Goal: Task Accomplishment & Management: Complete application form

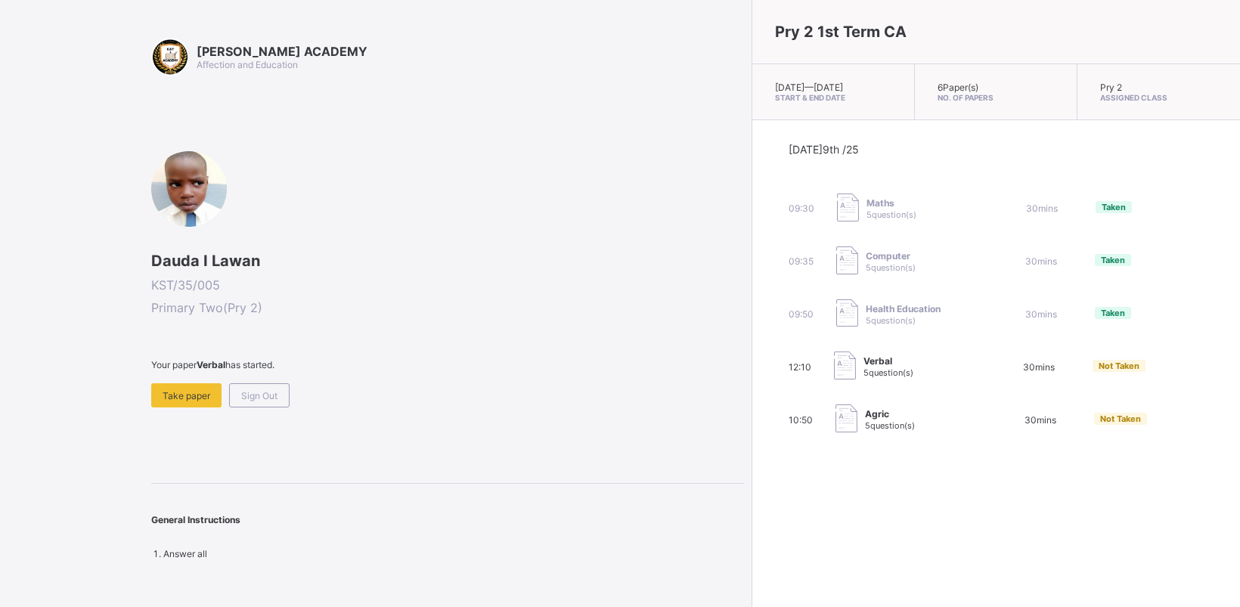
click at [1025, 426] on span "30 mins" at bounding box center [1041, 419] width 32 height 11
click at [897, 371] on div "12:10 Verbal 5 question(s) 30 mins Not Taken" at bounding box center [996, 367] width 414 height 30
click at [1009, 426] on div "30 mins" at bounding box center [1040, 419] width 62 height 11
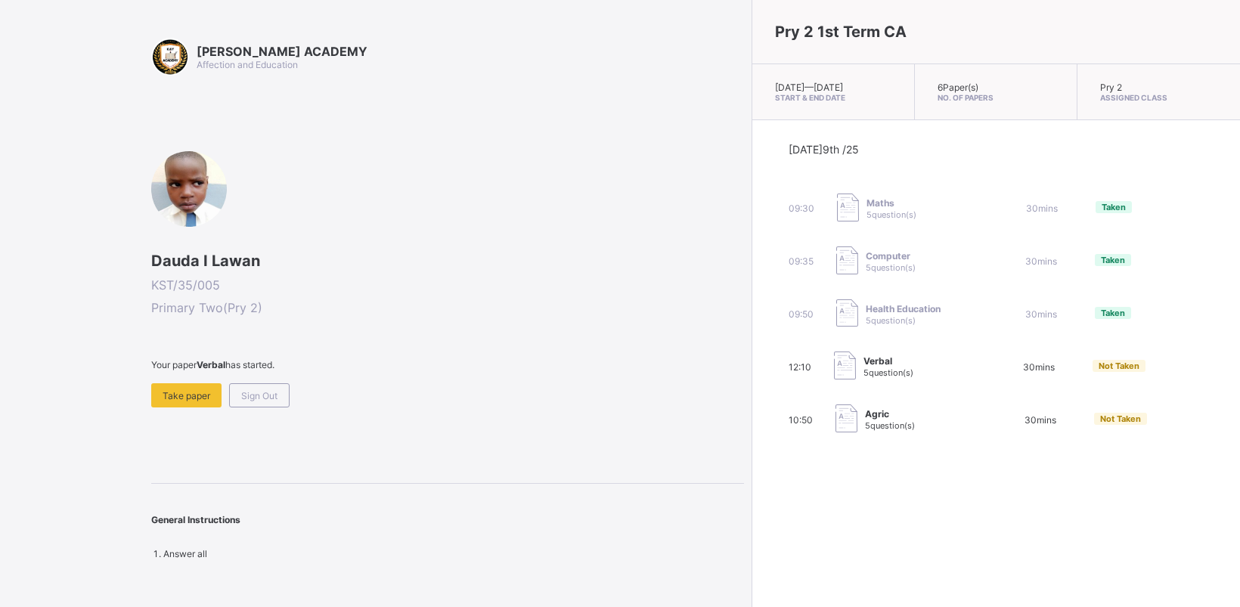
click at [848, 429] on div "Agric 5 question(s)" at bounding box center [911, 420] width 151 height 30
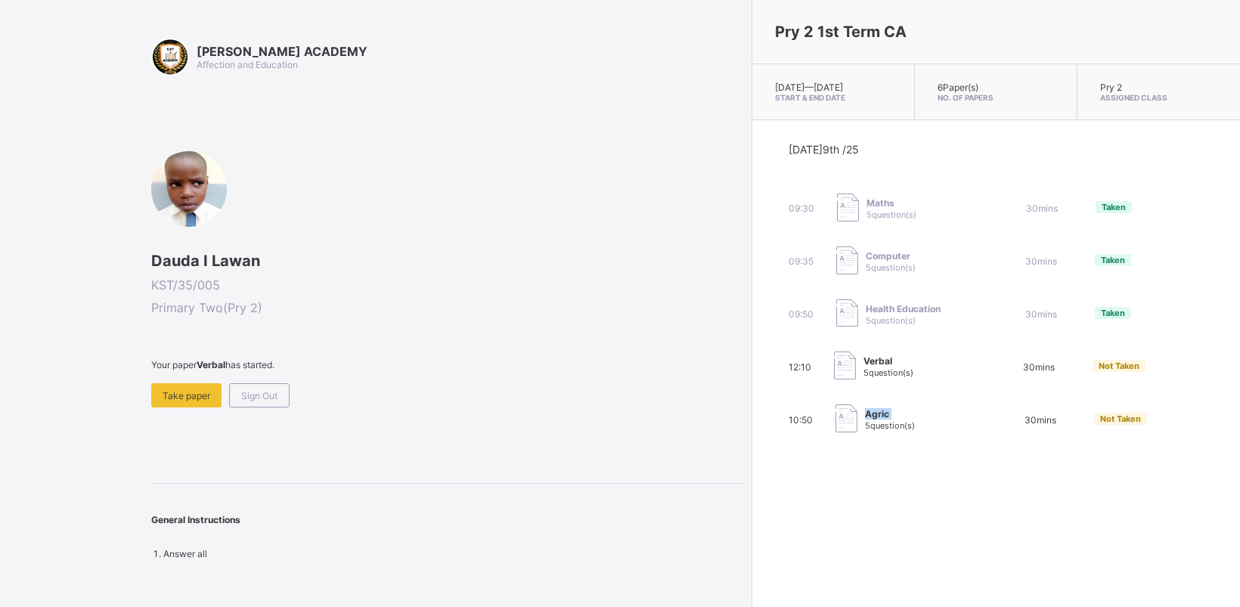
click at [848, 429] on div "Agric 5 question(s)" at bounding box center [911, 420] width 151 height 30
click at [178, 390] on span "Take paper" at bounding box center [187, 395] width 48 height 11
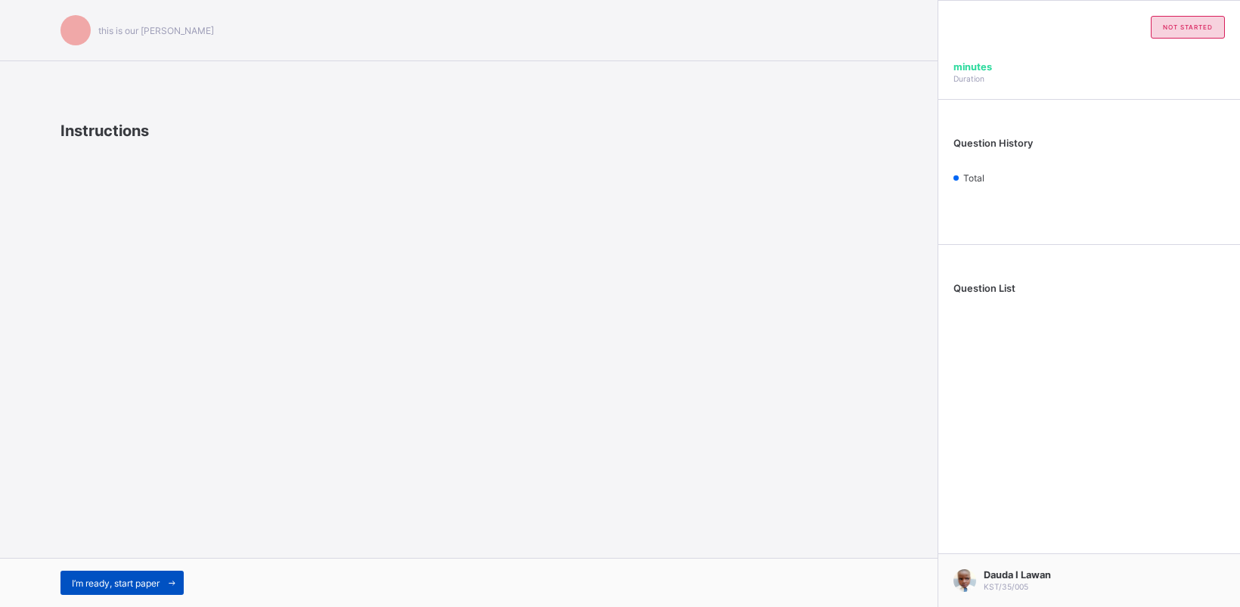
click at [125, 582] on span "I’m ready, start paper" at bounding box center [116, 583] width 88 height 11
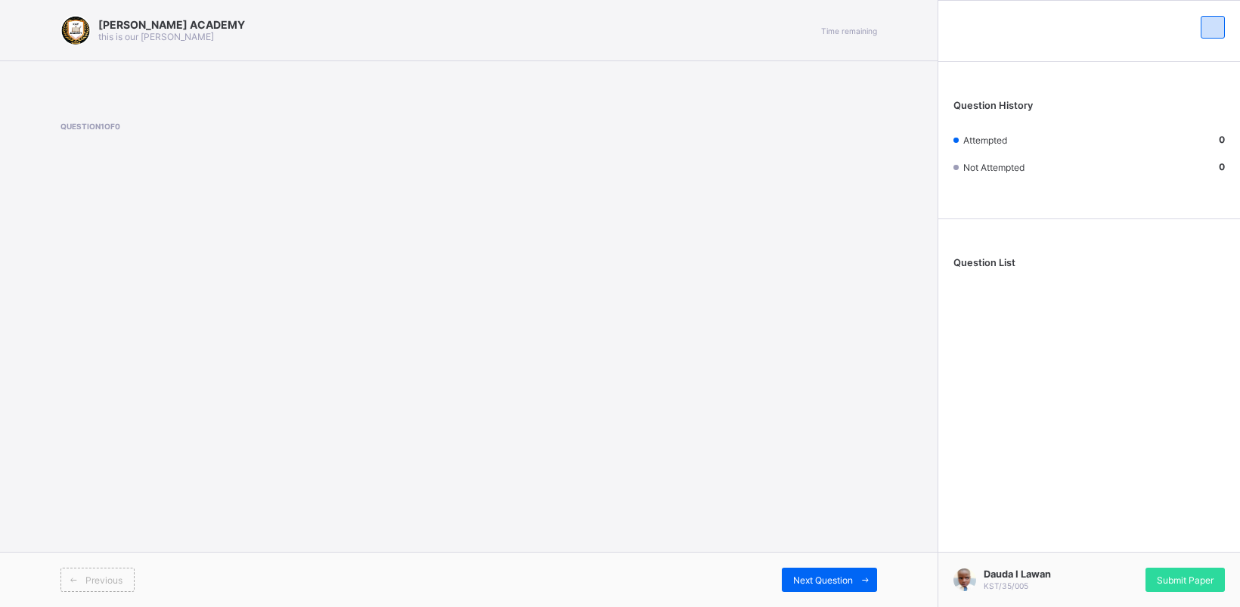
click at [78, 346] on div "[PERSON_NAME] ACADEMY this is our [PERSON_NAME] Time remaining Question 1 of 0 …" at bounding box center [469, 303] width 938 height 607
click at [112, 354] on div "[PERSON_NAME] ACADEMY this is our [PERSON_NAME] Time remaining Question 1 of 0 …" at bounding box center [469, 303] width 938 height 607
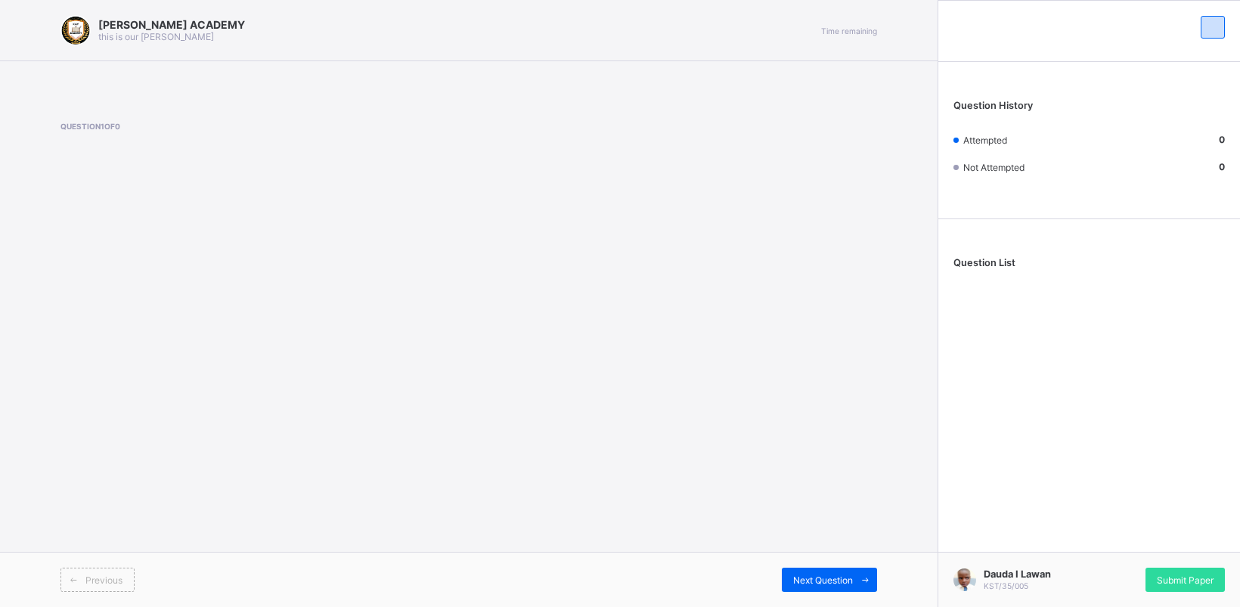
click at [112, 354] on div "[PERSON_NAME] ACADEMY this is our [PERSON_NAME] Time remaining Question 1 of 0 …" at bounding box center [469, 303] width 938 height 607
click at [113, 355] on div "[PERSON_NAME] ACADEMY this is our [PERSON_NAME] Time remaining Question 1 of 0 …" at bounding box center [469, 303] width 938 height 607
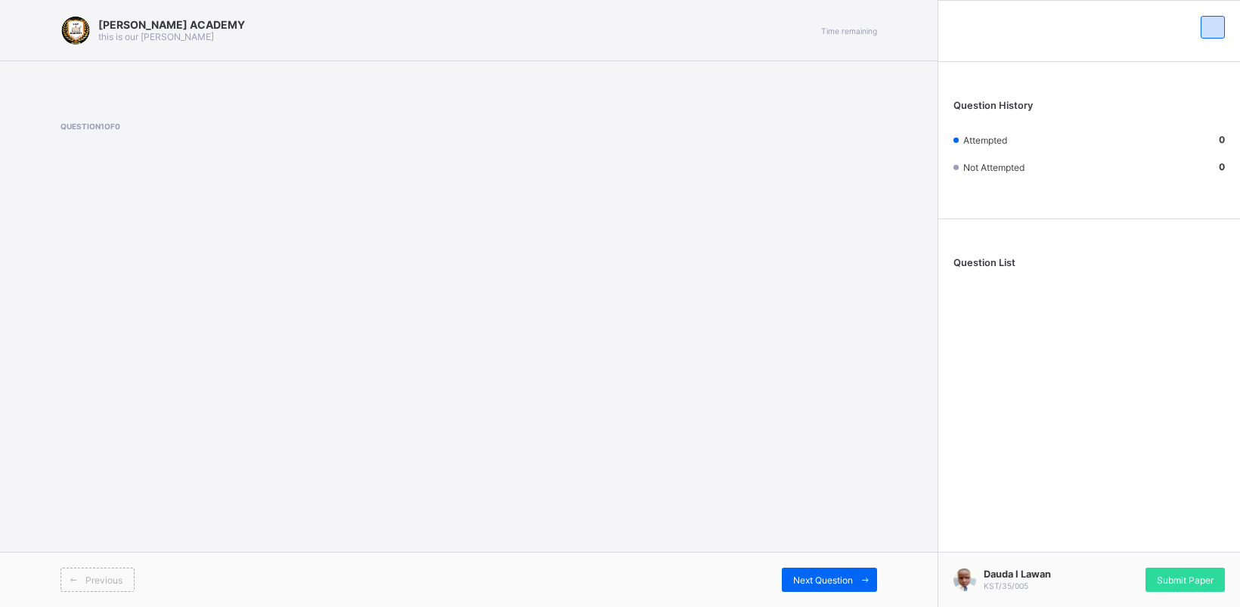
click at [113, 355] on div "[PERSON_NAME] ACADEMY this is our [PERSON_NAME] Time remaining Question 1 of 0 …" at bounding box center [469, 303] width 938 height 607
click at [114, 357] on div "[PERSON_NAME] ACADEMY this is our [PERSON_NAME] Time remaining Question 1 of 0 …" at bounding box center [469, 303] width 938 height 607
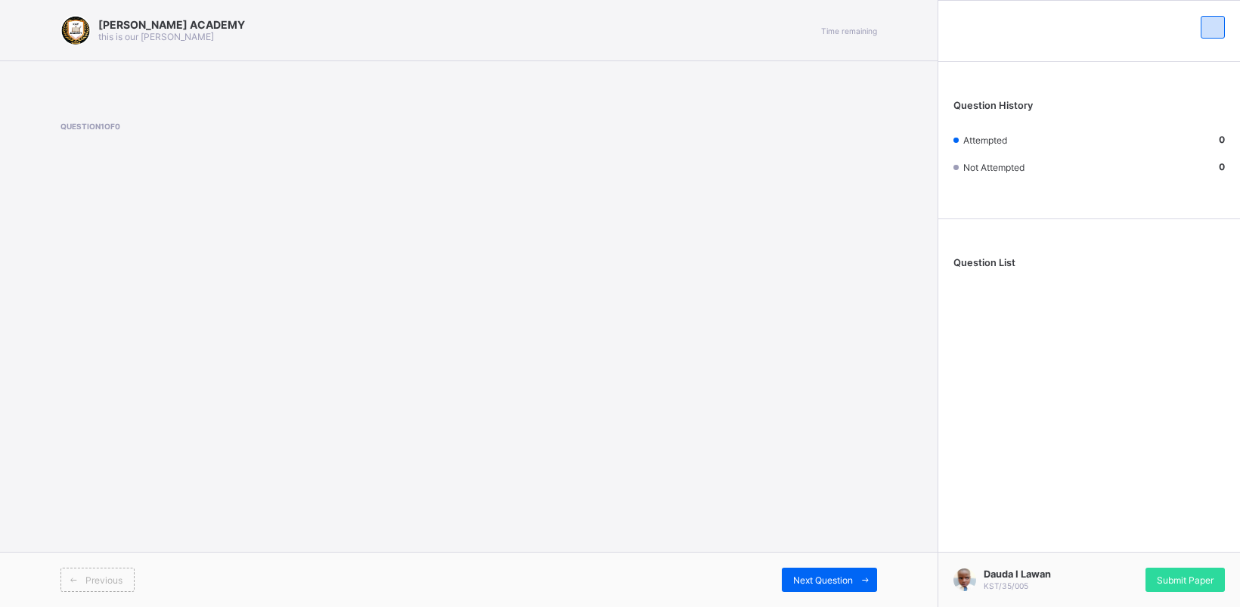
click at [114, 357] on div "[PERSON_NAME] ACADEMY this is our [PERSON_NAME] Time remaining Question 1 of 0 …" at bounding box center [469, 303] width 938 height 607
drag, startPoint x: 114, startPoint y: 357, endPoint x: 322, endPoint y: -79, distance: 483.3
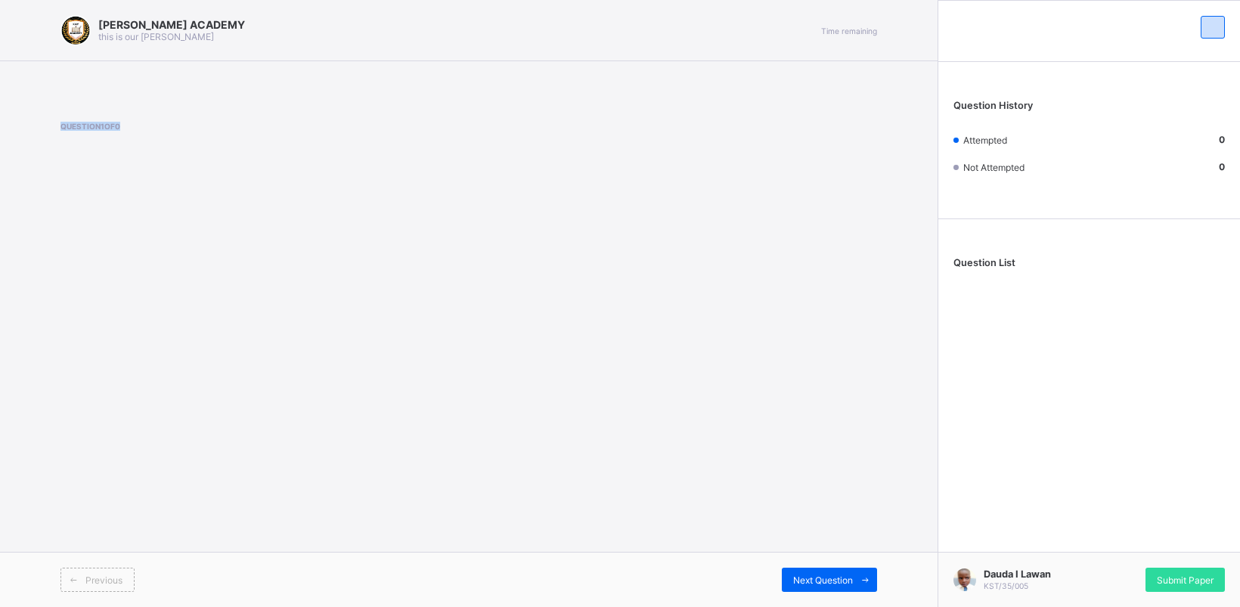
click at [322, 0] on html "[PERSON_NAME] ACADEMY this is our [PERSON_NAME] Time remaining Question 1 of 0 …" at bounding box center [620, 303] width 1240 height 607
click at [147, 187] on div "Question 1 of 0" at bounding box center [468, 152] width 817 height 107
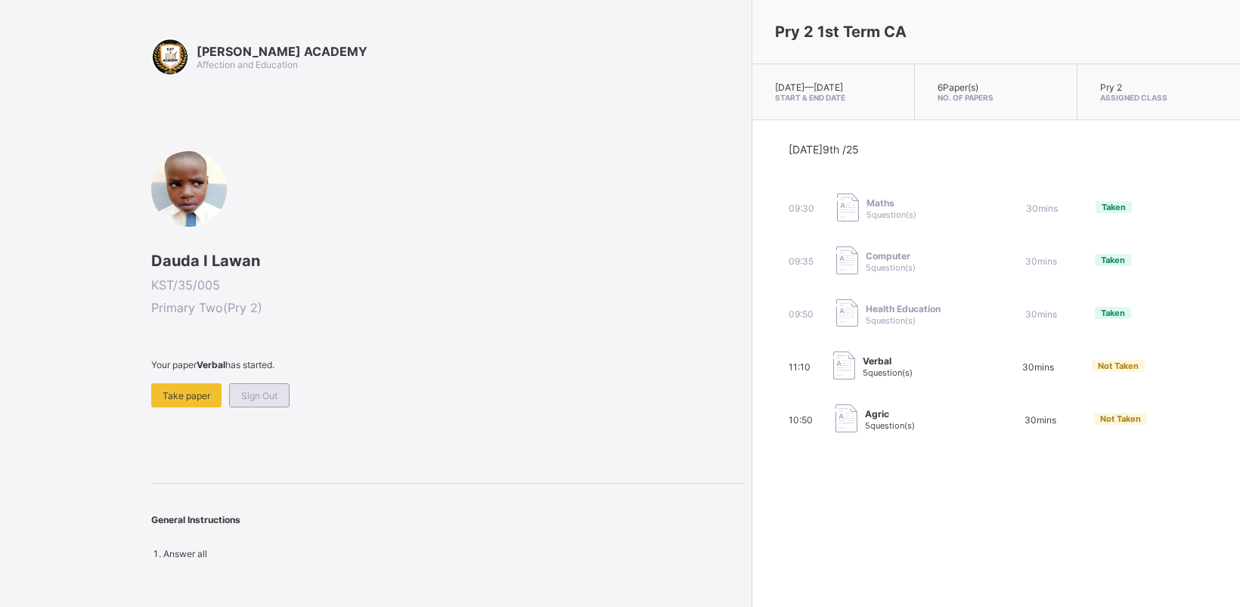
click at [263, 395] on span "Sign Out" at bounding box center [259, 395] width 36 height 11
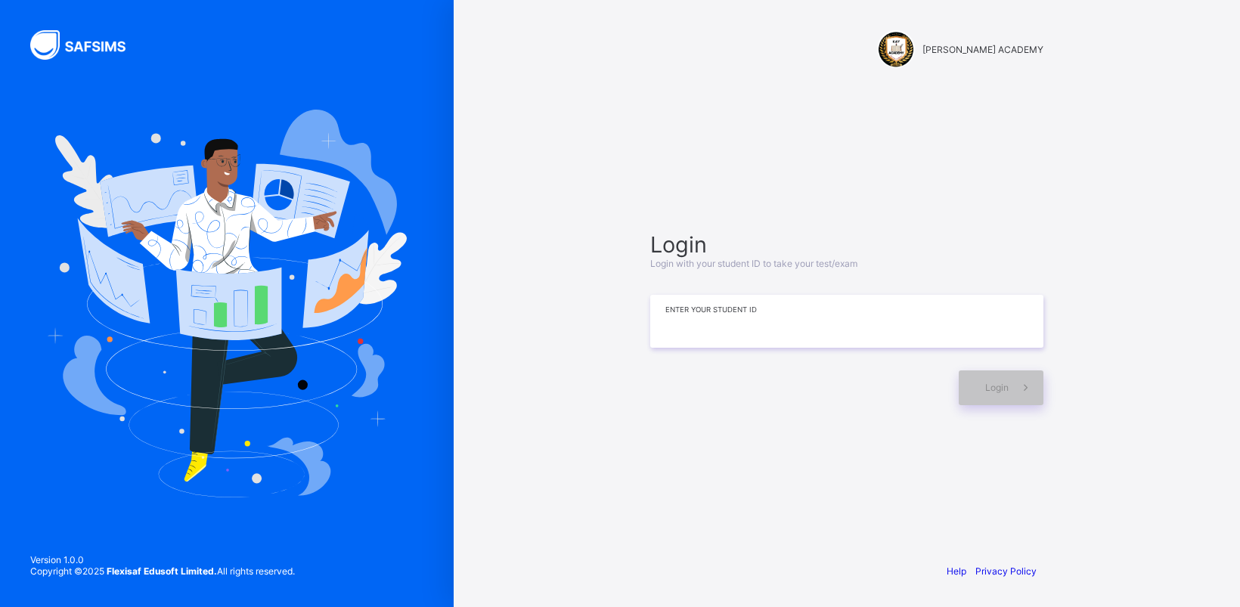
click at [703, 330] on input at bounding box center [846, 321] width 393 height 53
type input "**********"
click at [1011, 380] on span at bounding box center [1026, 388] width 35 height 35
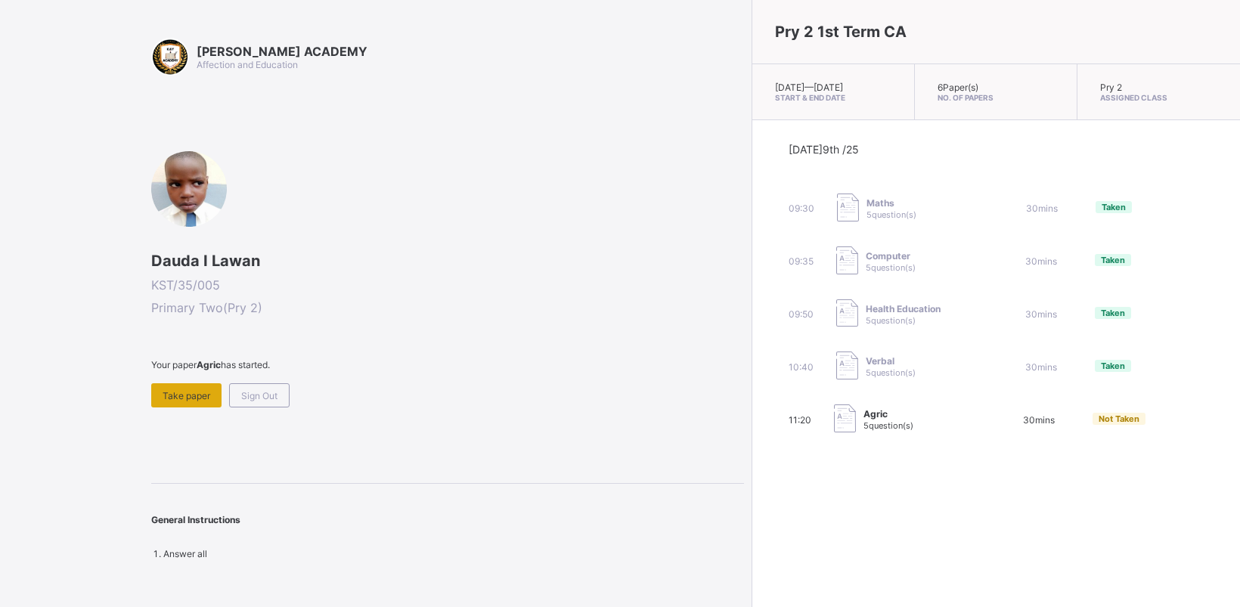
click at [174, 395] on span "Take paper" at bounding box center [187, 395] width 48 height 11
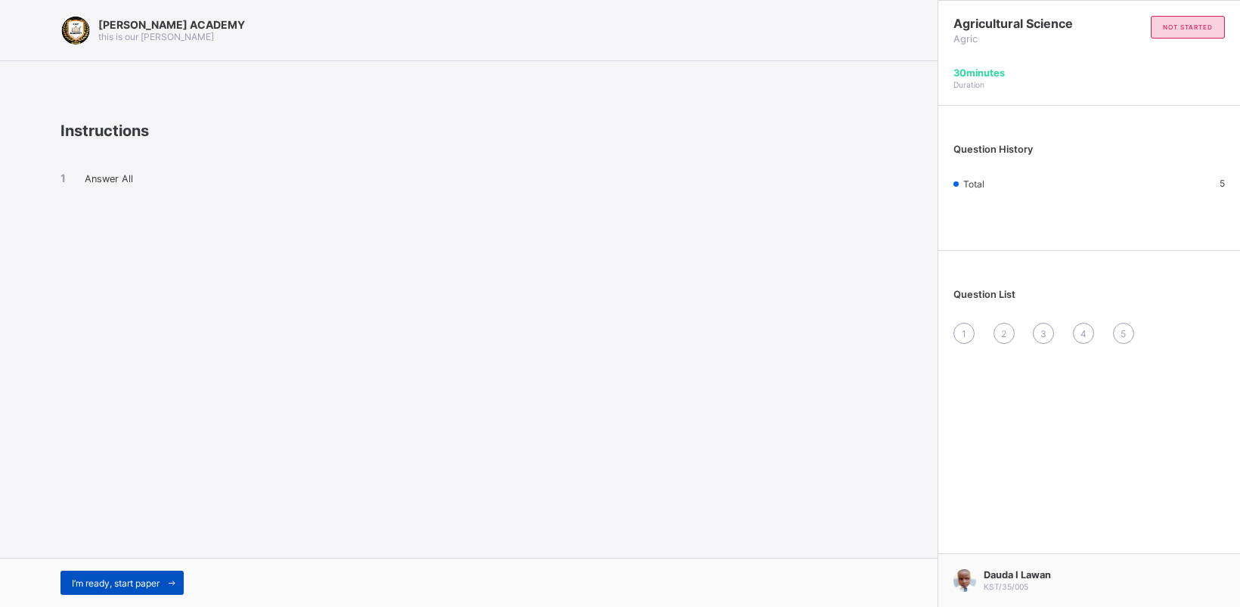
click at [116, 586] on span "I’m ready, start paper" at bounding box center [116, 583] width 88 height 11
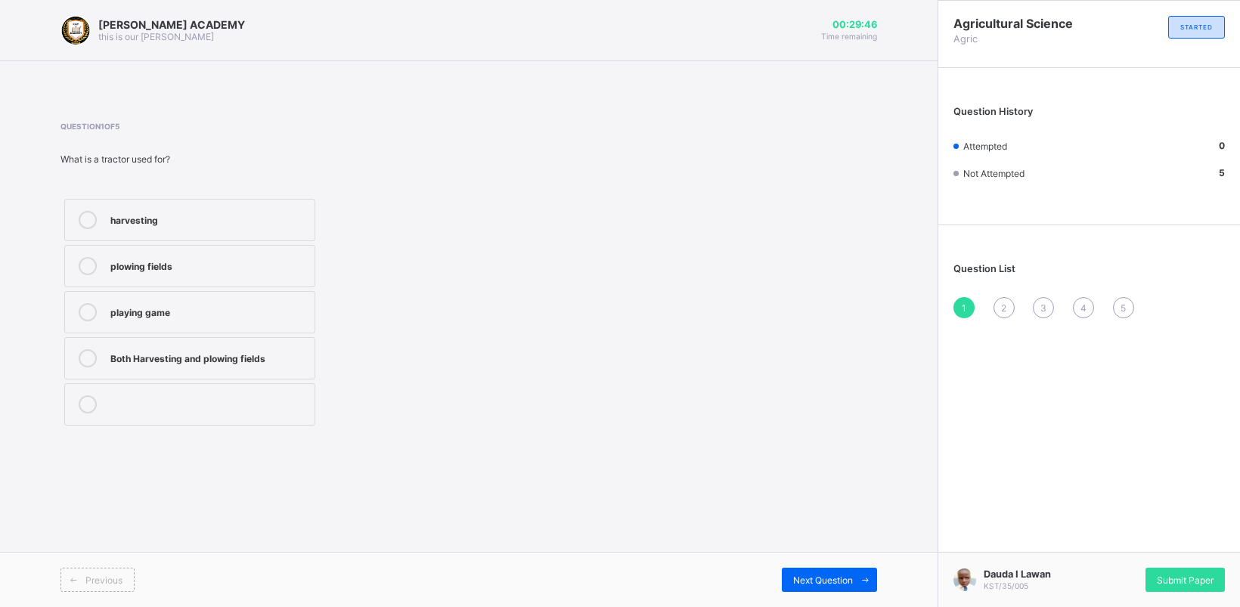
click at [190, 223] on div "harvesting" at bounding box center [208, 218] width 197 height 15
click at [841, 578] on span "Next Question" at bounding box center [823, 580] width 60 height 11
click at [262, 303] on div "Watering can" at bounding box center [208, 310] width 197 height 15
click at [805, 575] on span "Next Question" at bounding box center [823, 580] width 60 height 11
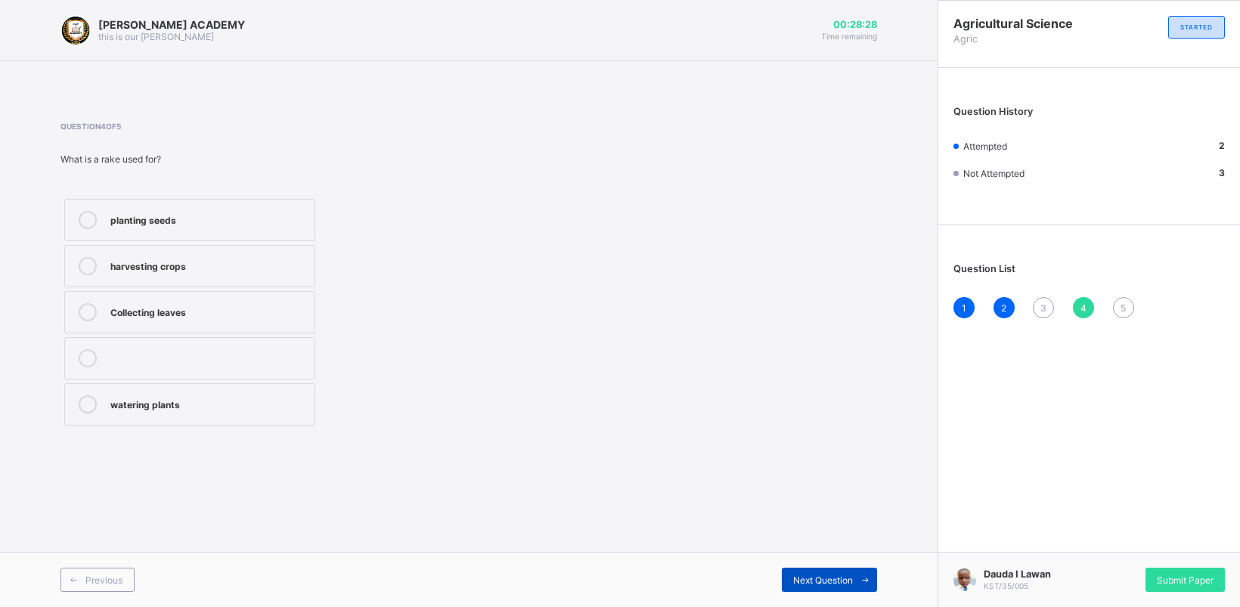
click at [806, 575] on span "Next Question" at bounding box center [823, 580] width 60 height 11
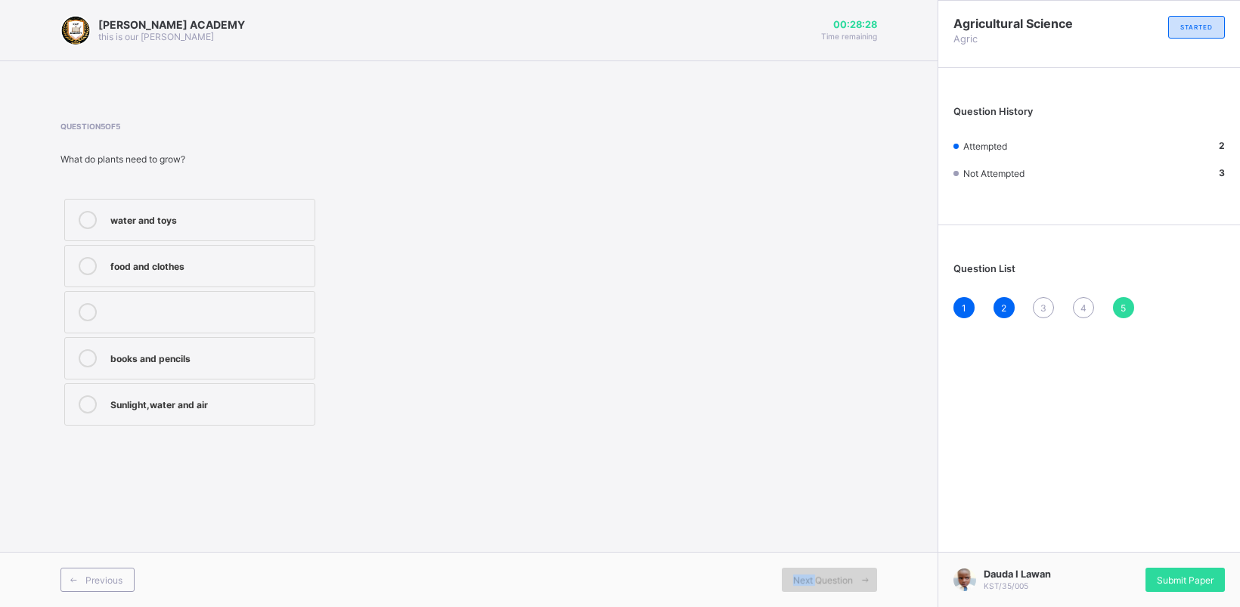
click at [806, 575] on span "Next Question" at bounding box center [823, 580] width 60 height 11
click at [73, 577] on icon at bounding box center [73, 580] width 11 height 10
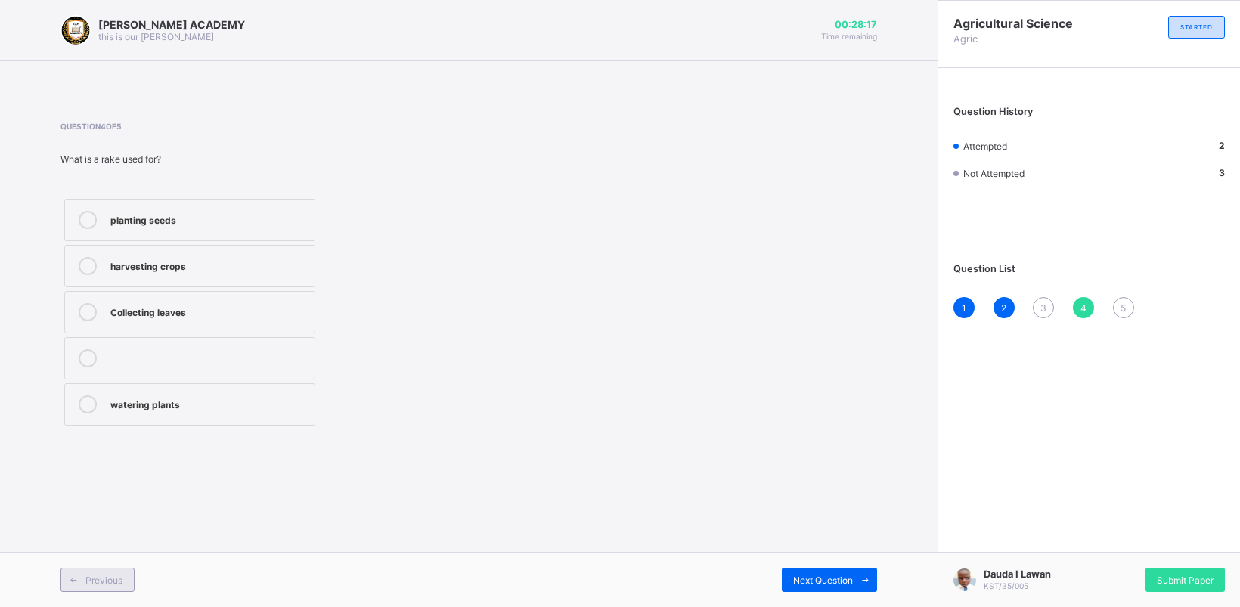
click at [104, 576] on span "Previous" at bounding box center [103, 580] width 37 height 11
click at [160, 405] on div "playing game" at bounding box center [208, 402] width 197 height 15
click at [246, 416] on label "playing game" at bounding box center [189, 404] width 251 height 42
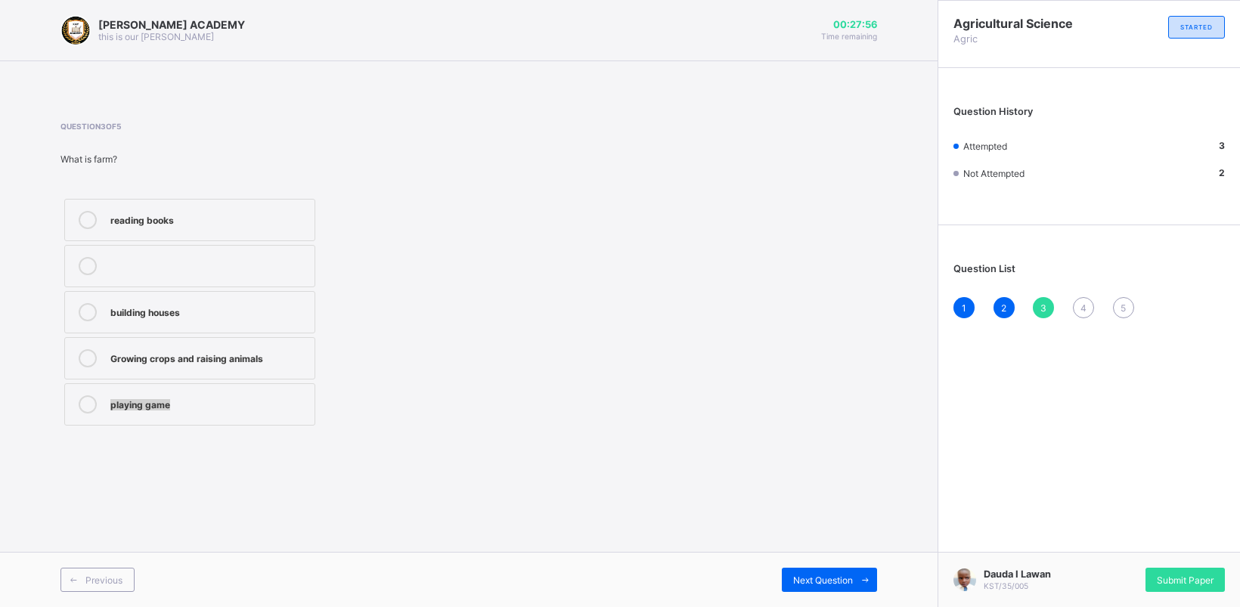
click at [246, 416] on label "playing game" at bounding box center [189, 404] width 251 height 42
click at [76, 571] on span at bounding box center [73, 580] width 24 height 24
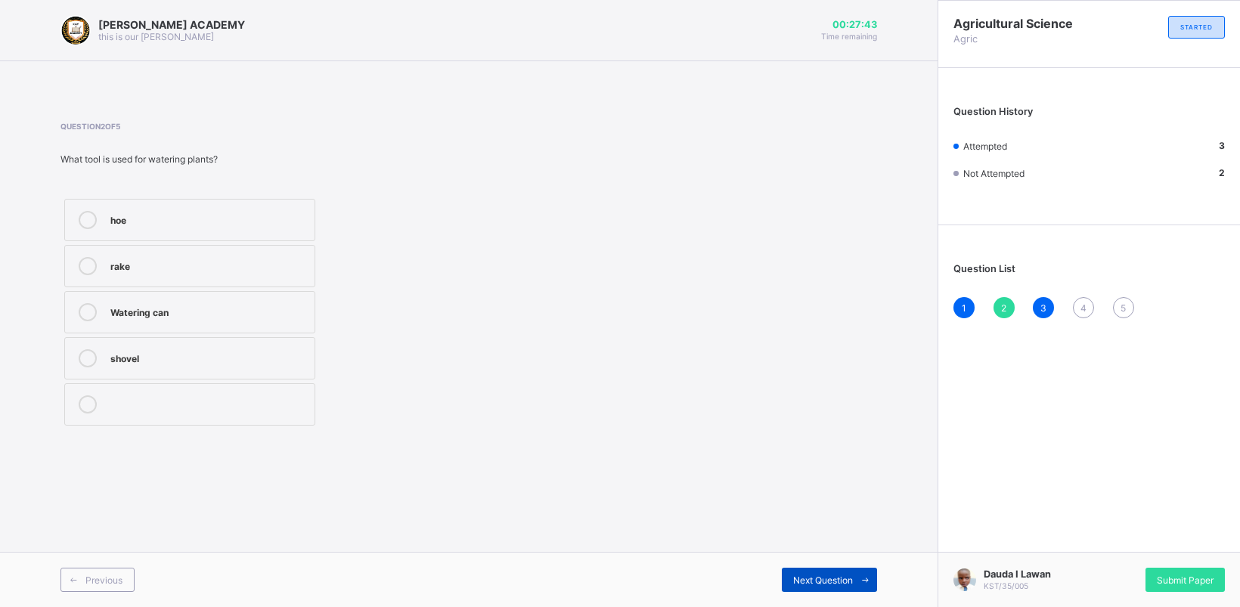
click at [813, 572] on div "Next Question" at bounding box center [829, 580] width 95 height 24
click at [251, 277] on label "harvesting crops" at bounding box center [189, 266] width 251 height 42
click at [234, 263] on div "harvesting crops" at bounding box center [208, 264] width 197 height 15
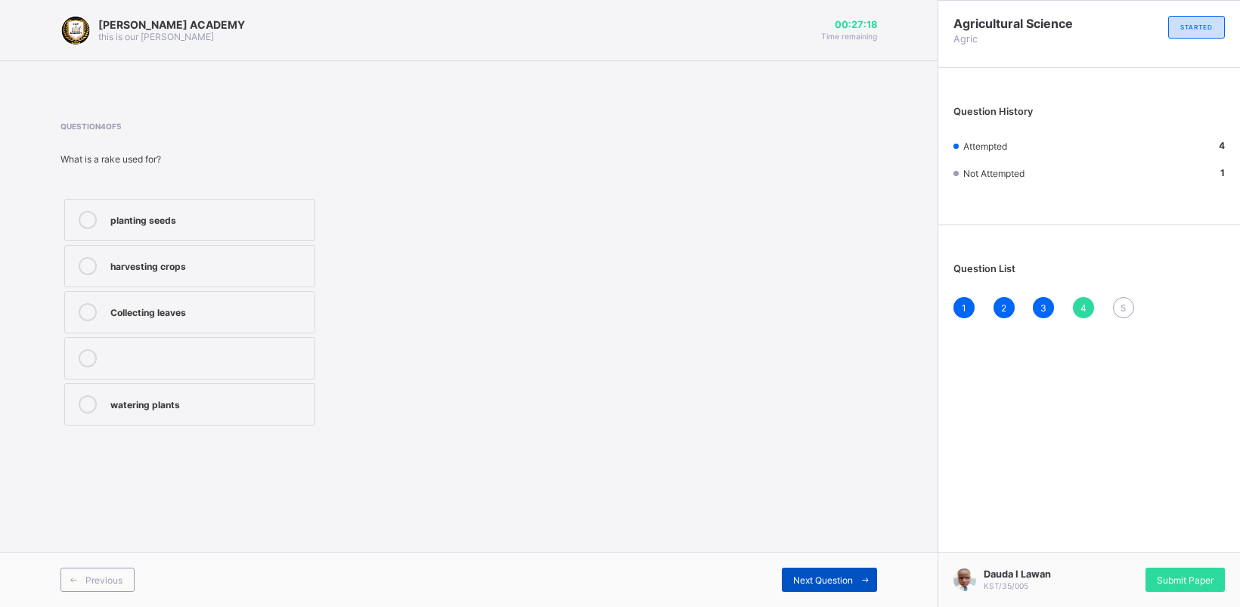
click at [802, 580] on span "Next Question" at bounding box center [823, 580] width 60 height 11
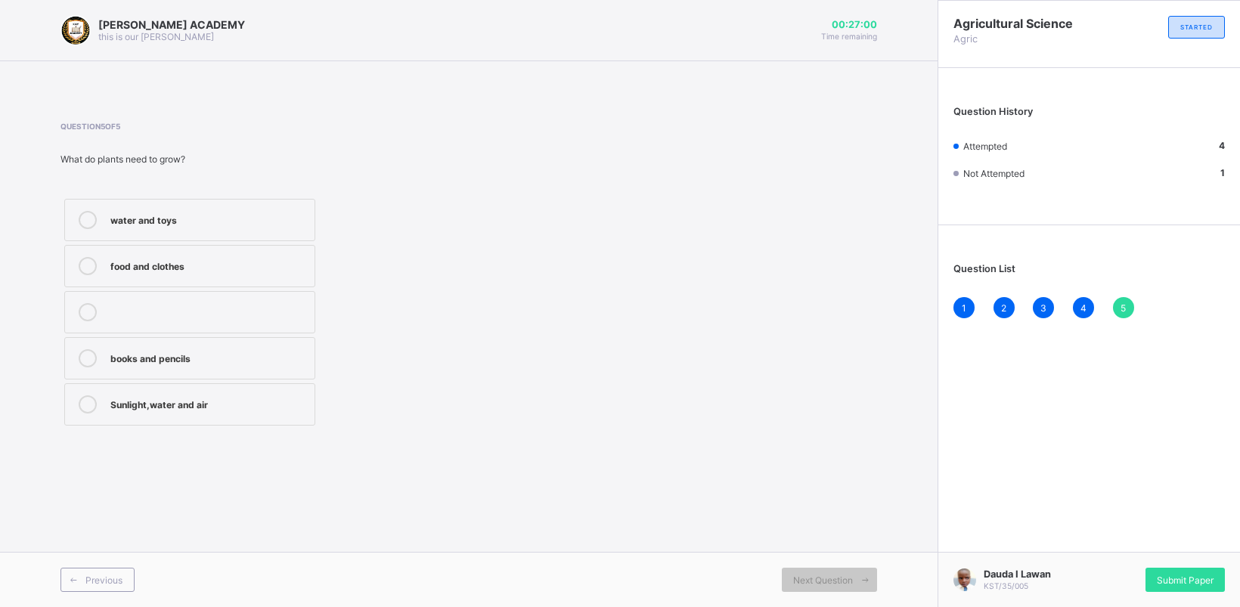
click at [229, 405] on div "Sunlight,water and air" at bounding box center [208, 402] width 197 height 15
click at [1199, 569] on div "Dauda I Lawan KST/35/005 Submit Paper" at bounding box center [1089, 579] width 302 height 55
click at [916, 475] on div "[PERSON_NAME] ACADEMY this is our [PERSON_NAME] 00:26:44 Time remaining Questio…" at bounding box center [469, 303] width 938 height 607
click at [1183, 577] on span "Submit Paper" at bounding box center [1185, 580] width 57 height 11
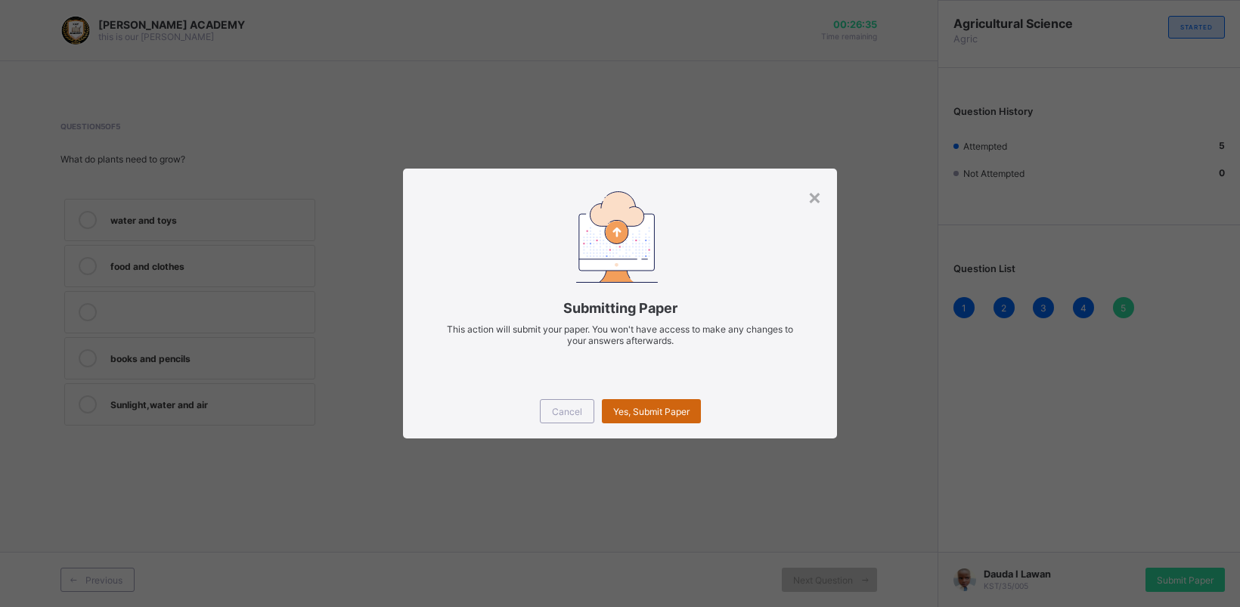
click at [632, 407] on span "Yes, Submit Paper" at bounding box center [651, 411] width 76 height 11
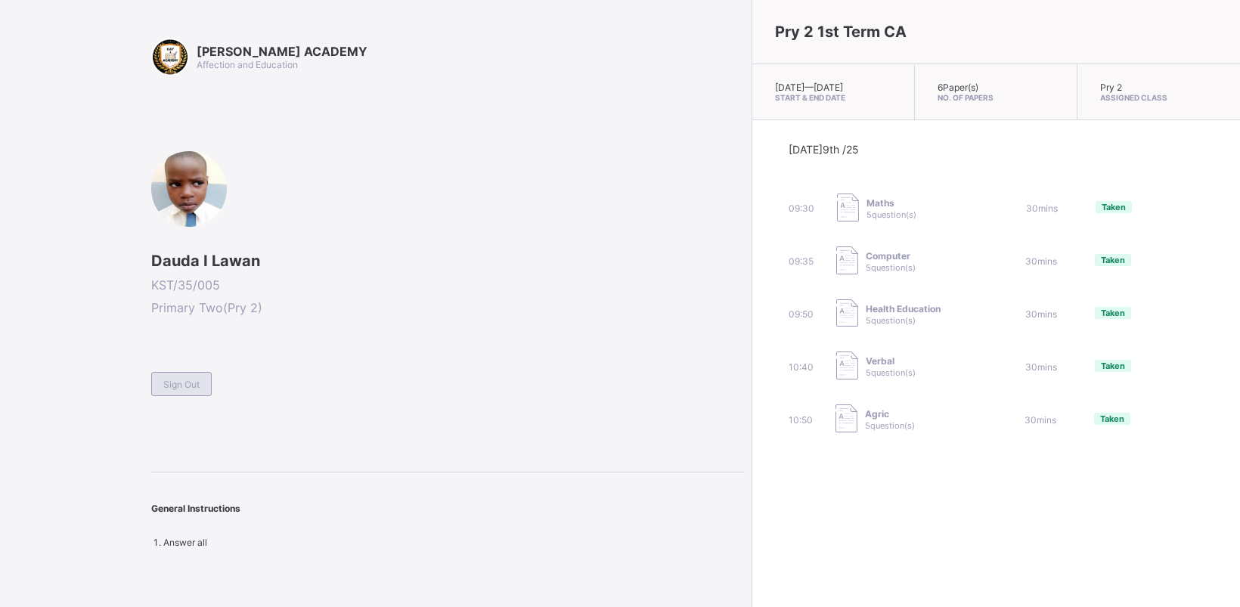
click at [183, 376] on div "Sign Out" at bounding box center [181, 384] width 60 height 24
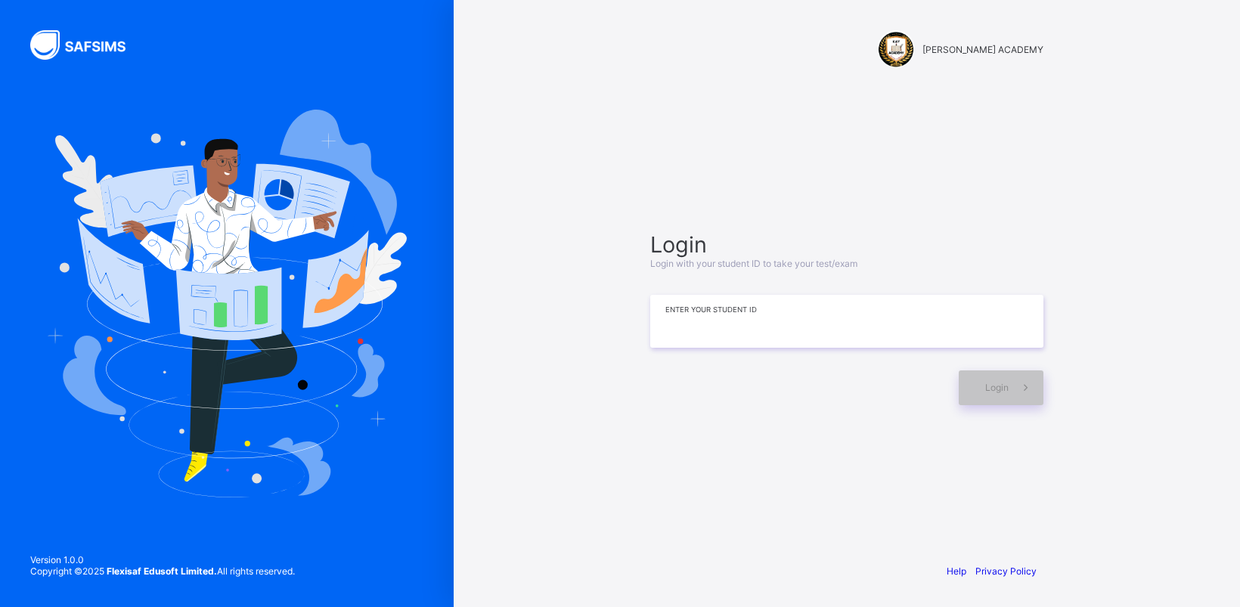
click at [894, 316] on input at bounding box center [846, 321] width 393 height 53
type input "**********"
click at [1003, 401] on div "Login" at bounding box center [1001, 388] width 85 height 35
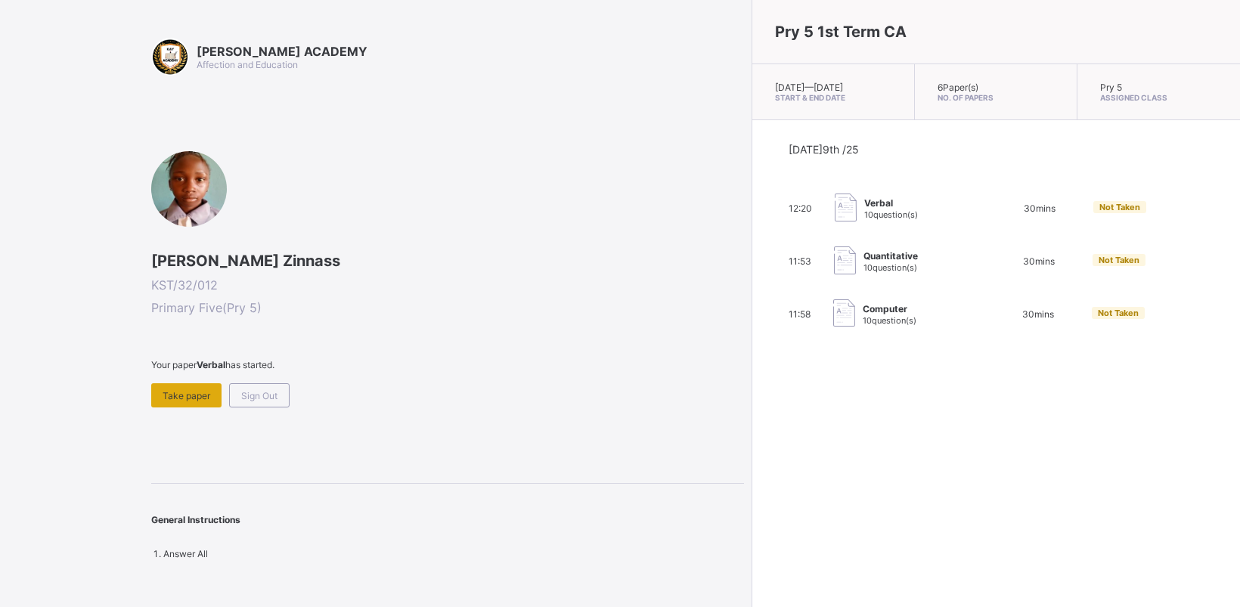
click at [182, 383] on div "Take paper" at bounding box center [186, 395] width 70 height 24
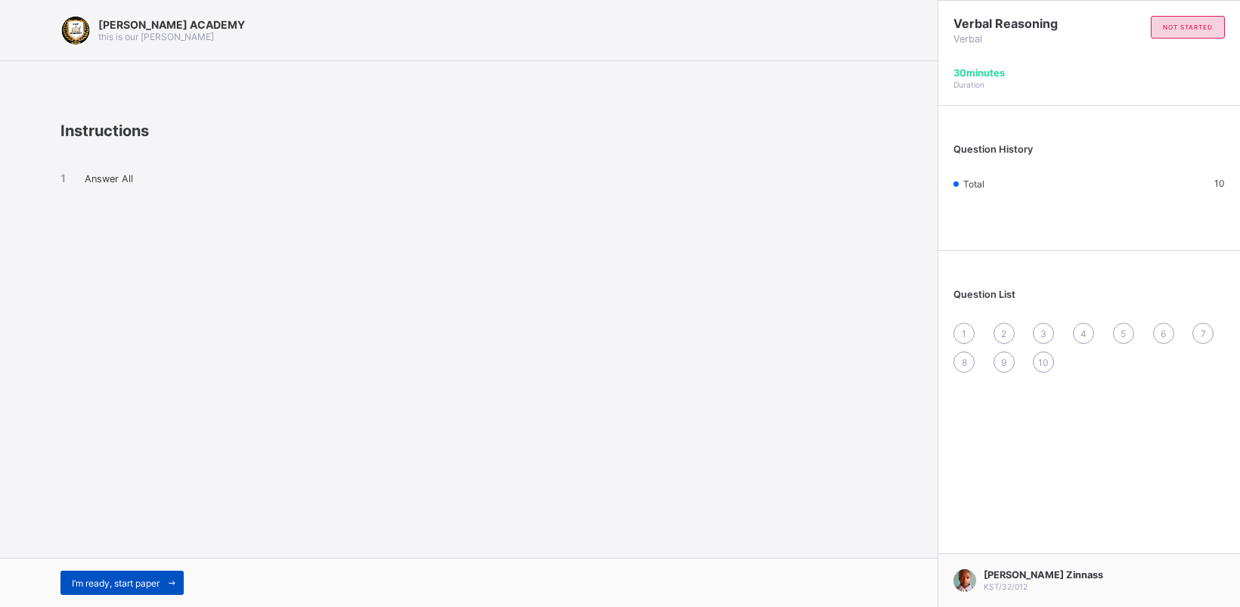
click at [93, 578] on span "I’m ready, start paper" at bounding box center [116, 583] width 88 height 11
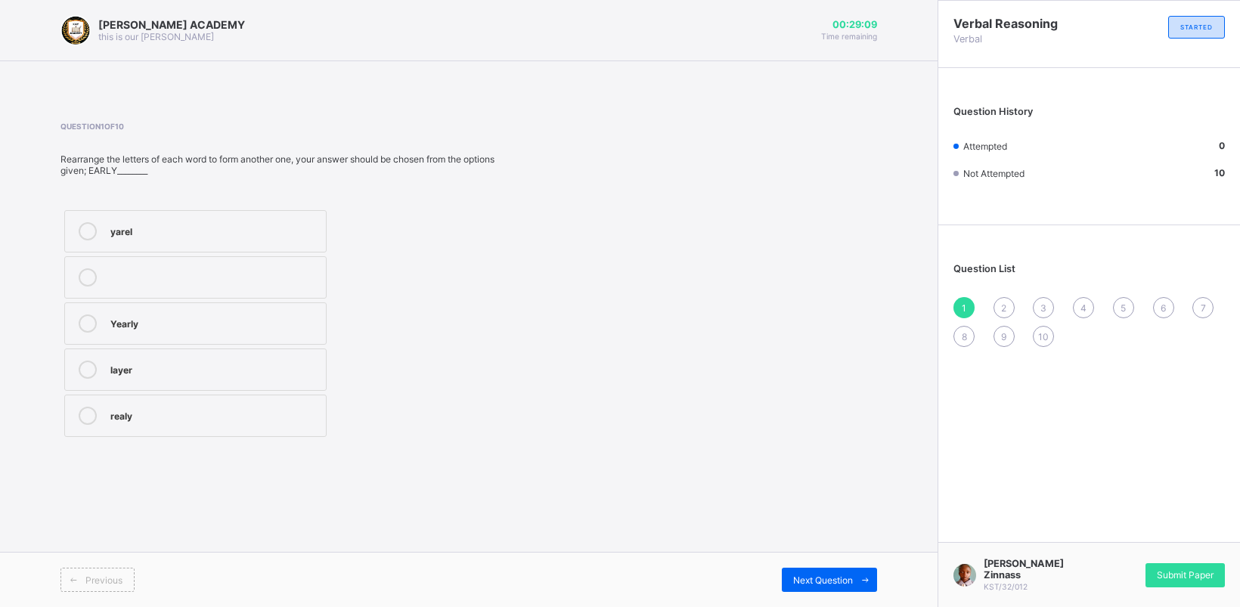
click at [133, 411] on div "realy" at bounding box center [214, 414] width 208 height 15
click at [828, 575] on span "Next Question" at bounding box center [823, 580] width 60 height 11
click at [123, 270] on div "danger" at bounding box center [214, 275] width 209 height 15
drag, startPoint x: 123, startPoint y: 270, endPoint x: 535, endPoint y: 356, distance: 420.3
click at [535, 356] on div "Question 2 of 10 Rearrange the letters of each word to form another one, your a…" at bounding box center [468, 281] width 817 height 319
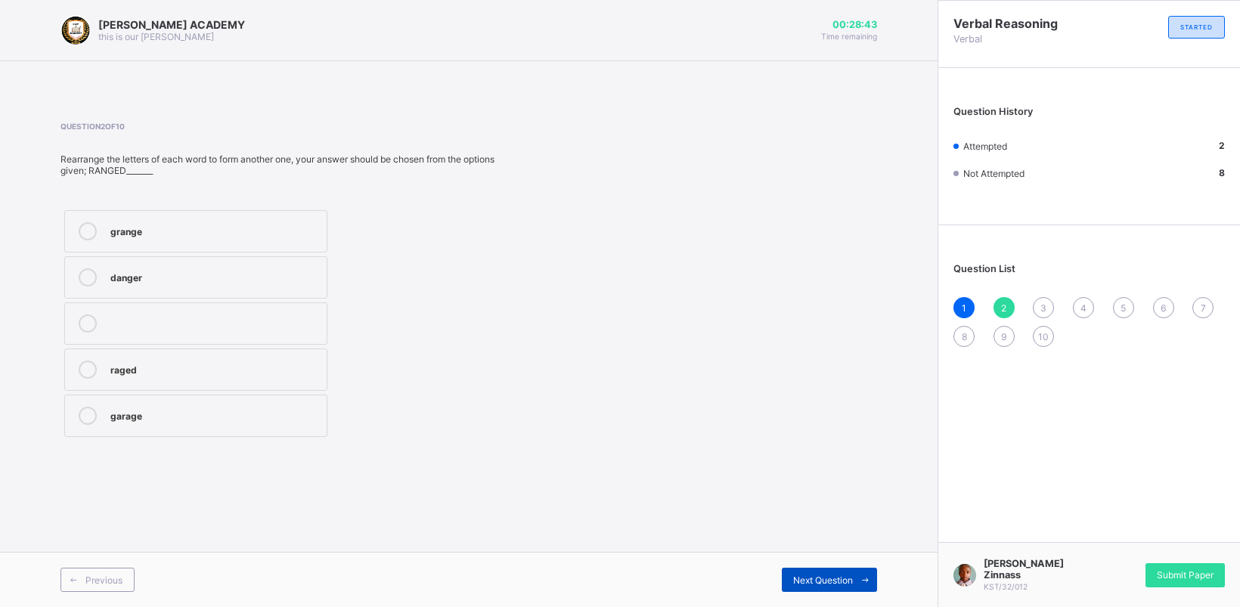
click at [836, 569] on div "Next Question" at bounding box center [829, 580] width 95 height 24
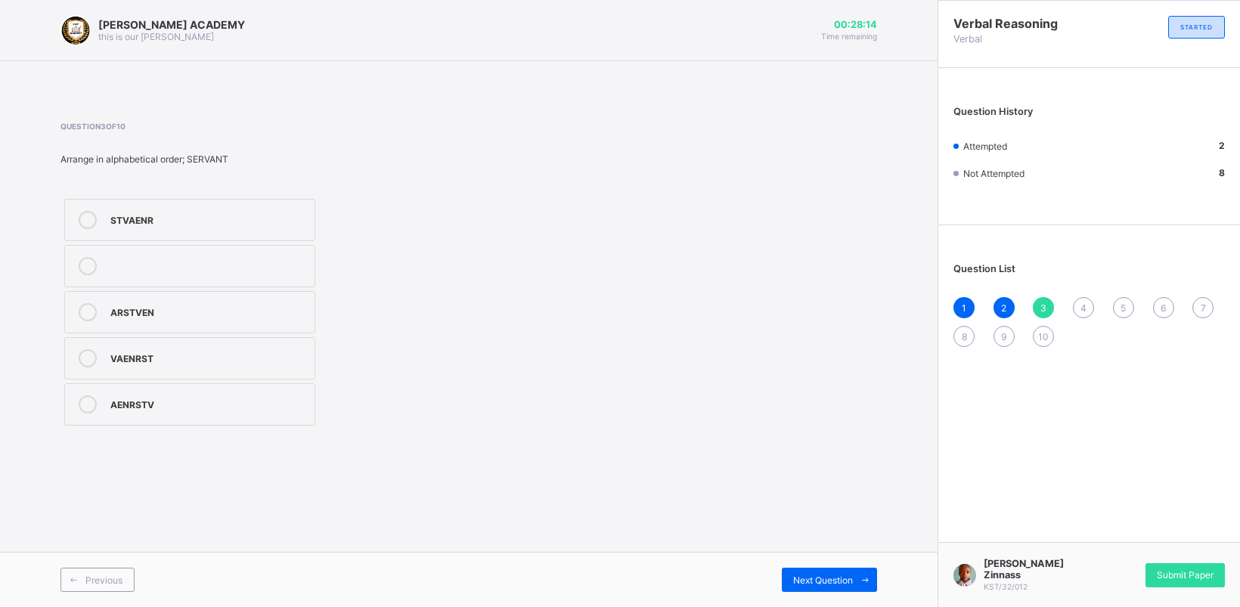
click at [131, 200] on label "STVAENR" at bounding box center [189, 220] width 251 height 42
click at [826, 565] on div "Previous Next Question" at bounding box center [469, 579] width 938 height 55
click at [830, 568] on div "Next Question" at bounding box center [829, 580] width 95 height 24
click at [830, 567] on div "Previous Next Question" at bounding box center [469, 579] width 938 height 55
click at [97, 209] on label "mongrel" at bounding box center [189, 220] width 251 height 42
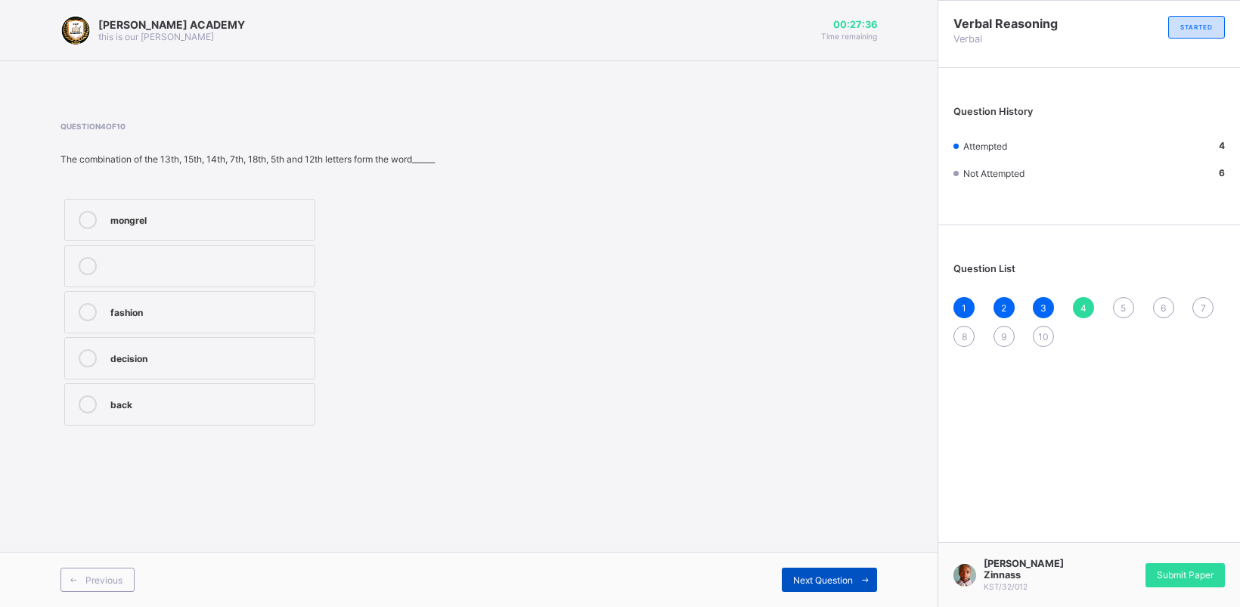
click at [838, 576] on span "Next Question" at bounding box center [823, 580] width 60 height 11
click at [251, 312] on div "a,e,I,o,u" at bounding box center [208, 310] width 197 height 15
click at [815, 573] on div "Next Question" at bounding box center [829, 580] width 95 height 24
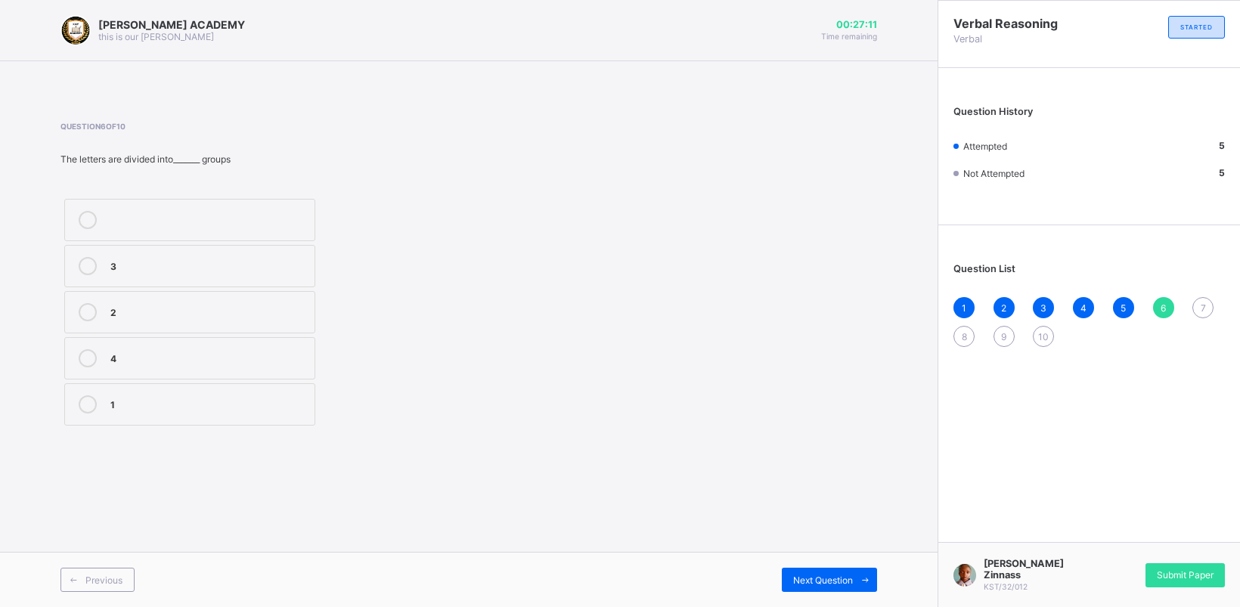
click at [194, 301] on label "2" at bounding box center [189, 312] width 251 height 42
click at [841, 575] on span "Next Question" at bounding box center [823, 580] width 60 height 11
drag, startPoint x: 263, startPoint y: 305, endPoint x: 178, endPoint y: 304, distance: 84.7
click at [178, 304] on div "21" at bounding box center [208, 310] width 197 height 15
click at [825, 569] on div "Next Question" at bounding box center [829, 580] width 95 height 24
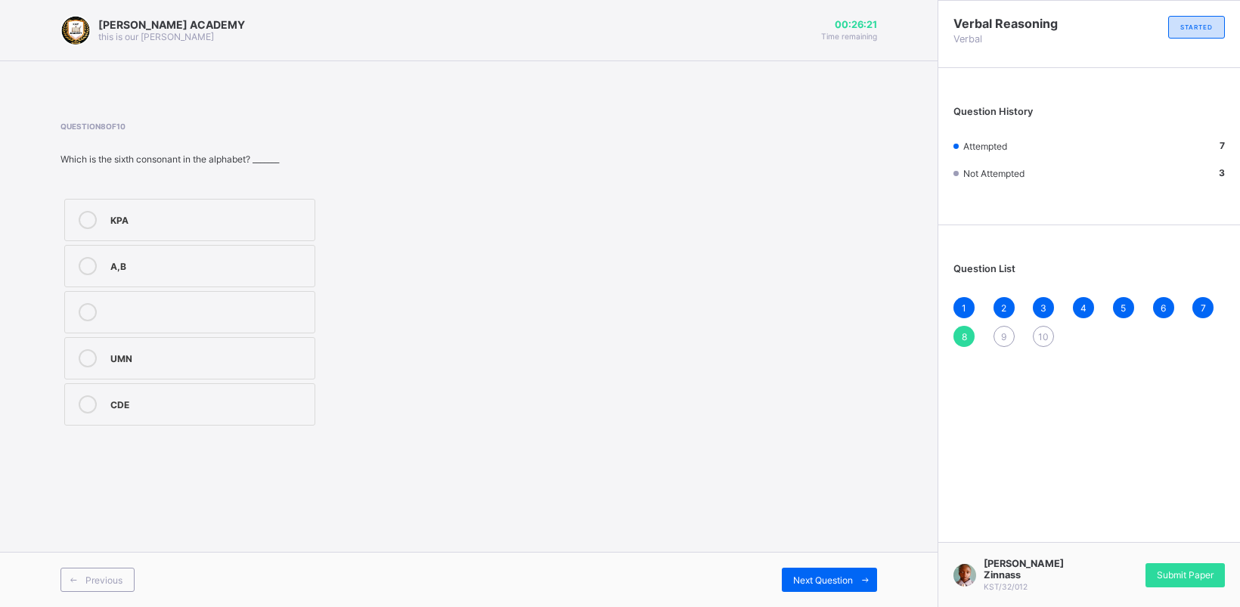
click at [225, 202] on label "KPA" at bounding box center [189, 220] width 251 height 42
click at [830, 582] on span "Next Question" at bounding box center [823, 580] width 60 height 11
click at [216, 216] on div "VESA" at bounding box center [208, 218] width 197 height 15
click at [817, 569] on div "Next Question" at bounding box center [829, 580] width 95 height 24
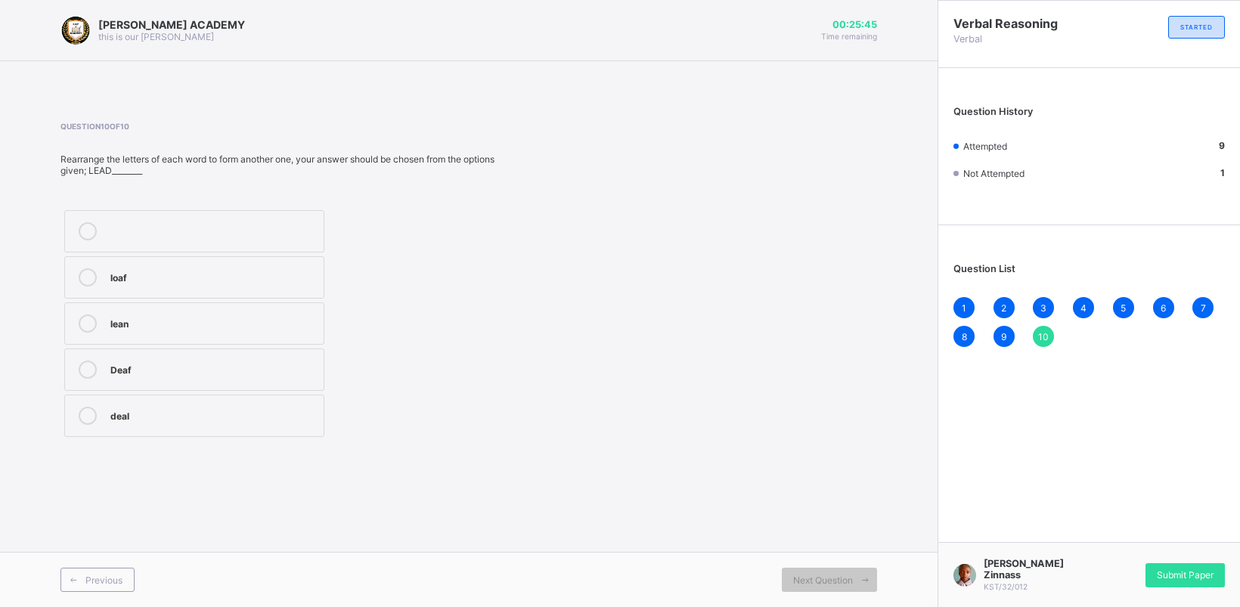
click at [220, 422] on div "deal" at bounding box center [213, 416] width 206 height 18
click at [1192, 576] on span "Submit Paper" at bounding box center [1185, 574] width 57 height 11
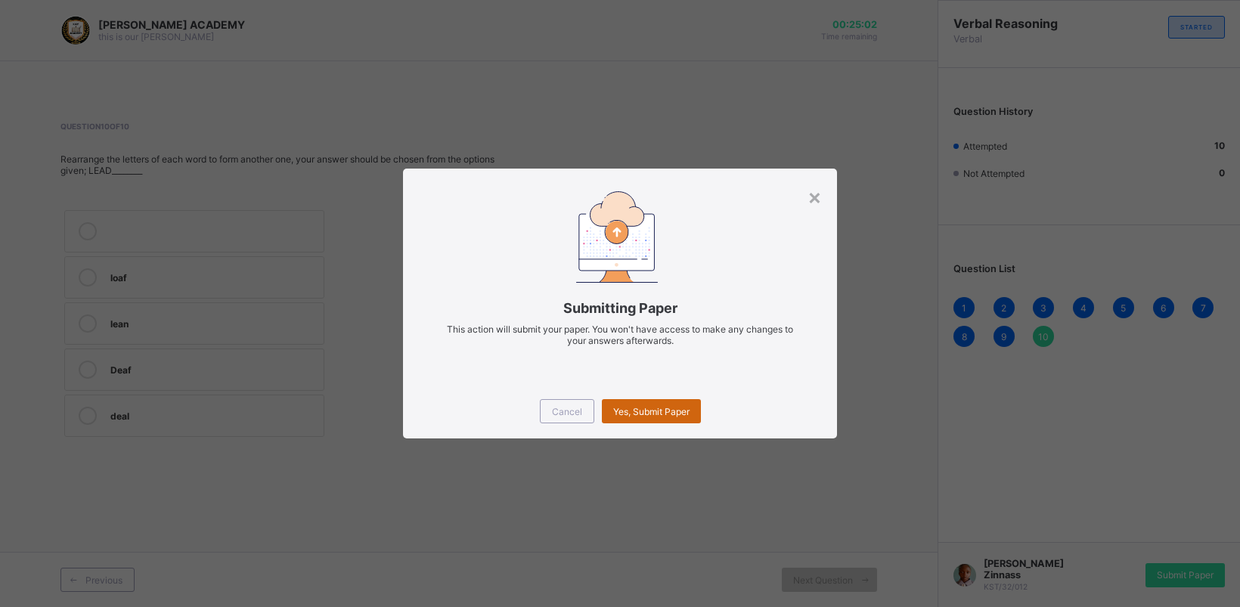
click at [625, 402] on div "Yes, Submit Paper" at bounding box center [651, 411] width 99 height 24
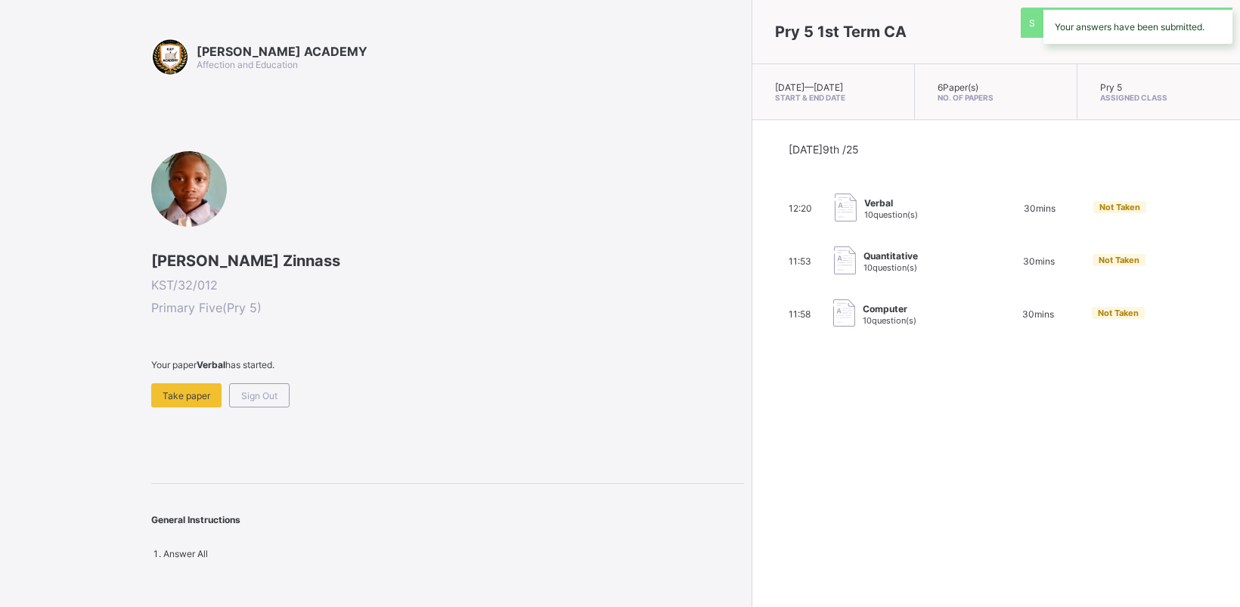
click at [752, 402] on div "Pry 5 1st Term CA [DATE] — [DATE] Start & End Date 6 Paper(s) No. of Papers Pry…" at bounding box center [996, 303] width 488 height 607
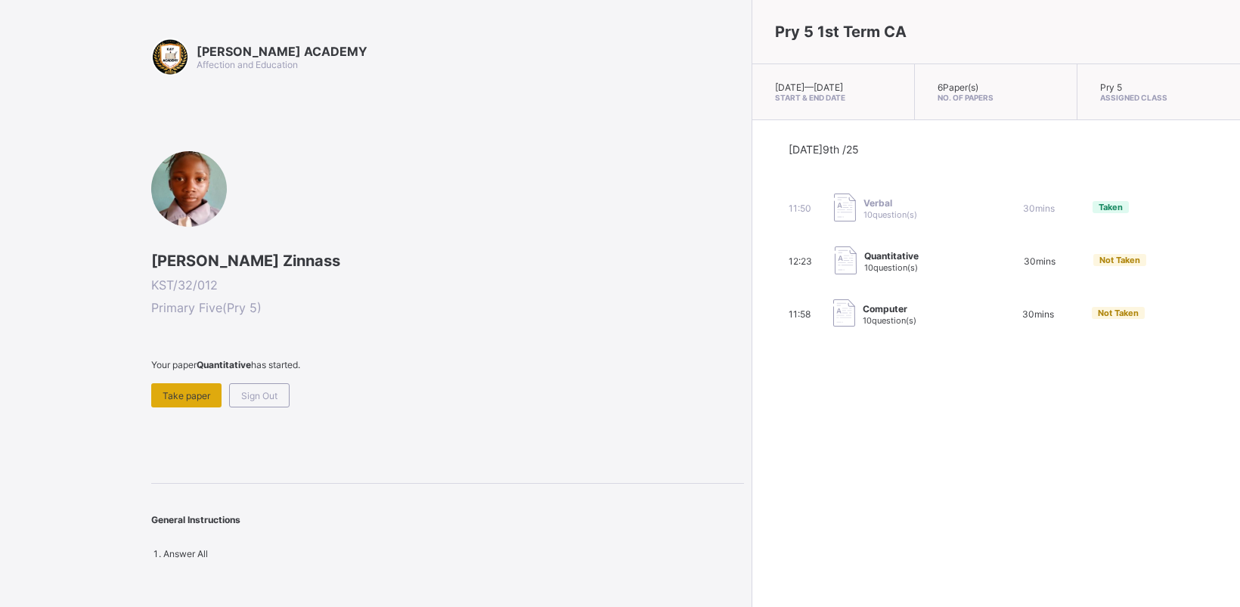
click at [172, 383] on div "Take paper" at bounding box center [186, 395] width 70 height 24
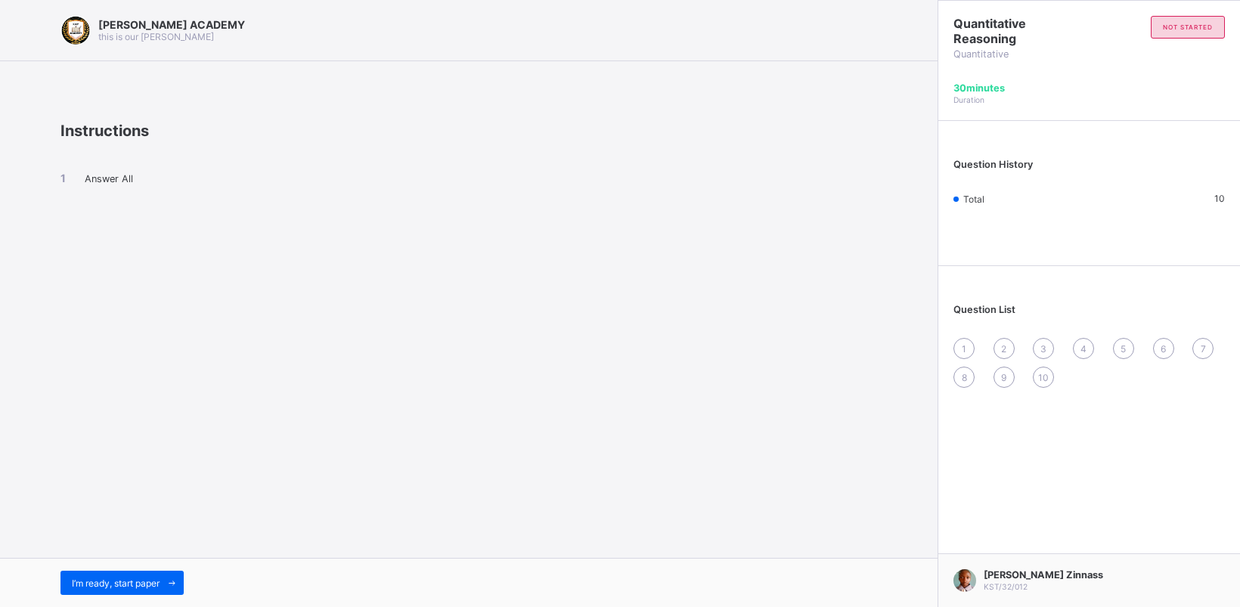
click at [102, 569] on div "I’m ready, start paper" at bounding box center [469, 582] width 938 height 49
click at [110, 587] on span "I’m ready, start paper" at bounding box center [116, 583] width 88 height 11
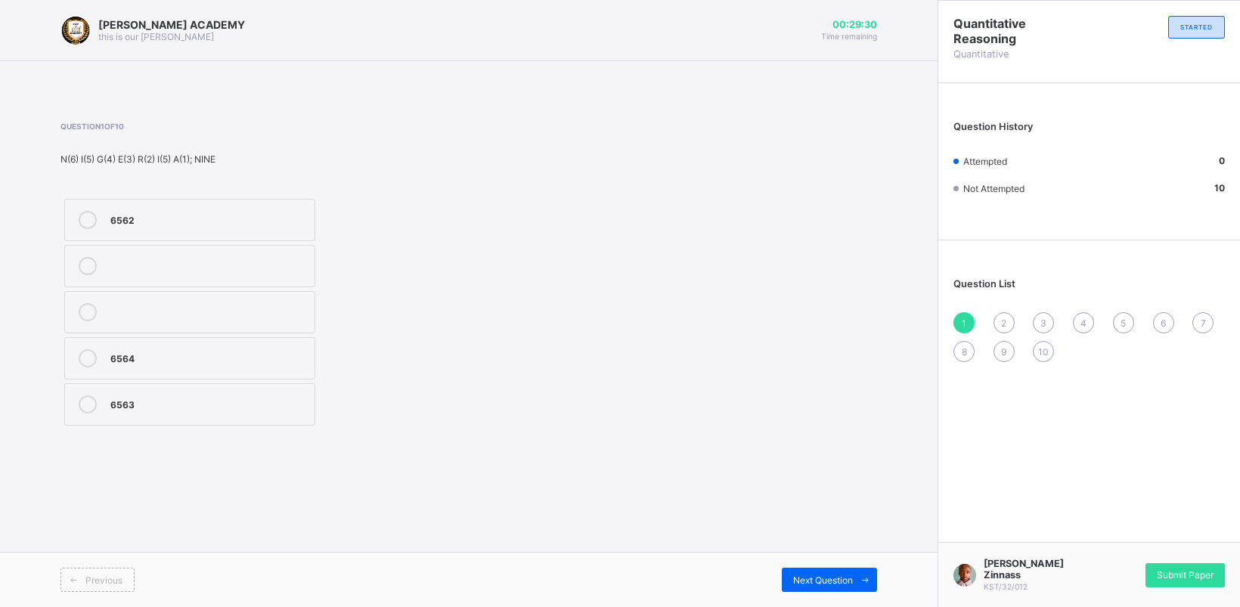
click at [126, 337] on label "6564" at bounding box center [189, 358] width 251 height 42
click at [862, 571] on span at bounding box center [865, 580] width 24 height 24
click at [137, 256] on label "65342" at bounding box center [189, 266] width 251 height 42
click at [813, 569] on div "Next Question" at bounding box center [829, 580] width 95 height 24
click at [185, 353] on label "100, 110" at bounding box center [193, 370] width 259 height 42
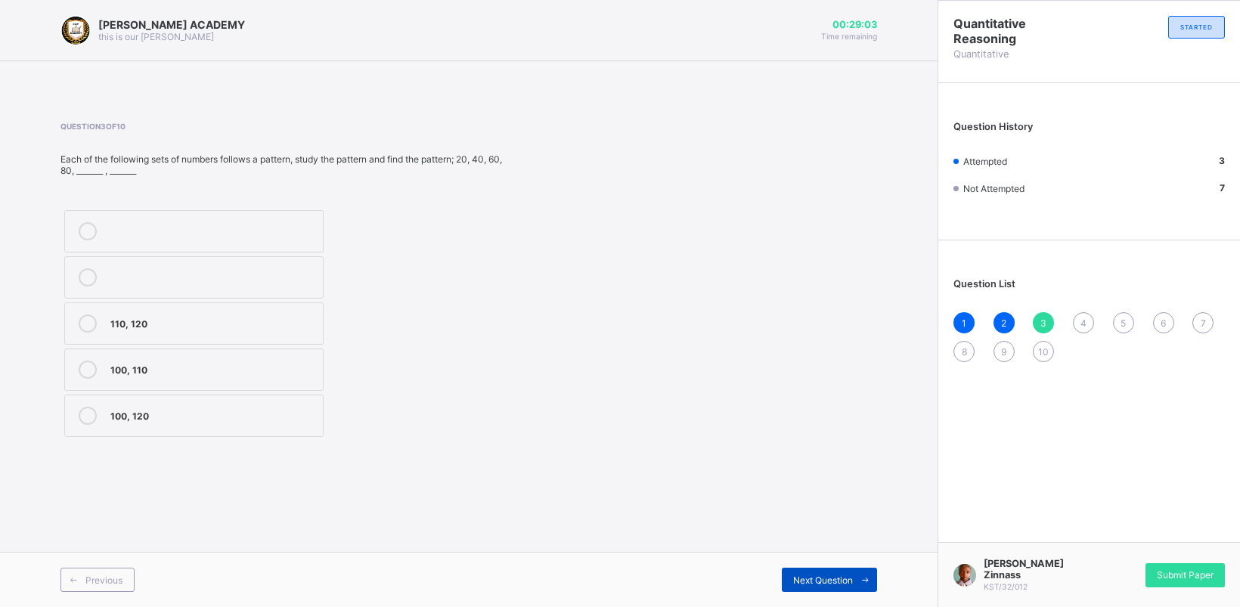
click at [834, 580] on span "Next Question" at bounding box center [823, 580] width 60 height 11
click at [186, 363] on div "118, 114" at bounding box center [212, 368] width 205 height 15
click at [802, 572] on div "Next Question" at bounding box center [829, 580] width 95 height 24
click at [164, 305] on label "20, 26" at bounding box center [193, 323] width 259 height 42
click at [820, 564] on div "Previous Next Question" at bounding box center [469, 579] width 938 height 55
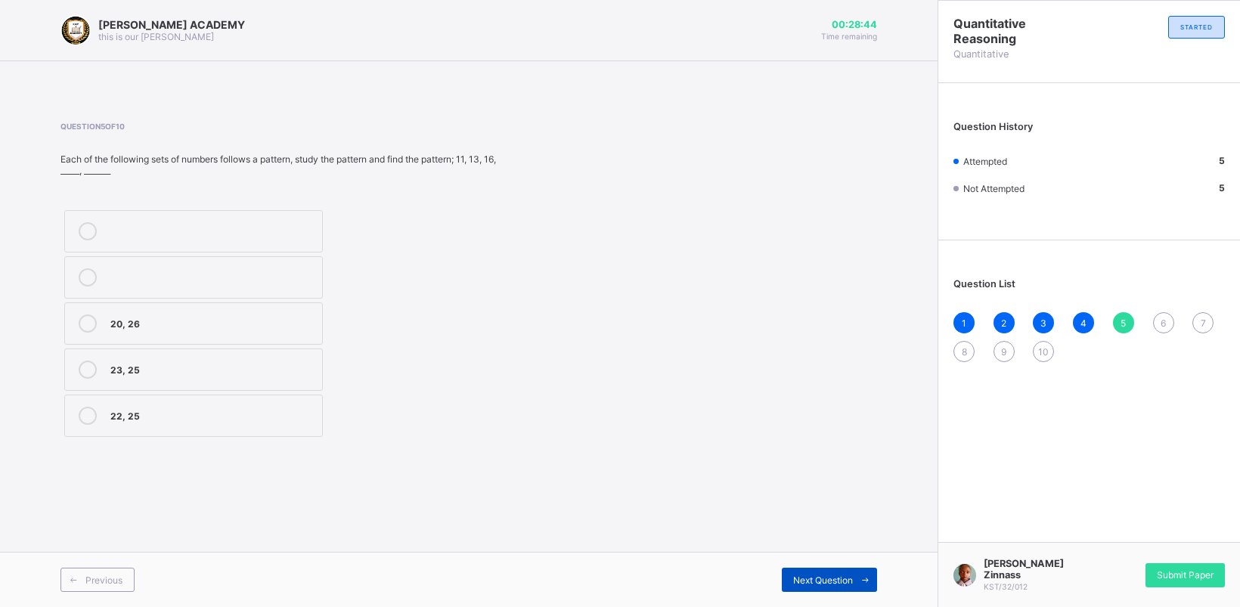
click at [830, 575] on span "Next Question" at bounding box center [823, 580] width 60 height 11
click at [234, 309] on div "6251" at bounding box center [208, 310] width 197 height 15
click at [851, 572] on div "Next Question" at bounding box center [829, 580] width 95 height 24
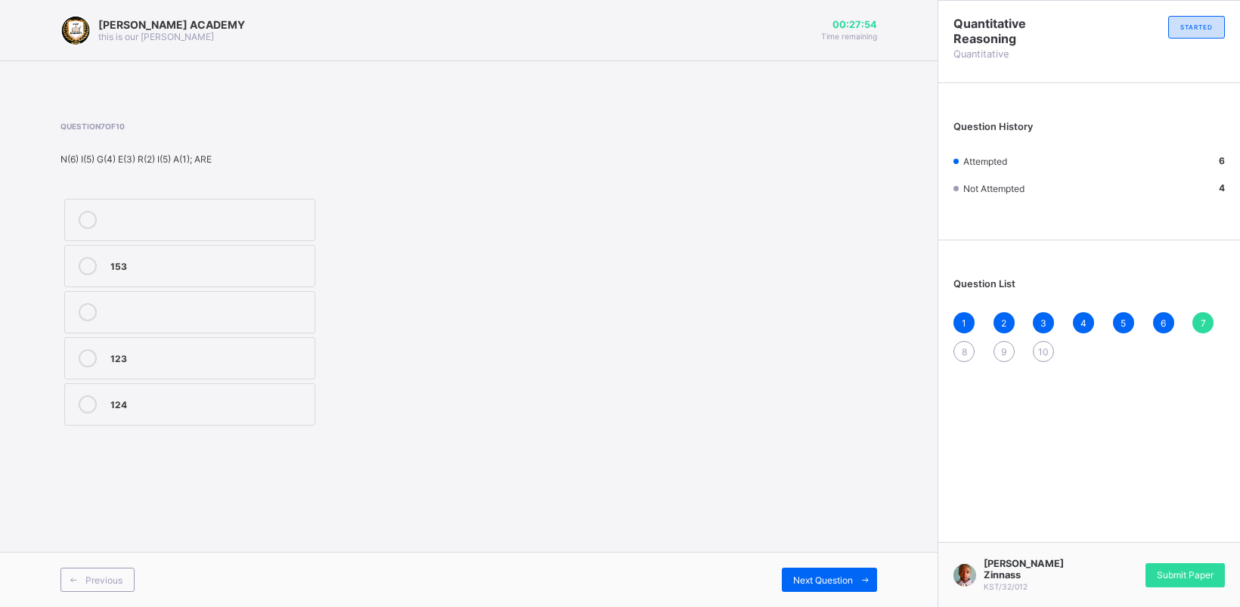
click at [237, 409] on div "124" at bounding box center [208, 402] width 197 height 15
click at [834, 572] on div "Next Question" at bounding box center [829, 580] width 95 height 24
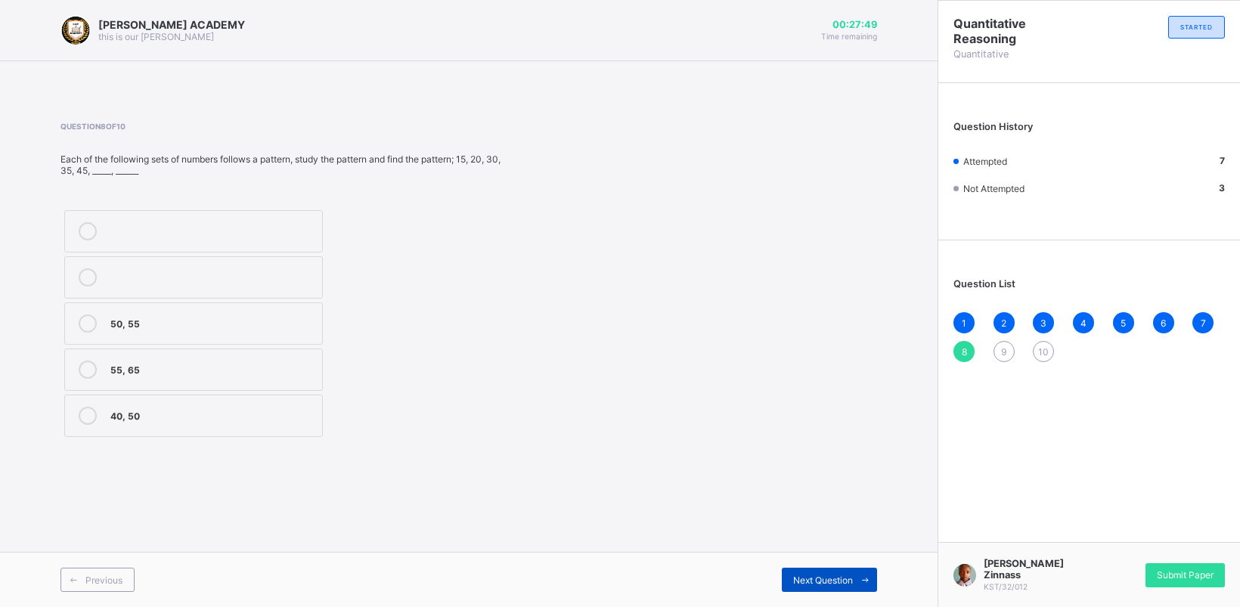
click at [834, 572] on div "Next Question" at bounding box center [829, 580] width 95 height 24
click at [91, 571] on div "Previous" at bounding box center [97, 580] width 74 height 24
click at [102, 402] on label "40, 50" at bounding box center [193, 416] width 259 height 42
click at [823, 569] on div "Next Question" at bounding box center [829, 580] width 95 height 24
click at [221, 276] on div "160, 180" at bounding box center [212, 275] width 205 height 15
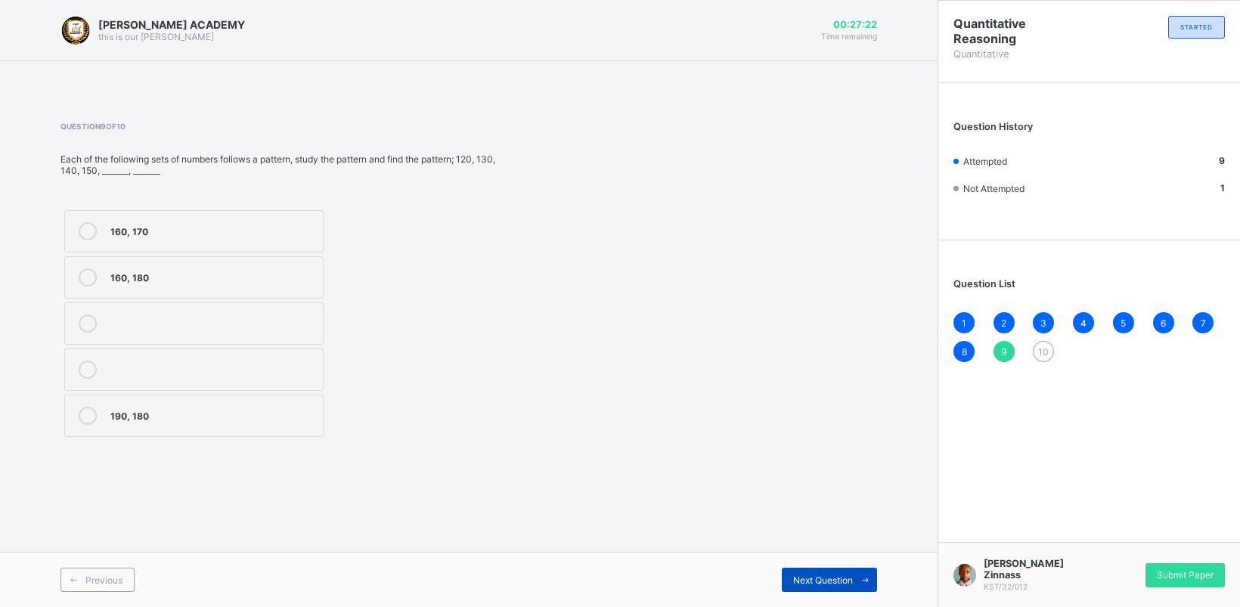
click at [824, 572] on div "Next Question" at bounding box center [829, 580] width 95 height 24
click at [254, 307] on label "120, 122" at bounding box center [193, 323] width 259 height 42
click at [829, 573] on div "Next Question" at bounding box center [829, 580] width 95 height 24
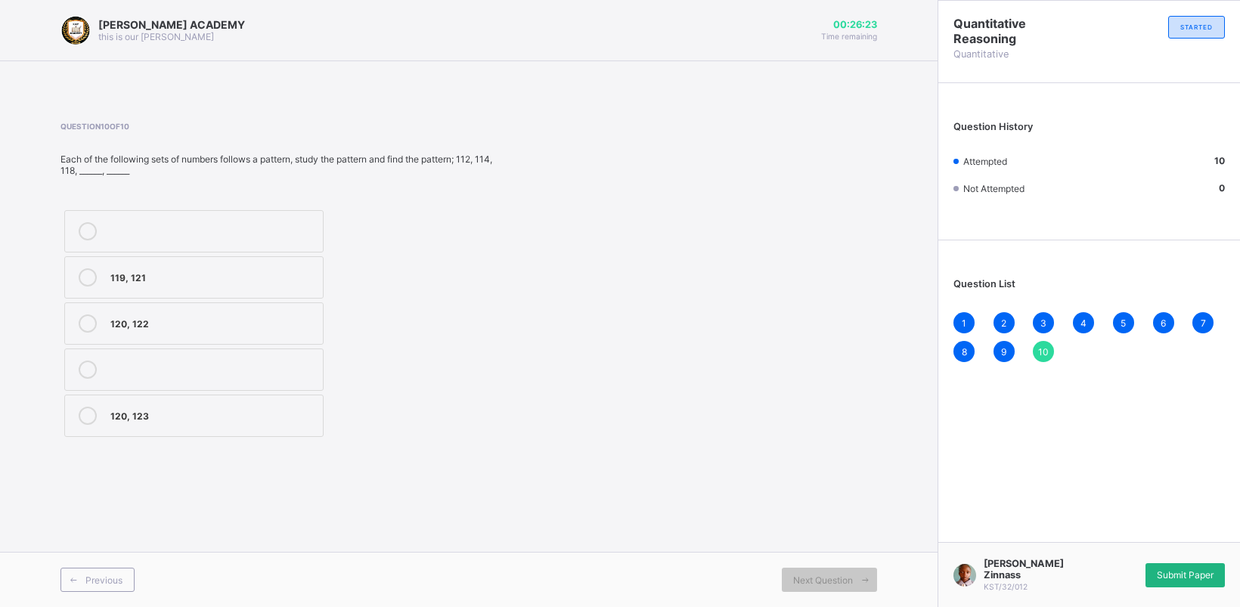
click at [1173, 577] on span "Submit Paper" at bounding box center [1185, 574] width 57 height 11
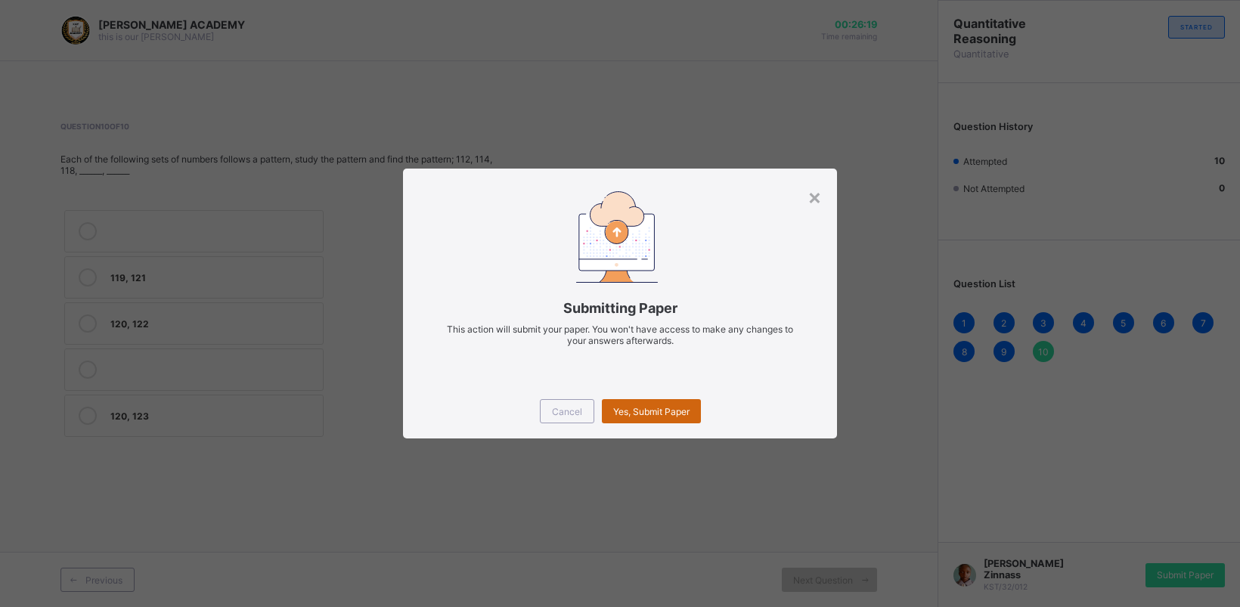
click at [678, 399] on div "Yes, Submit Paper" at bounding box center [651, 411] width 99 height 24
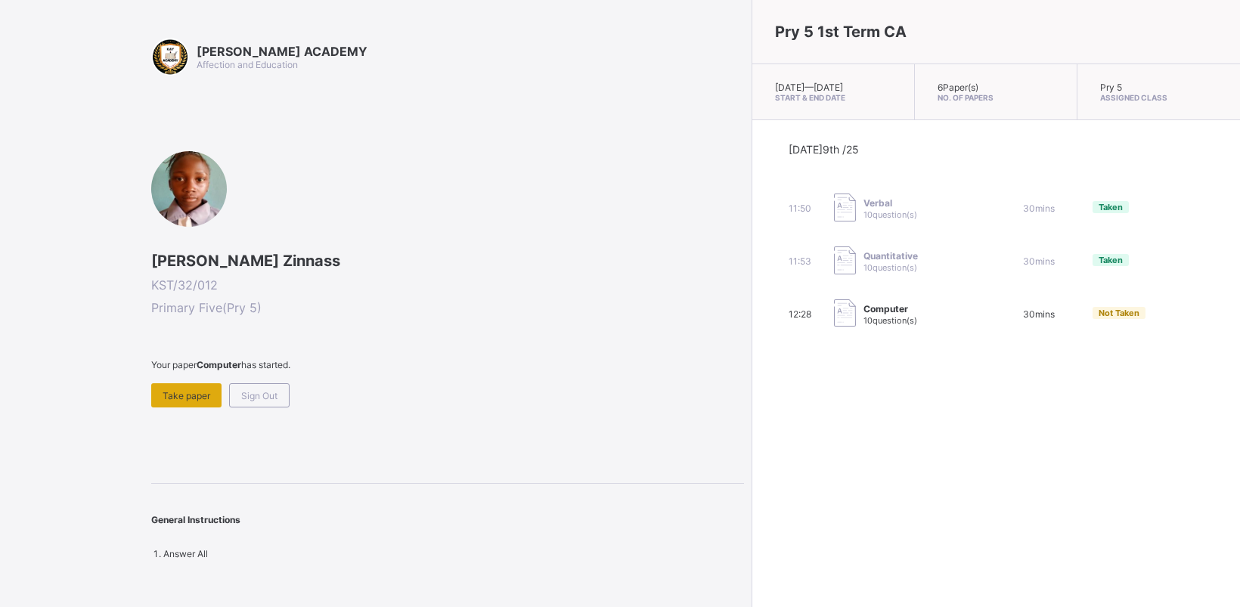
click at [187, 390] on span "Take paper" at bounding box center [187, 395] width 48 height 11
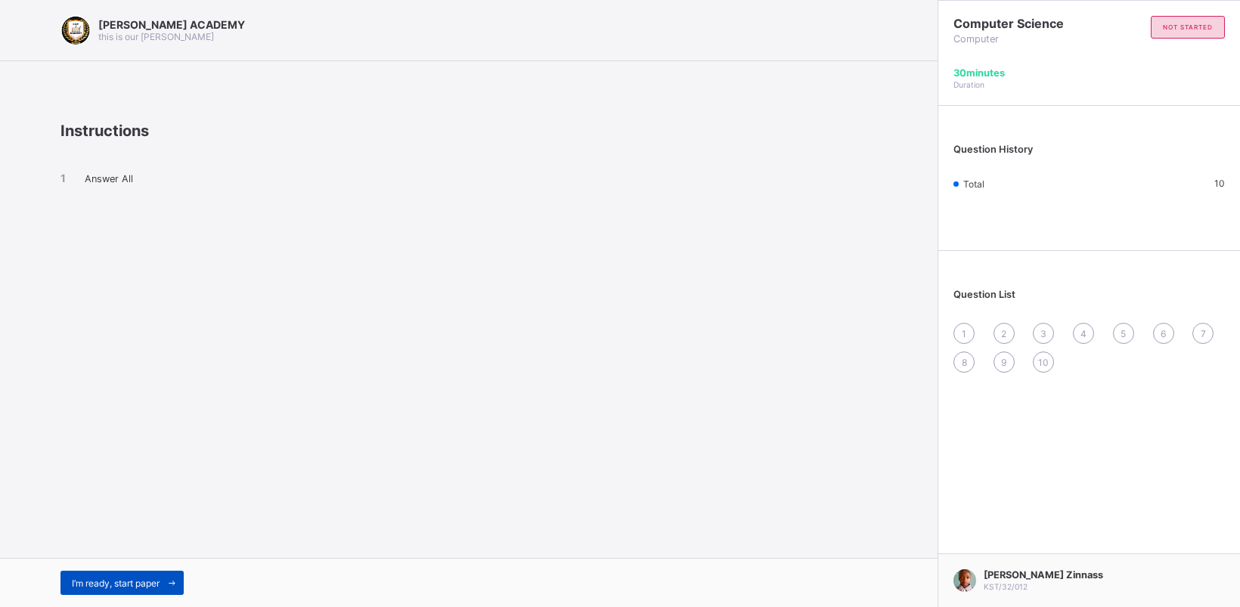
click at [112, 579] on span "I’m ready, start paper" at bounding box center [116, 583] width 88 height 11
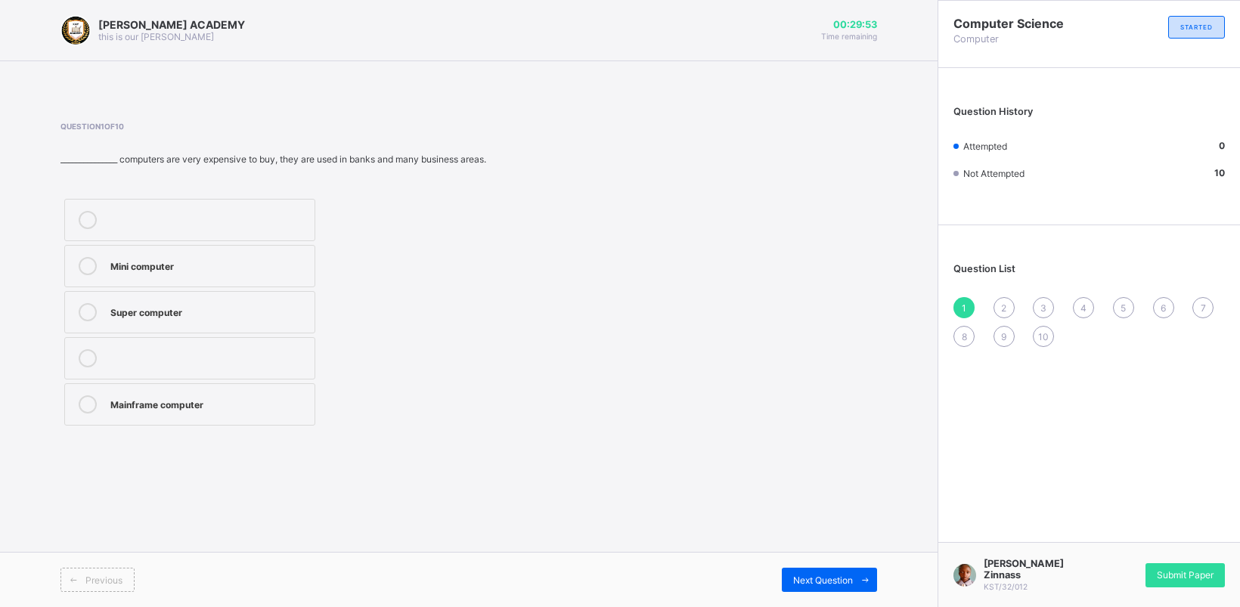
click at [194, 299] on label "Super computer" at bounding box center [189, 312] width 251 height 42
click at [806, 572] on div "Next Question" at bounding box center [829, 580] width 95 height 24
click at [178, 250] on label "Micro Computer" at bounding box center [189, 266] width 251 height 42
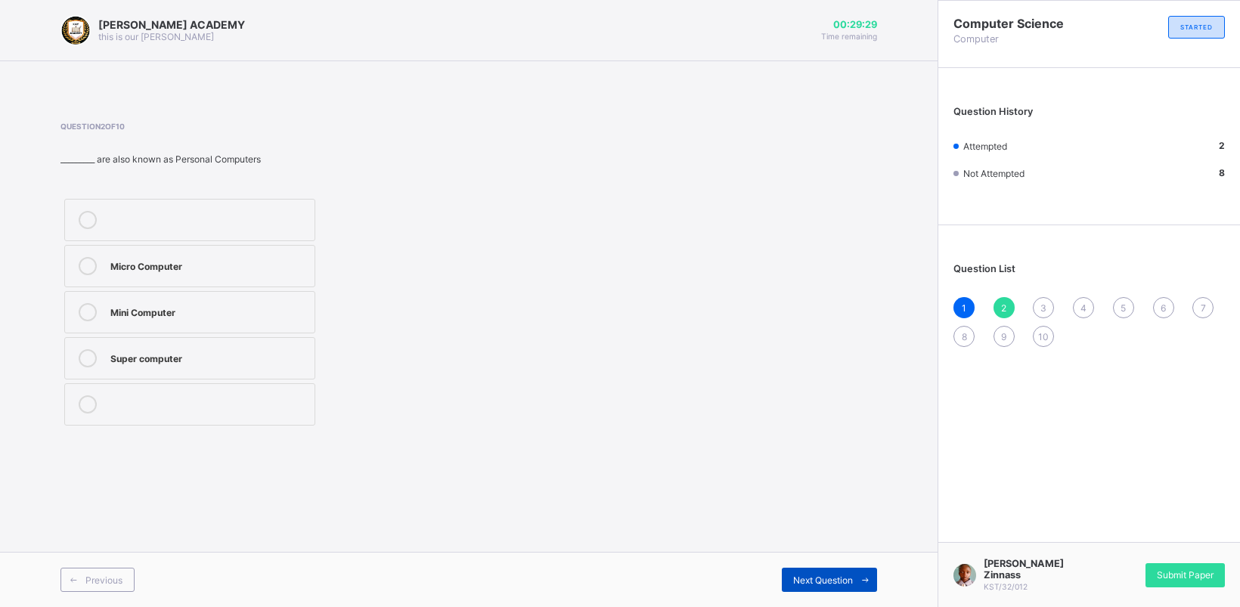
click at [838, 572] on div "Next Question" at bounding box center [829, 580] width 95 height 24
click at [110, 571] on div "Previous" at bounding box center [97, 580] width 74 height 24
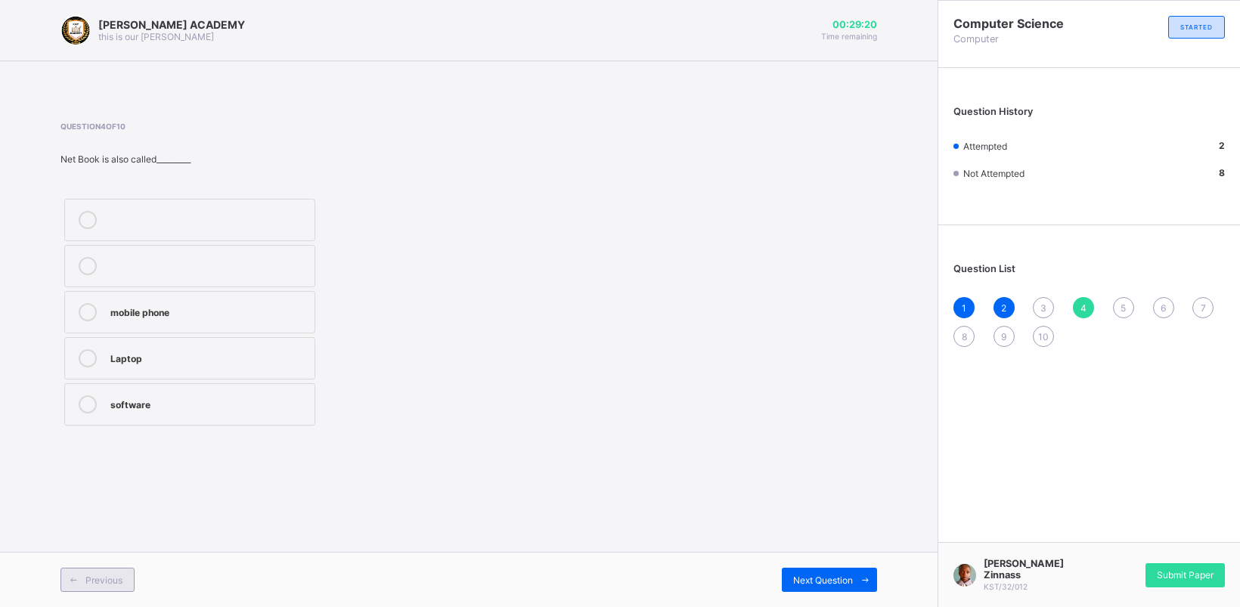
click at [110, 571] on div "Previous" at bounding box center [97, 580] width 74 height 24
click at [112, 398] on div "Net book" at bounding box center [208, 402] width 197 height 15
click at [818, 569] on div "Next Question" at bounding box center [829, 580] width 95 height 24
click at [102, 578] on span "Previous" at bounding box center [103, 580] width 37 height 11
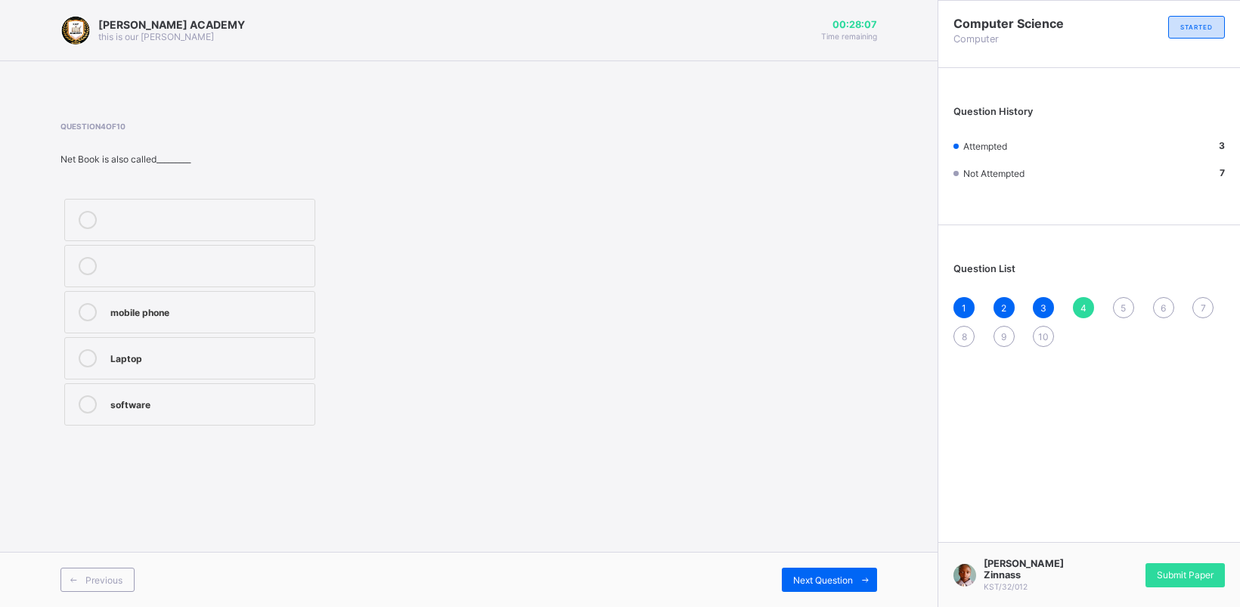
click at [115, 349] on label "Laptop" at bounding box center [189, 358] width 251 height 42
click at [817, 561] on div "Previous Next Question" at bounding box center [469, 579] width 938 height 55
click at [826, 572] on div "Next Question" at bounding box center [829, 580] width 95 height 24
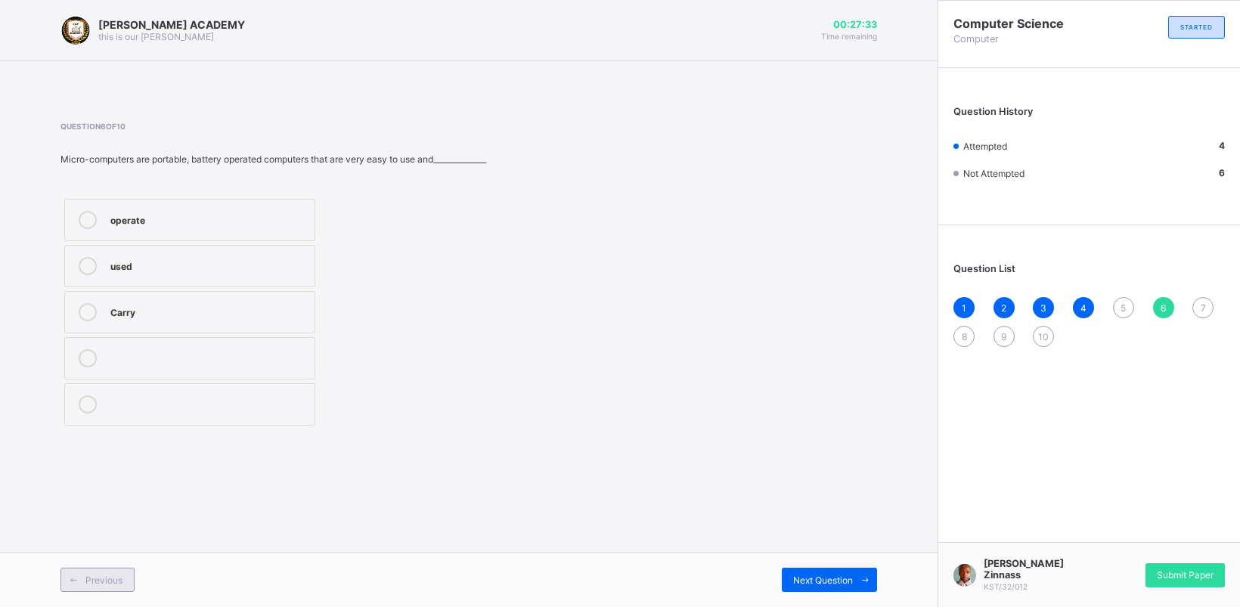
click at [97, 581] on span "Previous" at bounding box center [103, 580] width 37 height 11
click at [110, 309] on label "complex" at bounding box center [189, 312] width 251 height 42
click at [429, 412] on div "Super Computer complex table" at bounding box center [275, 312] width 431 height 234
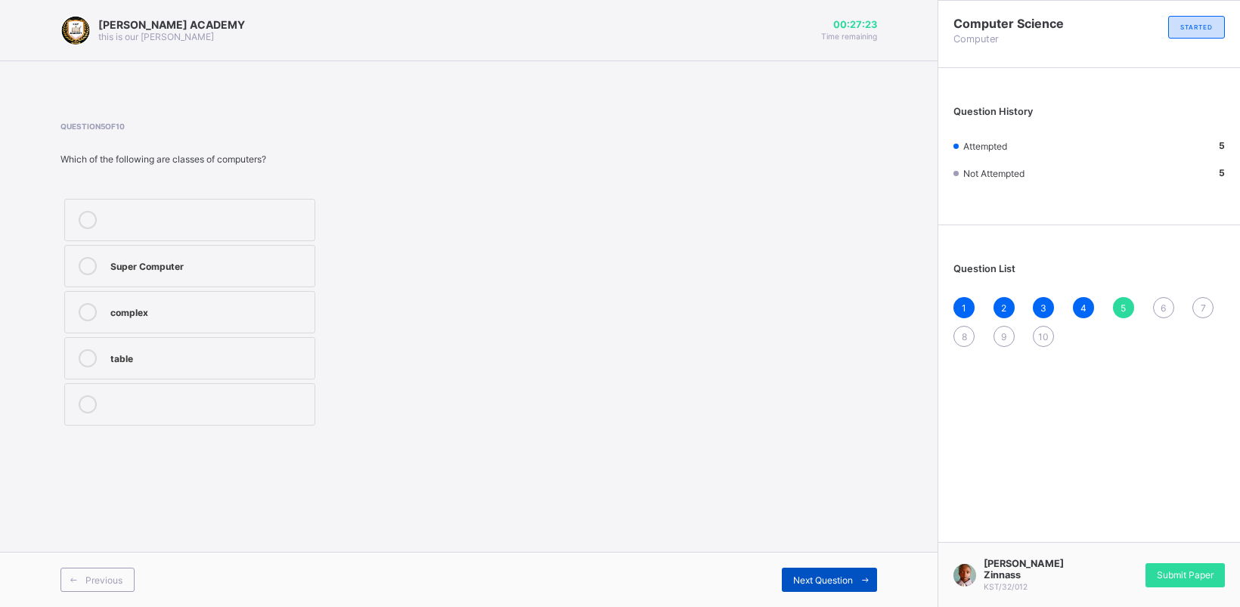
click at [834, 568] on div "Next Question" at bounding box center [829, 580] width 95 height 24
click at [169, 213] on div "operate" at bounding box center [208, 218] width 197 height 15
click at [807, 568] on div "Next Question" at bounding box center [829, 580] width 95 height 24
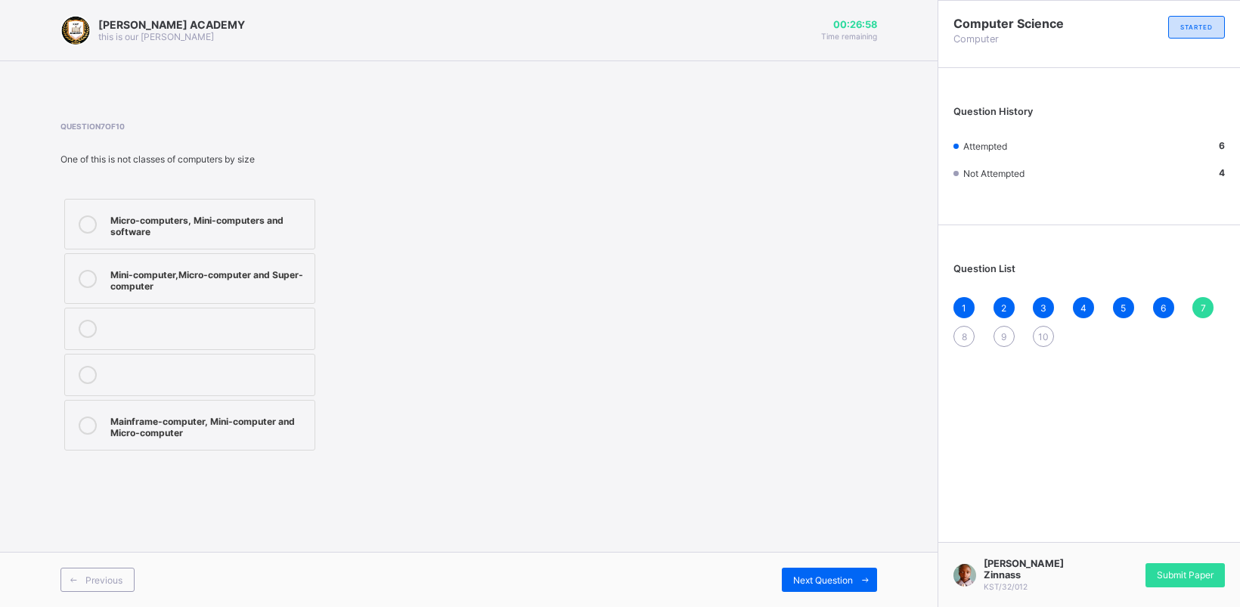
click at [225, 208] on label "Micro-computers, Mini-computers and software" at bounding box center [189, 224] width 251 height 51
click at [819, 579] on span "Next Question" at bounding box center [823, 580] width 60 height 11
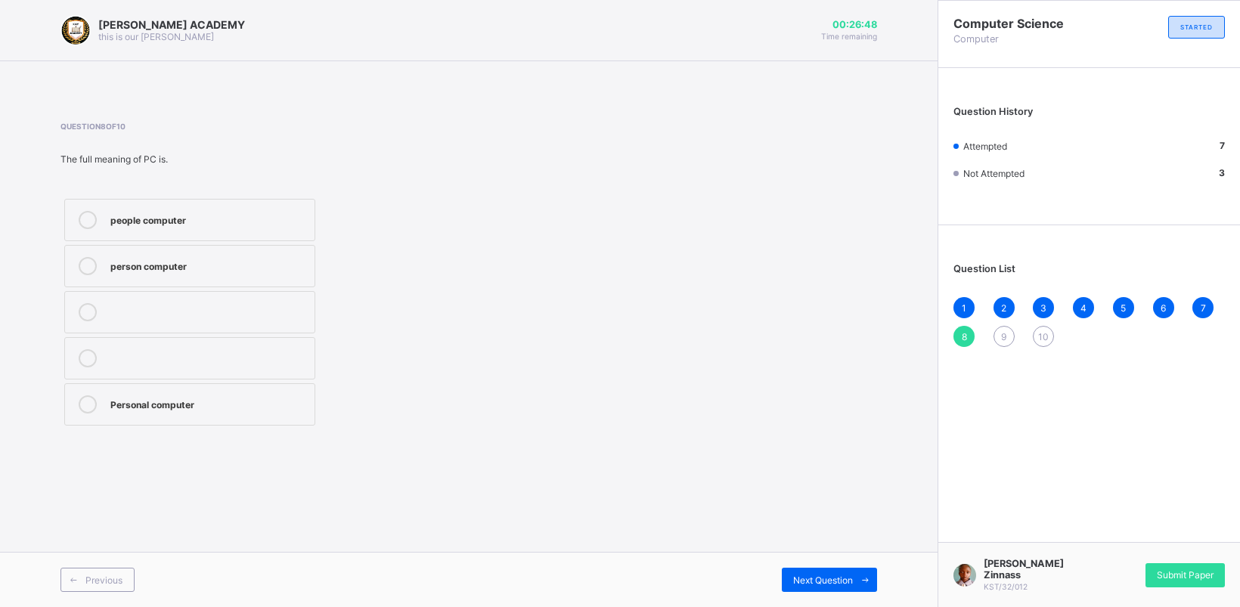
click at [202, 410] on div "Personal computer" at bounding box center [208, 402] width 197 height 15
click at [824, 571] on div "Next Question" at bounding box center [829, 580] width 95 height 24
click at [274, 209] on label "Mainframe computer" at bounding box center [189, 220] width 251 height 42
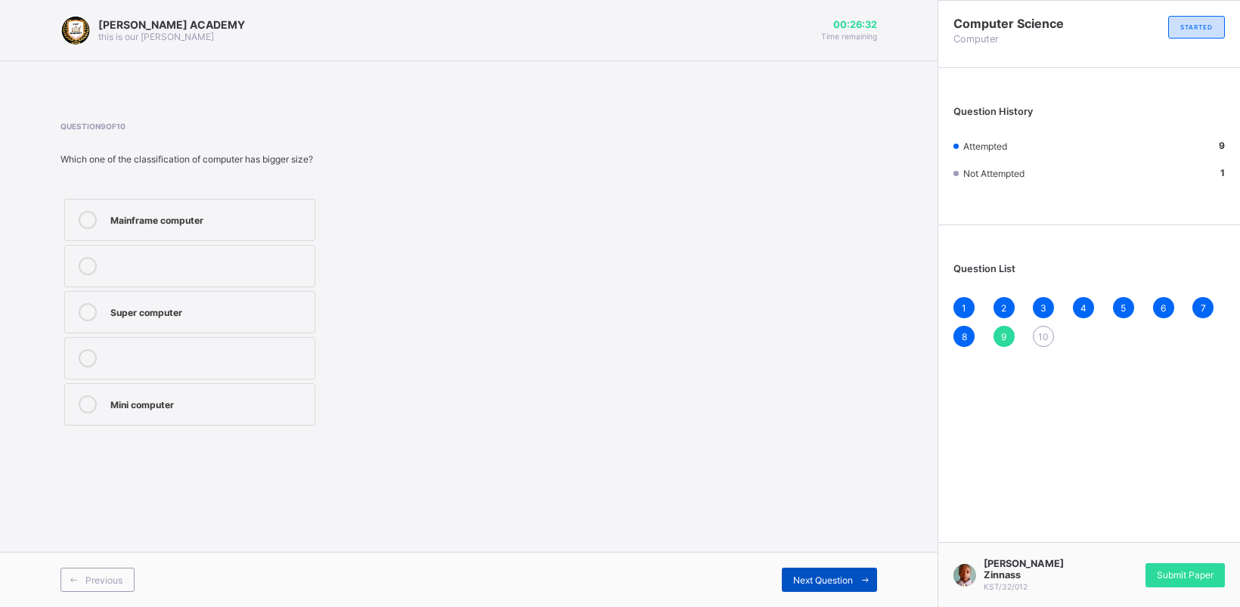
click at [821, 569] on div "Next Question" at bounding box center [829, 580] width 95 height 24
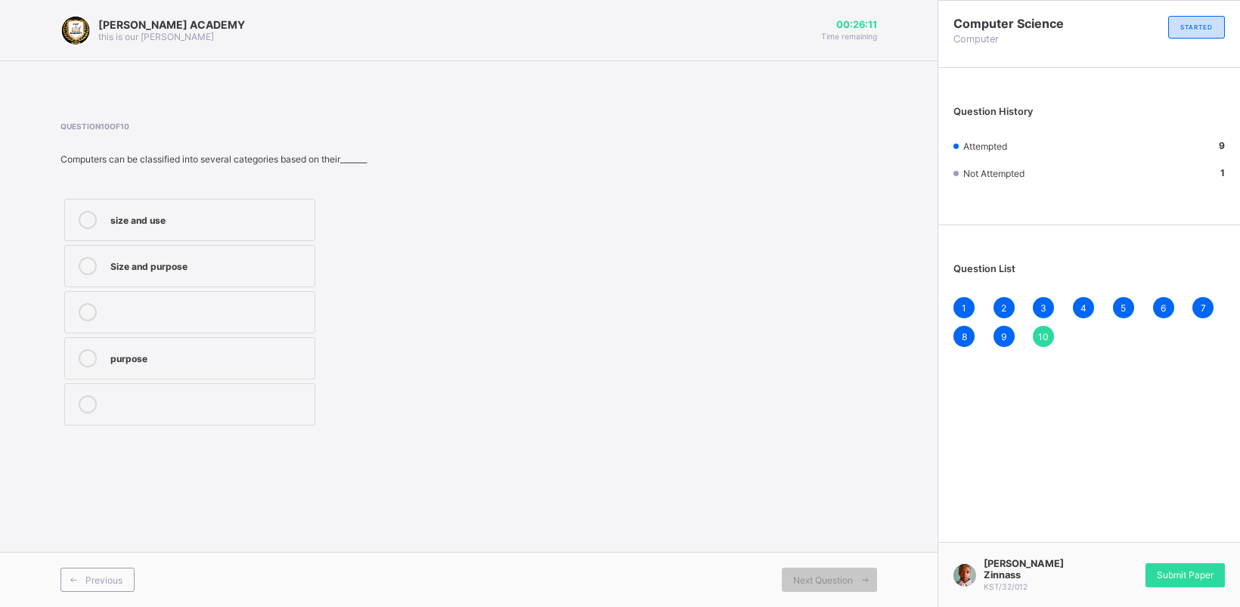
click at [197, 352] on div "purpose" at bounding box center [208, 356] width 197 height 15
click at [97, 563] on div "Previous Next Question" at bounding box center [469, 579] width 938 height 55
click at [97, 573] on div "Previous" at bounding box center [97, 580] width 74 height 24
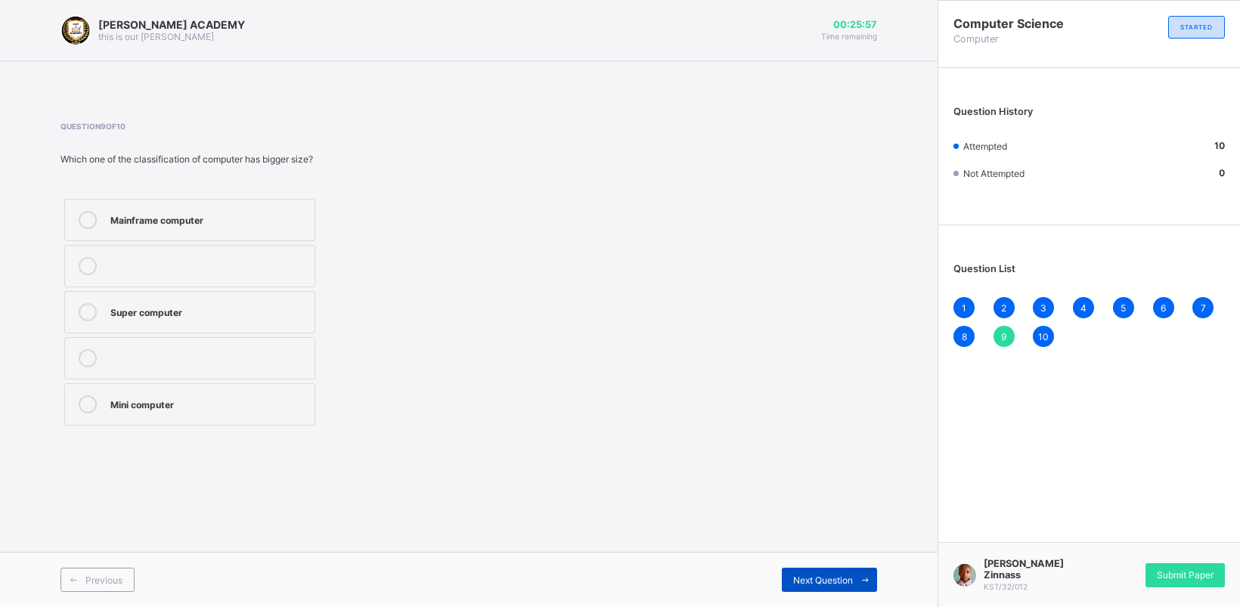
click at [805, 572] on div "Next Question" at bounding box center [829, 580] width 95 height 24
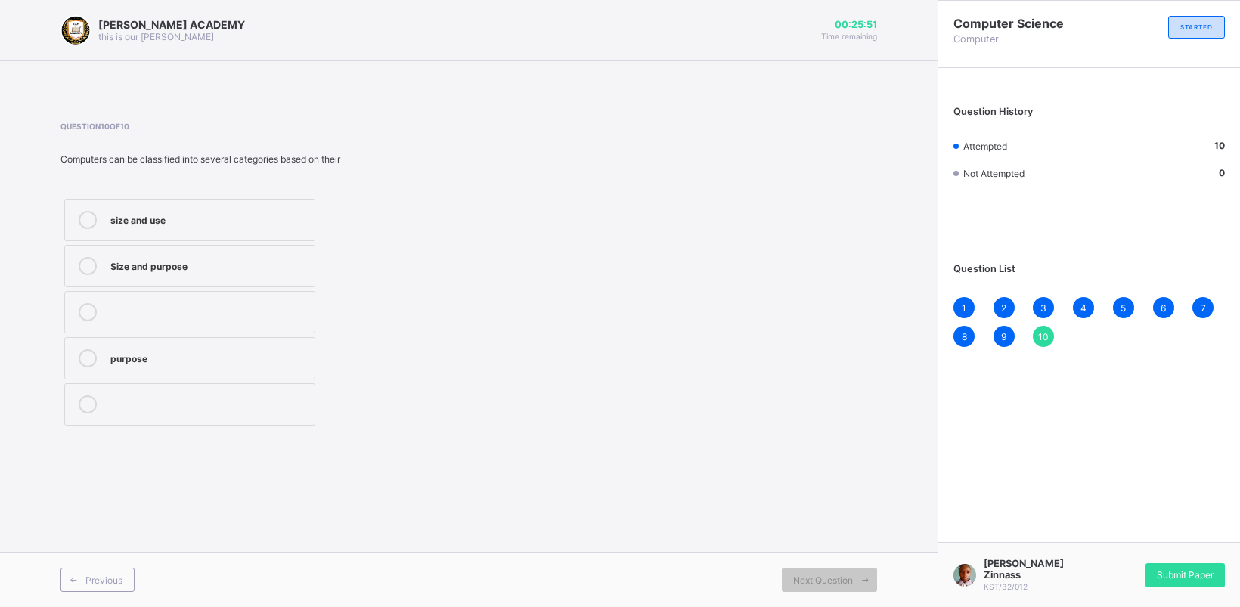
click at [181, 248] on label "Size and purpose" at bounding box center [189, 266] width 251 height 42
click at [1192, 573] on div "Submit Paper" at bounding box center [1185, 575] width 79 height 24
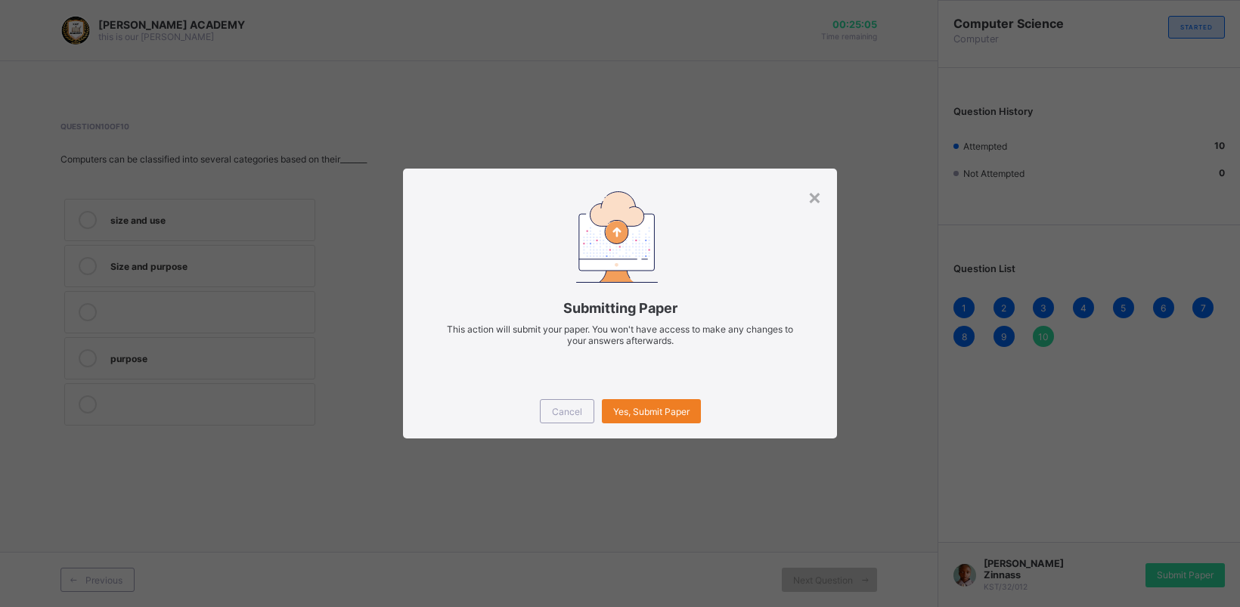
click at [823, 443] on div "× Submitting Paper This action will submit your paper. You won't have access to…" at bounding box center [620, 303] width 1240 height 607
click at [625, 406] on span "Yes, Submit Paper" at bounding box center [651, 411] width 76 height 11
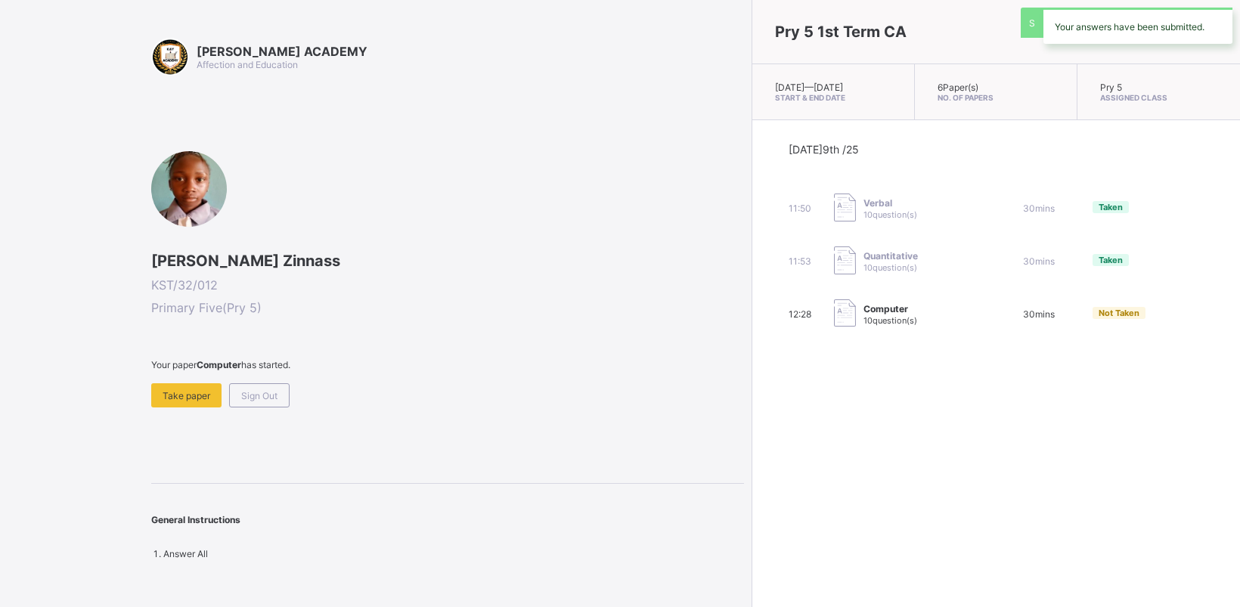
click at [752, 405] on div "Pry 5 1st Term CA [DATE] — [DATE] Start & End Date 6 Paper(s) No. of Papers Pry…" at bounding box center [996, 303] width 488 height 607
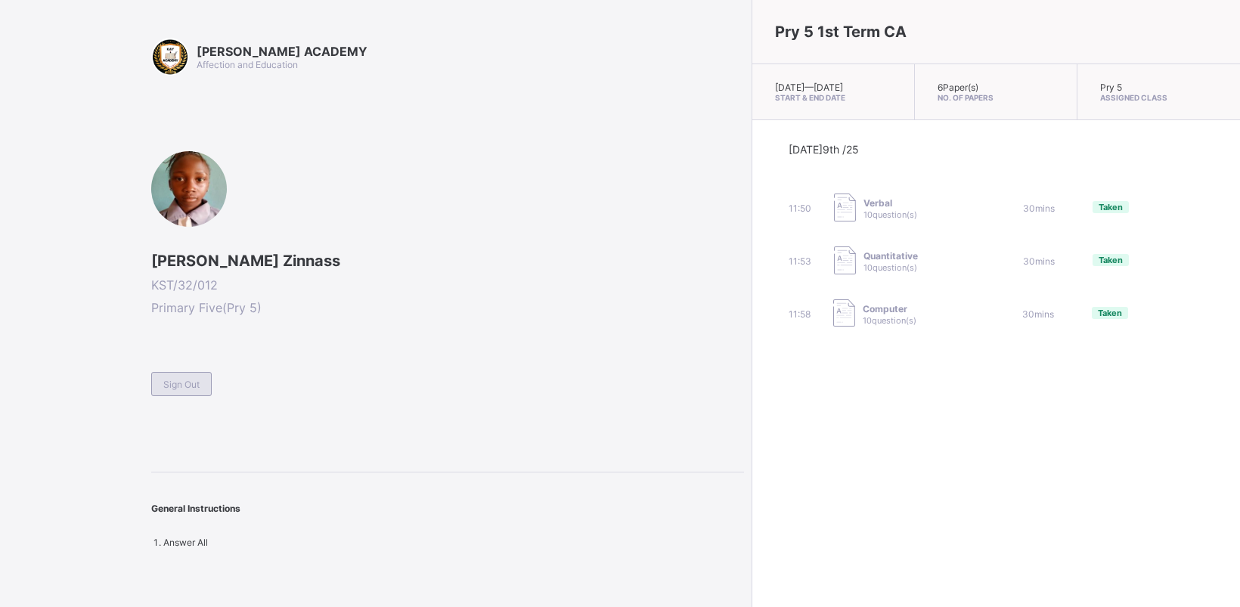
click at [188, 379] on span "Sign Out" at bounding box center [181, 384] width 36 height 11
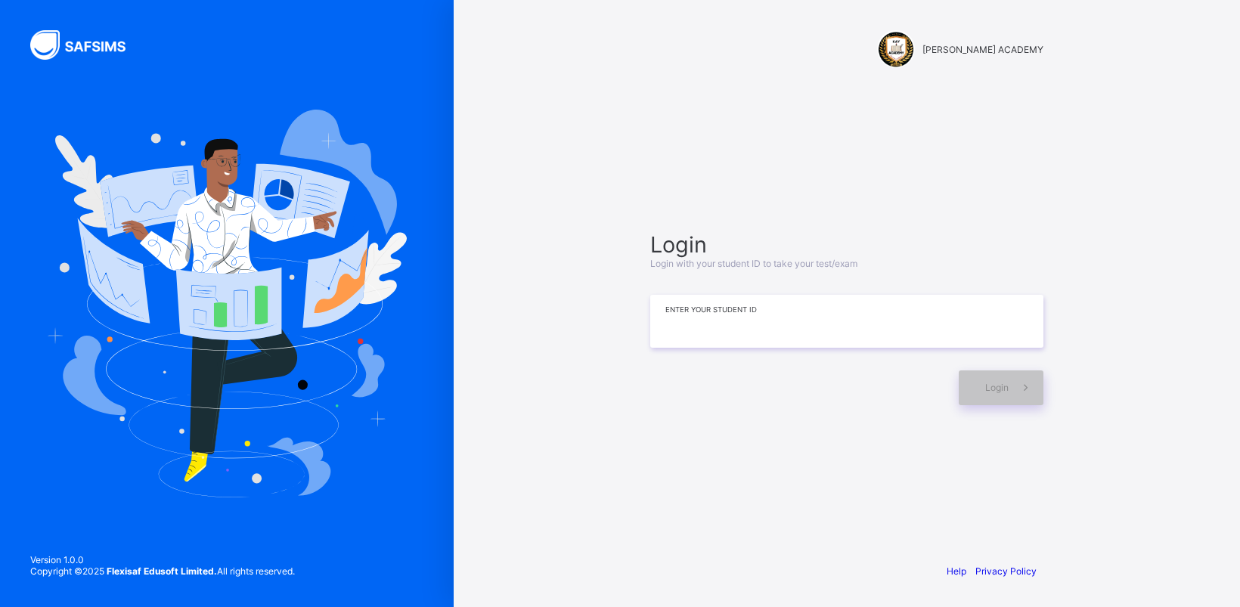
click at [755, 315] on input at bounding box center [846, 321] width 393 height 53
type input "**********"
click at [978, 384] on div "Login" at bounding box center [1001, 388] width 85 height 35
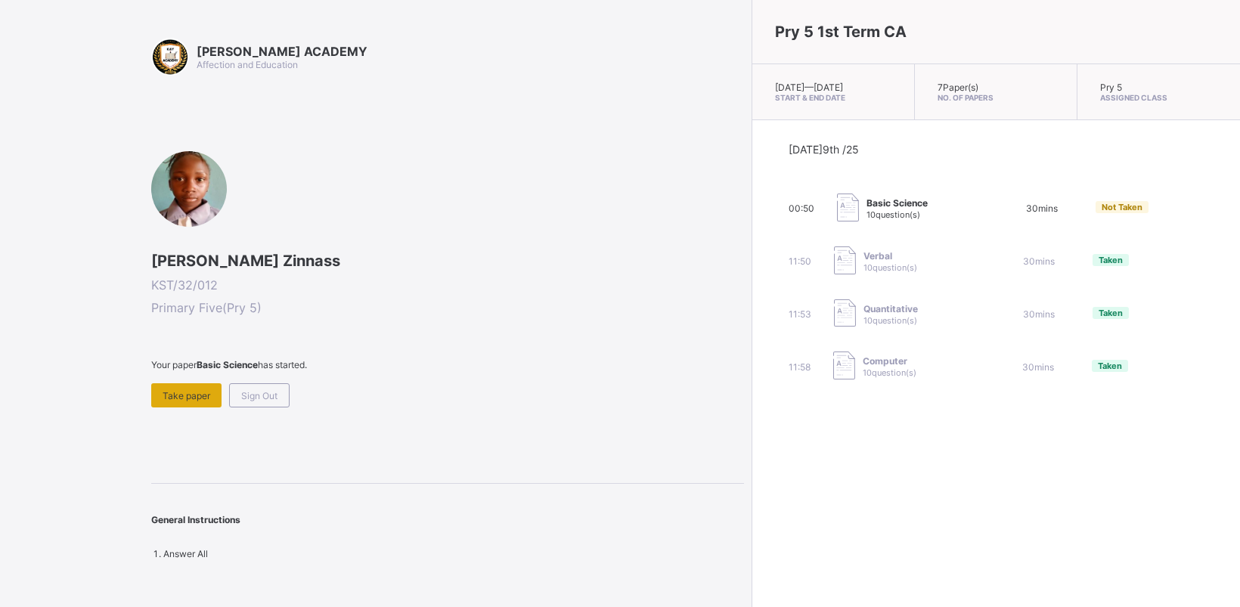
click at [185, 383] on div "Take paper" at bounding box center [186, 395] width 70 height 24
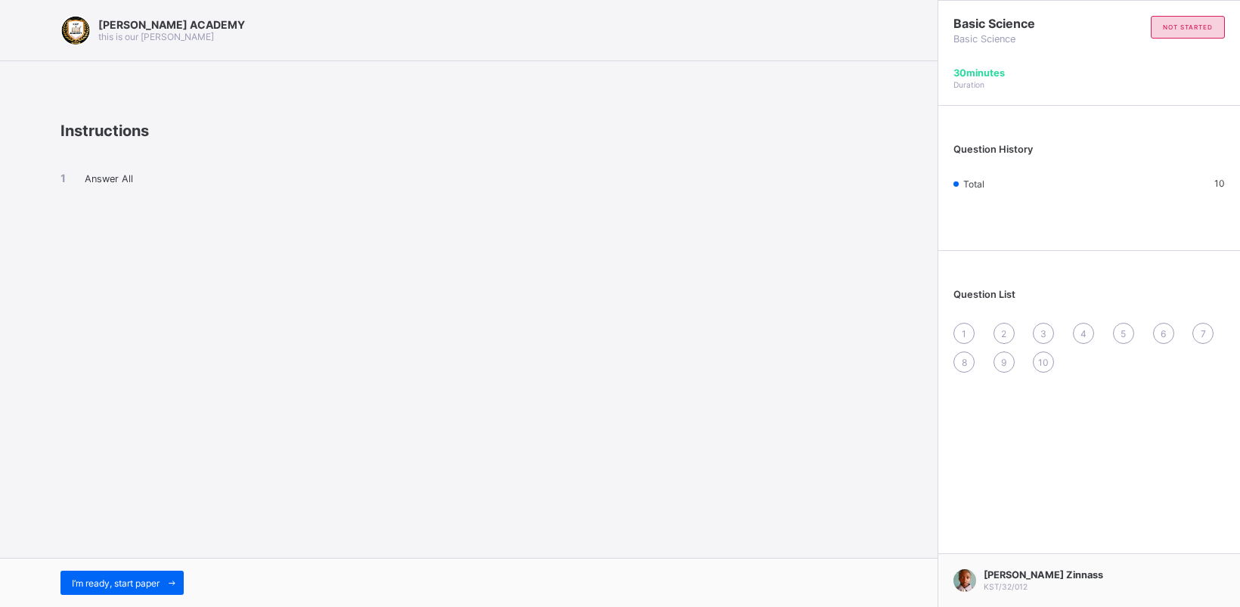
click at [130, 569] on div "I’m ready, start paper" at bounding box center [469, 582] width 938 height 49
click at [122, 575] on div "I’m ready, start paper" at bounding box center [121, 583] width 123 height 24
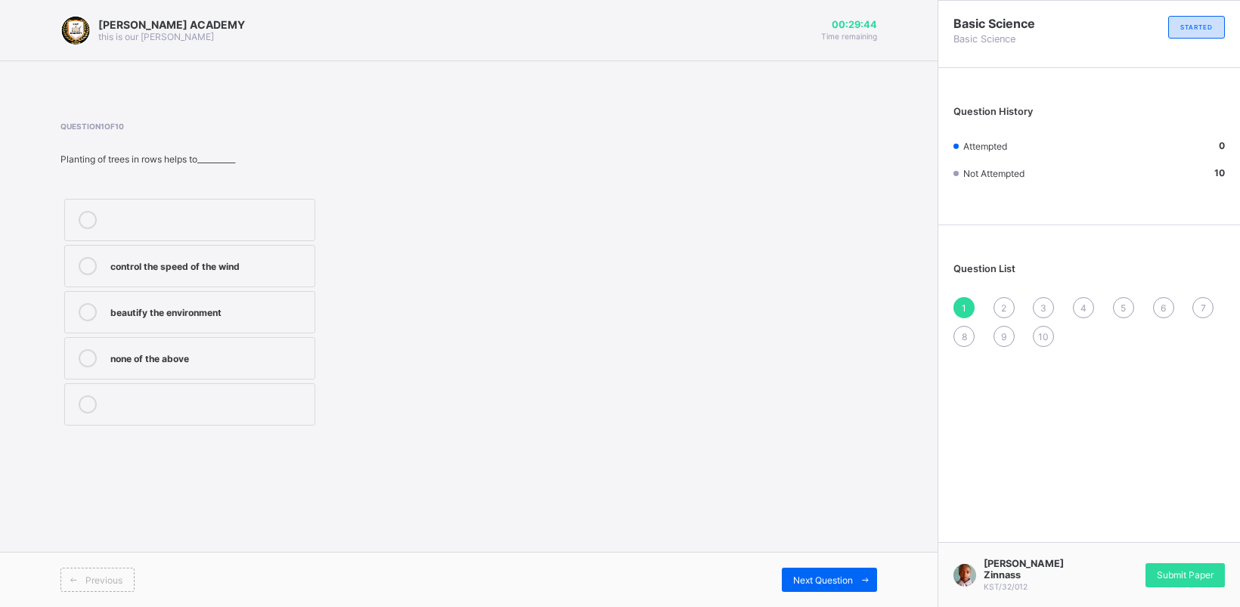
click at [223, 256] on label "control the speed of the wind" at bounding box center [189, 266] width 251 height 42
click at [809, 565] on div "Previous Next Question" at bounding box center [469, 579] width 938 height 55
click at [811, 575] on span "Next Question" at bounding box center [823, 580] width 60 height 11
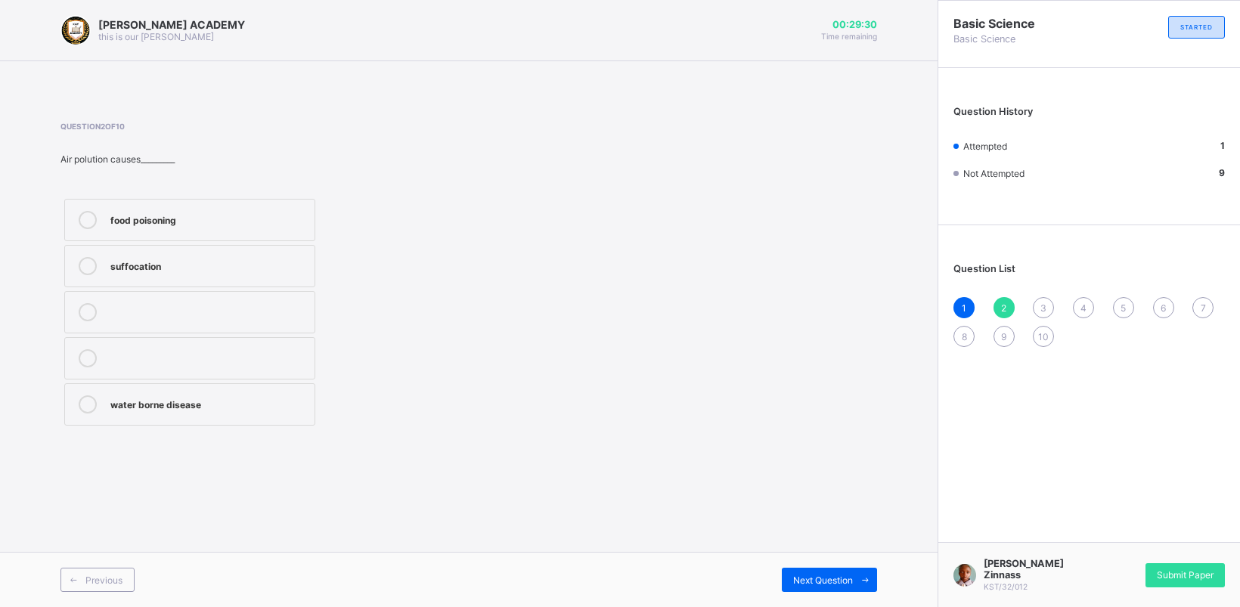
click at [250, 398] on div "water borne disease" at bounding box center [208, 402] width 197 height 15
click at [843, 569] on div "Next Question" at bounding box center [829, 580] width 95 height 24
click at [240, 266] on div "pollution" at bounding box center [208, 264] width 197 height 15
click at [805, 577] on span "Next Question" at bounding box center [823, 580] width 60 height 11
click at [218, 258] on div "beans" at bounding box center [208, 264] width 197 height 15
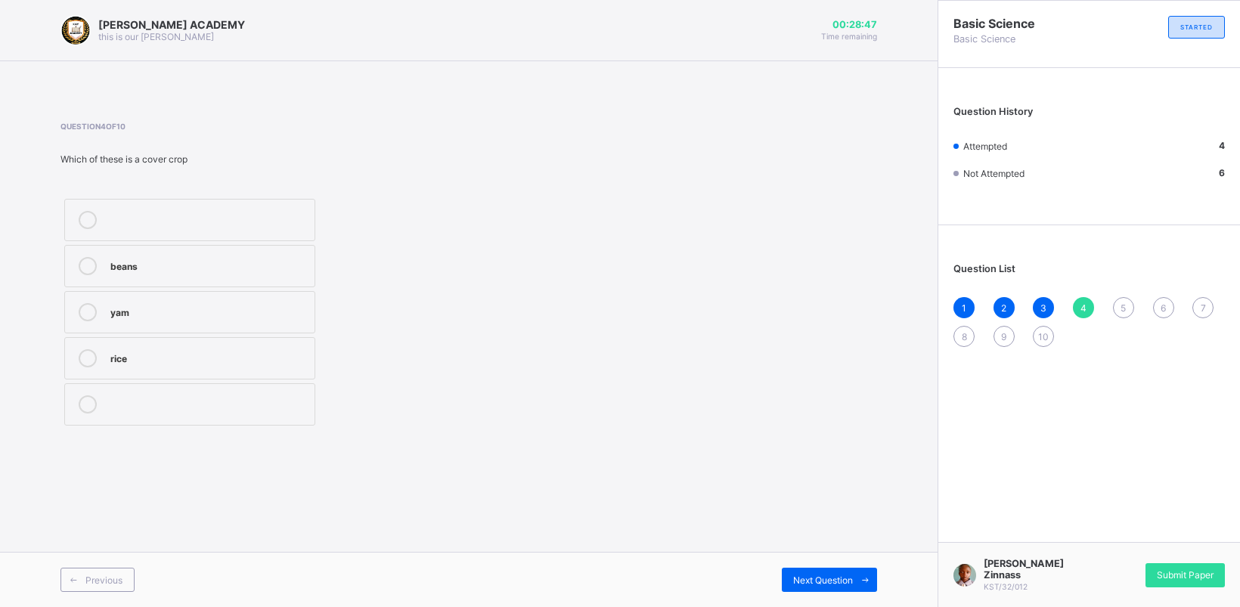
click at [206, 309] on div "yam" at bounding box center [208, 310] width 197 height 15
click at [203, 353] on div "rice" at bounding box center [208, 356] width 197 height 15
click at [843, 575] on span "Next Question" at bounding box center [823, 580] width 60 height 11
click at [224, 297] on label "sheet erosion" at bounding box center [189, 312] width 251 height 42
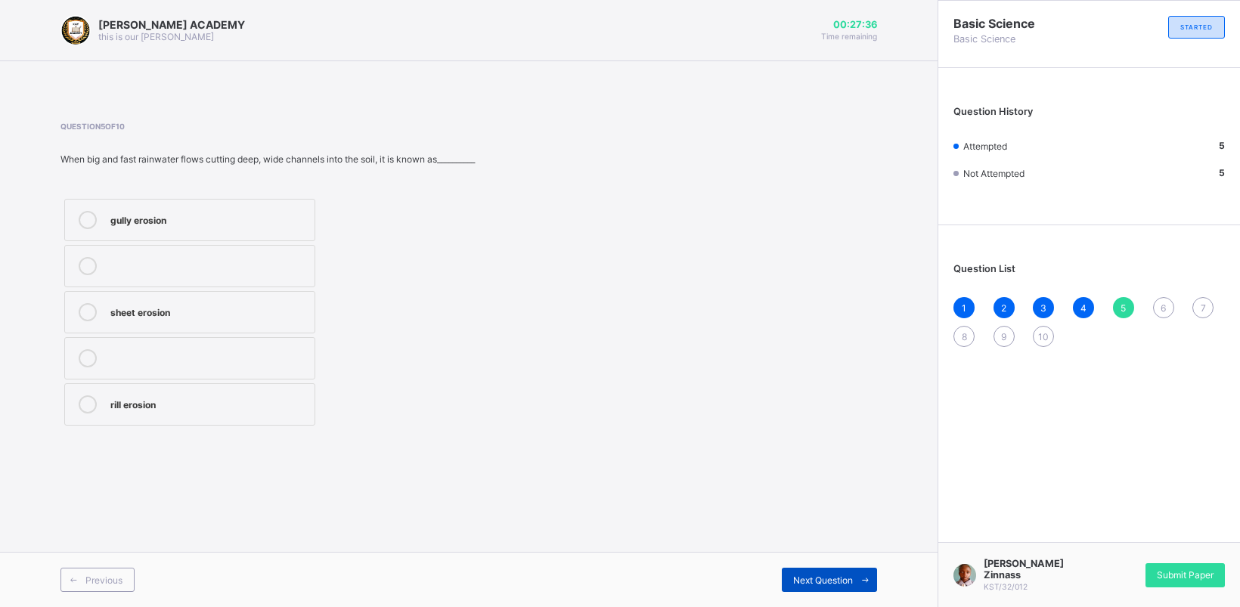
click at [824, 575] on span "Next Question" at bounding box center [823, 580] width 60 height 11
click at [204, 262] on div "rill" at bounding box center [208, 264] width 197 height 15
click at [807, 579] on span "Next Question" at bounding box center [823, 580] width 60 height 11
click at [257, 386] on label "pollutants" at bounding box center [189, 404] width 251 height 42
click at [813, 575] on span "Next Question" at bounding box center [823, 580] width 60 height 11
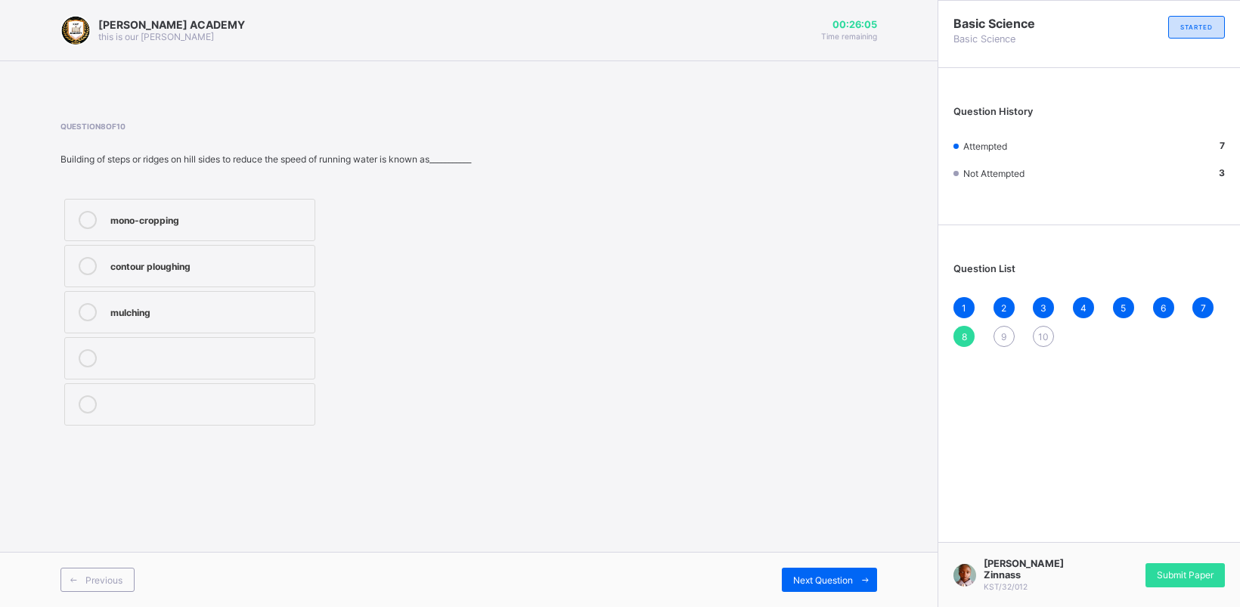
click at [206, 199] on label "mono-cropping" at bounding box center [189, 220] width 251 height 42
click at [817, 558] on div "Previous Next Question" at bounding box center [469, 579] width 938 height 55
click at [828, 579] on span "Next Question" at bounding box center [823, 580] width 60 height 11
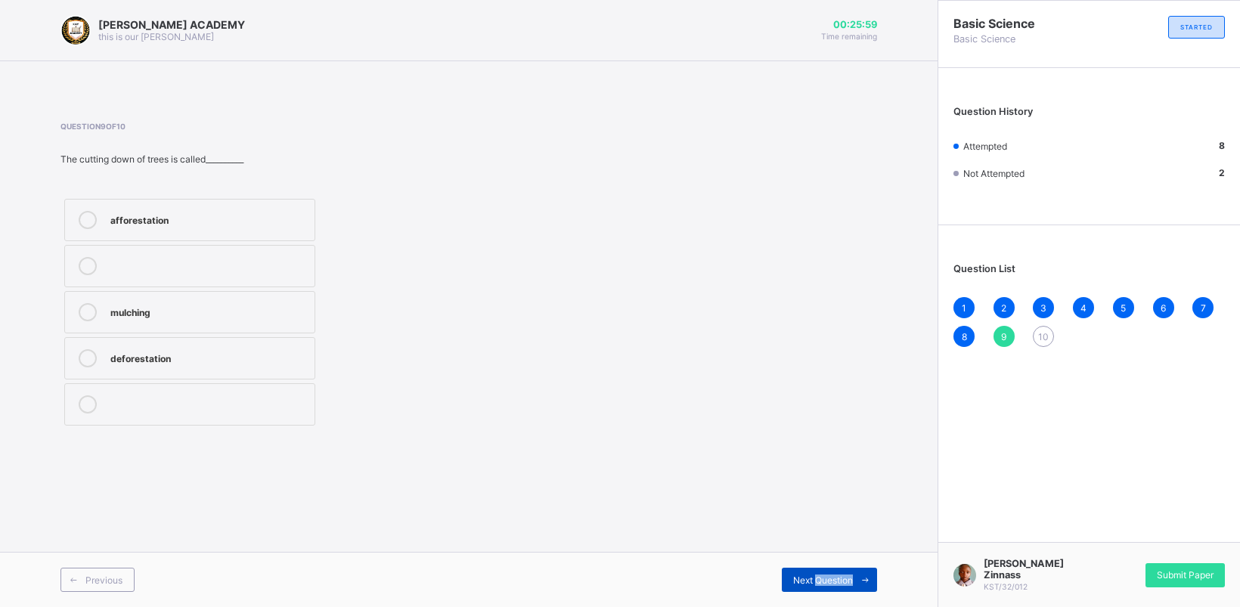
click at [828, 579] on span "Next Question" at bounding box center [823, 580] width 60 height 11
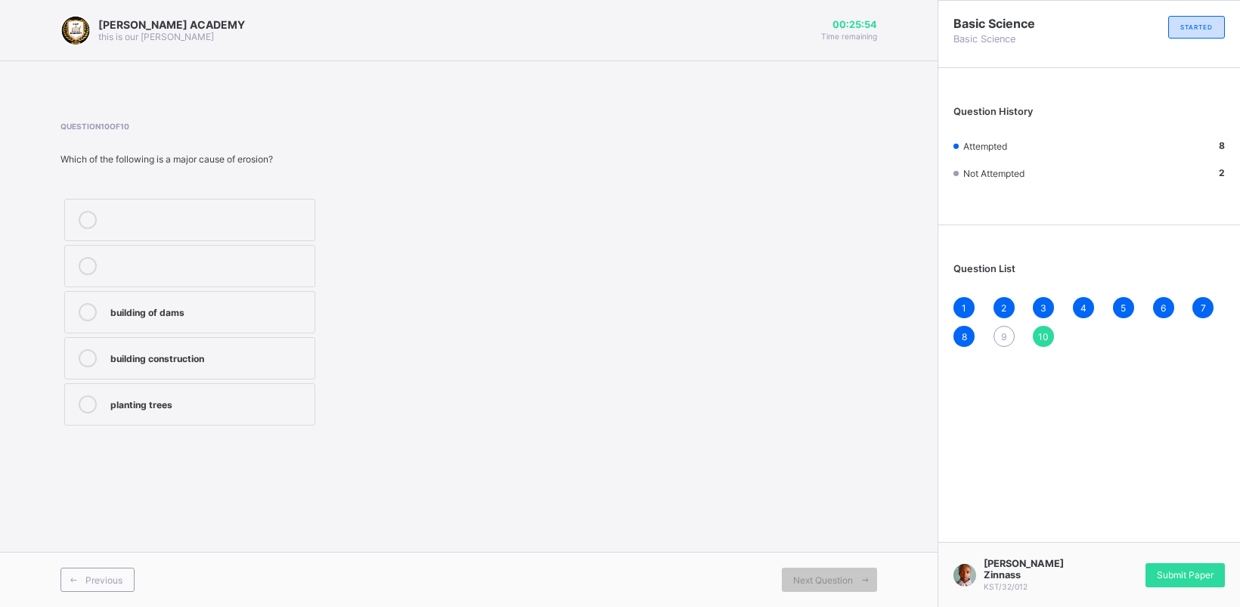
click at [1002, 333] on span "9" at bounding box center [1003, 336] width 5 height 11
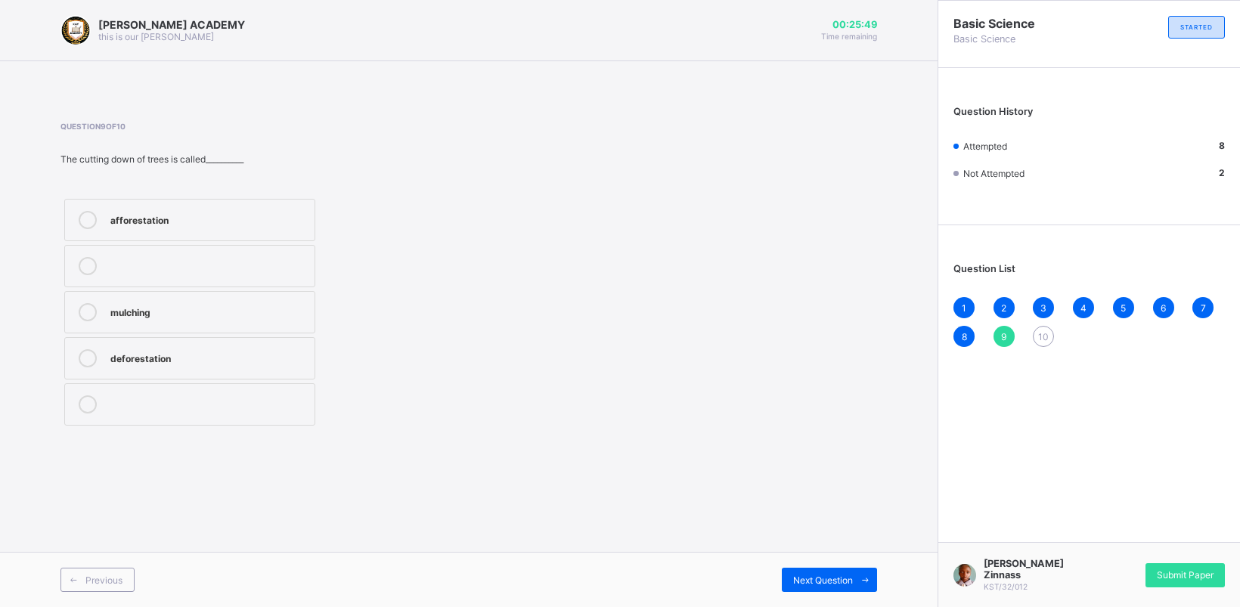
click at [1045, 297] on div "3" at bounding box center [1043, 307] width 21 height 21
click at [1003, 331] on span "9" at bounding box center [1003, 336] width 5 height 11
click at [188, 214] on div "afforestation" at bounding box center [208, 218] width 197 height 15
click at [826, 571] on div "Next Question" at bounding box center [829, 580] width 95 height 24
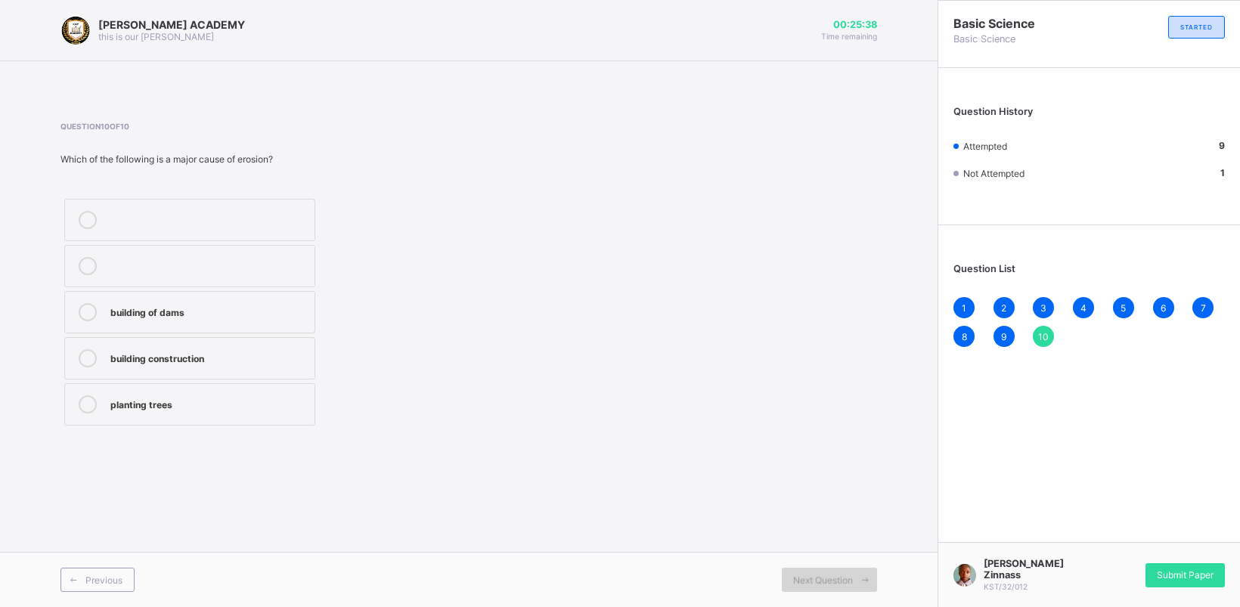
click at [826, 571] on div "Next Question" at bounding box center [829, 580] width 95 height 24
click at [225, 413] on div "planting trees" at bounding box center [208, 404] width 197 height 18
click at [1178, 560] on div "Freeda Zinnass KST/32/012 Submit Paper" at bounding box center [1089, 574] width 302 height 65
click at [1182, 566] on div "Freeda Zinnass KST/32/012 Submit Paper" at bounding box center [1089, 574] width 302 height 65
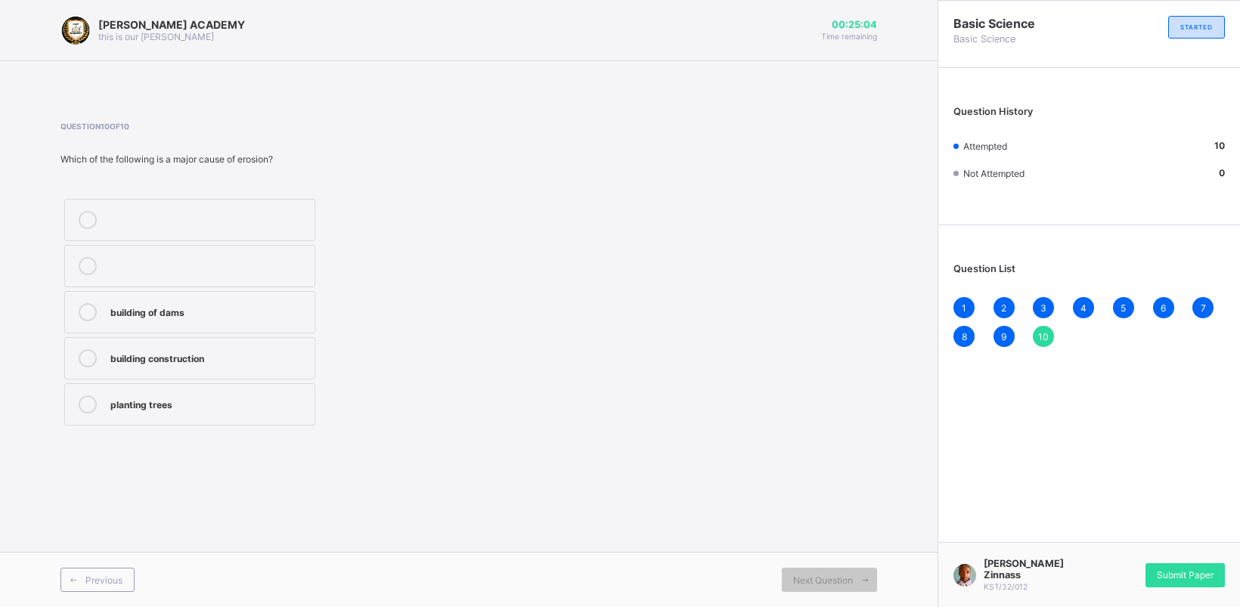
click at [1182, 567] on div "Freeda Zinnass KST/32/012 Submit Paper" at bounding box center [1089, 574] width 302 height 65
click at [1182, 569] on div "Submit Paper" at bounding box center [1185, 575] width 79 height 24
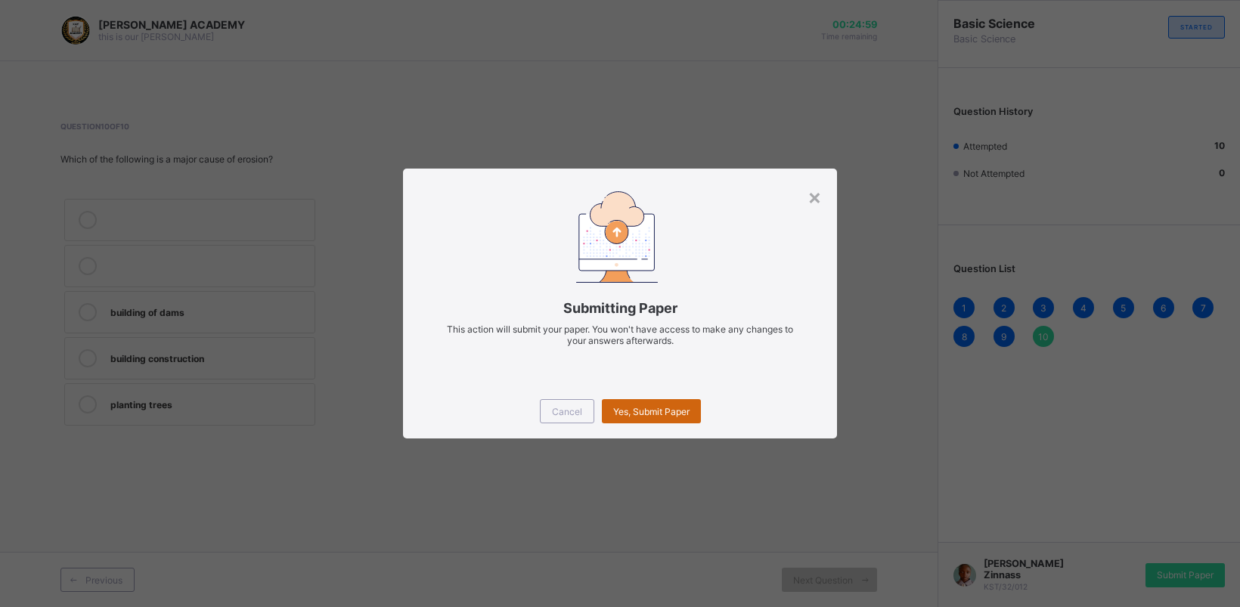
click at [641, 402] on div "Yes, Submit Paper" at bounding box center [651, 411] width 99 height 24
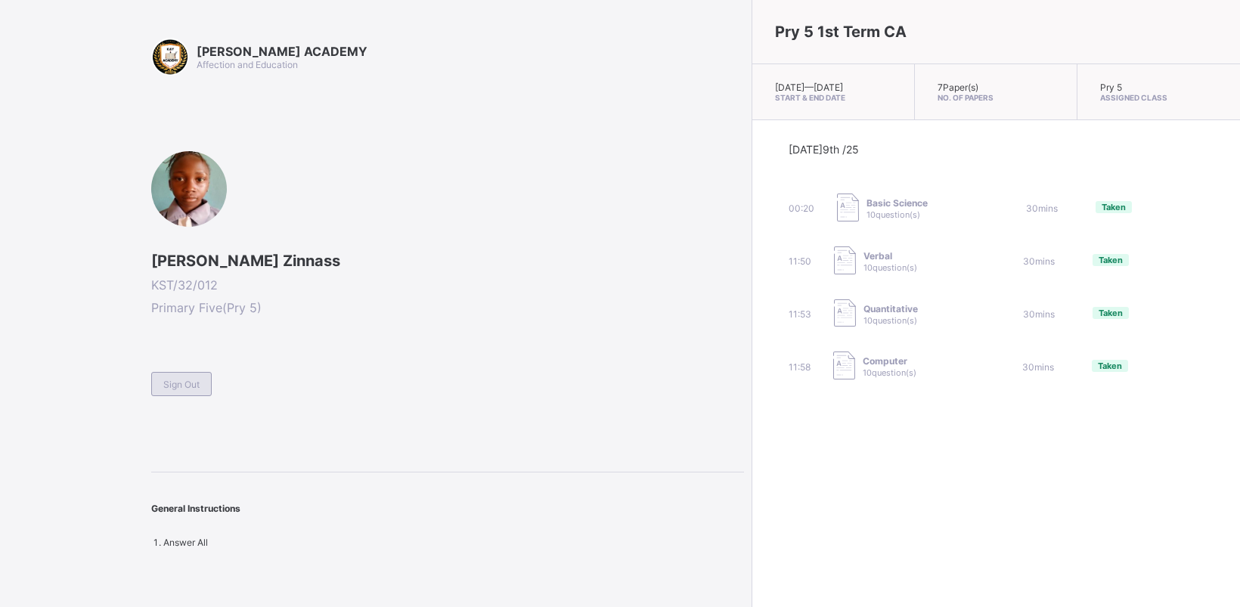
click at [183, 391] on div "Sign Out" at bounding box center [181, 384] width 60 height 24
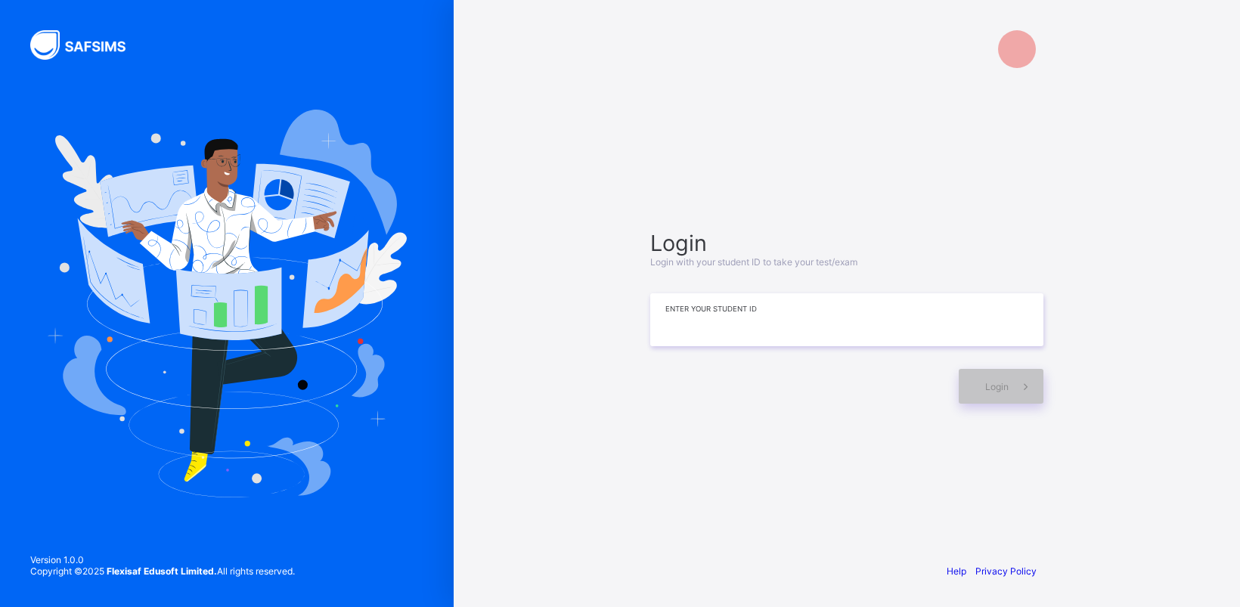
click at [950, 325] on input at bounding box center [846, 319] width 393 height 53
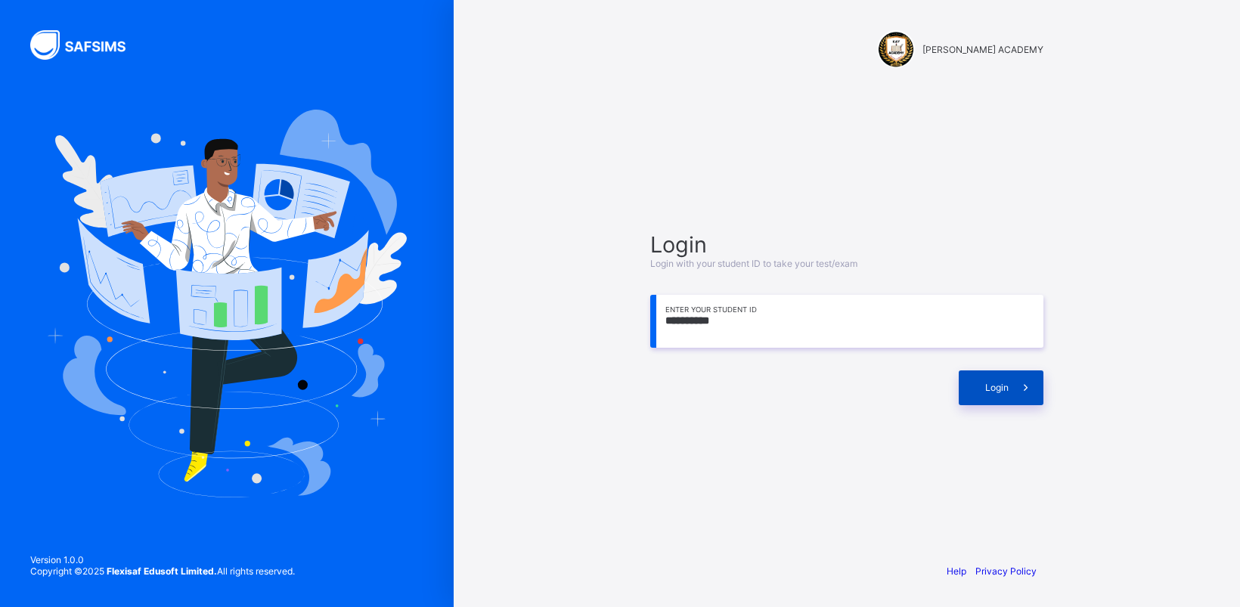
type input "**********"
click at [993, 382] on span "Login" at bounding box center [996, 387] width 23 height 11
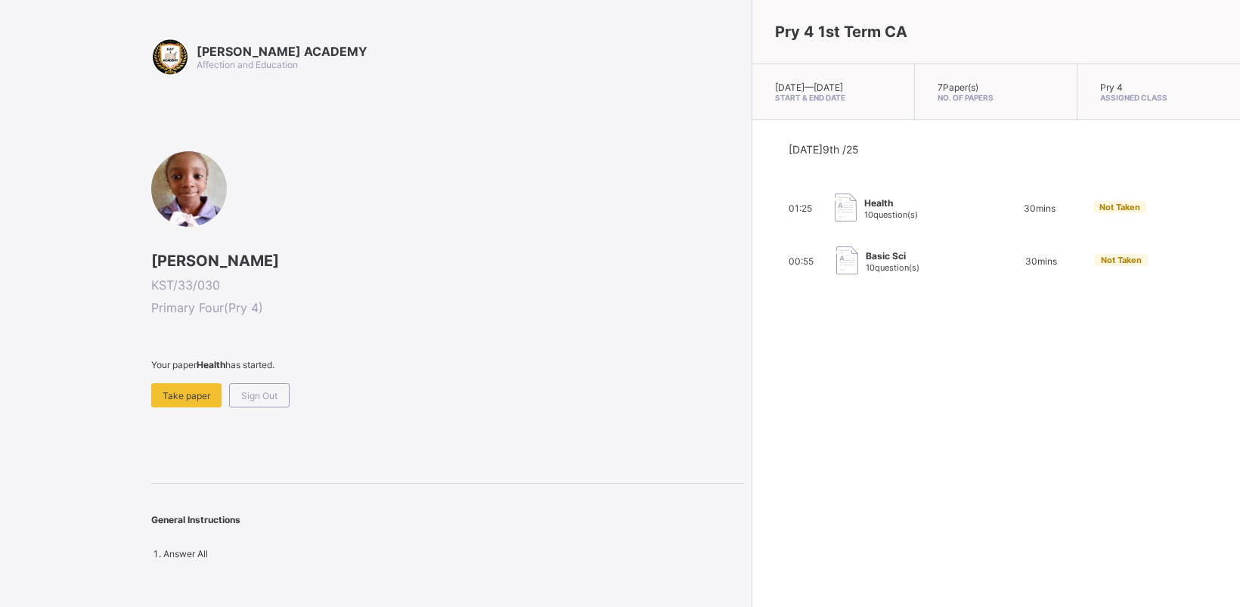
drag, startPoint x: 993, startPoint y: 382, endPoint x: 656, endPoint y: 285, distance: 350.1
click at [789, 277] on div "00:55 Basic Sci 10 question(s) 30 mins Not Taken" at bounding box center [996, 262] width 414 height 30
click at [180, 386] on div "Take paper" at bounding box center [186, 395] width 70 height 24
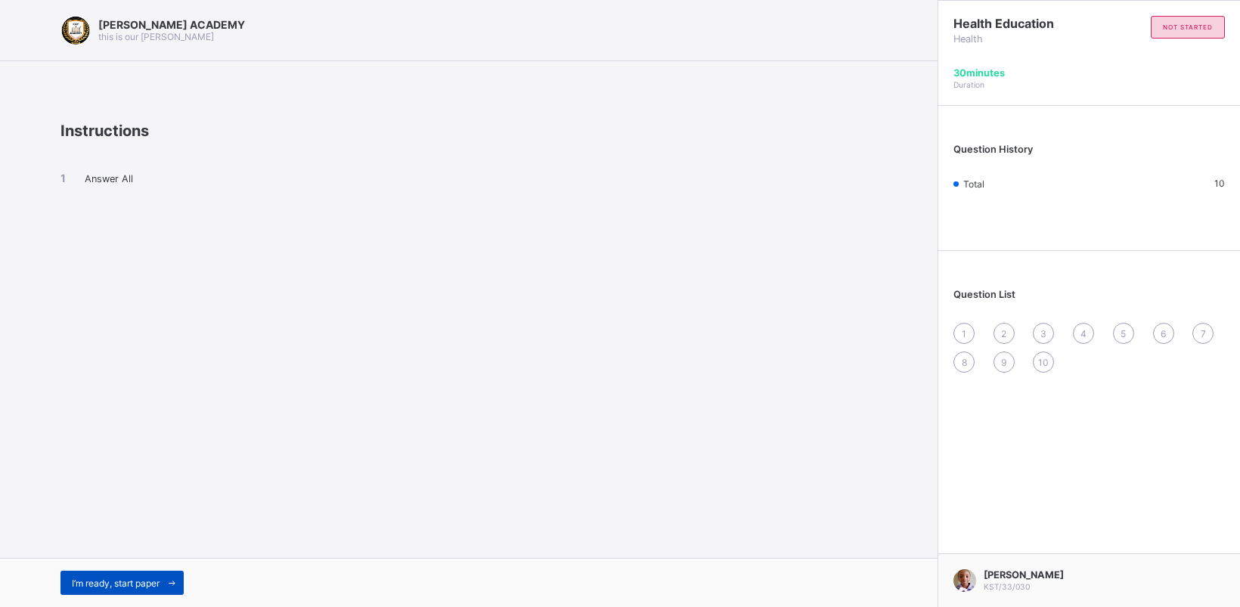
click at [131, 579] on span "I’m ready, start paper" at bounding box center [116, 583] width 88 height 11
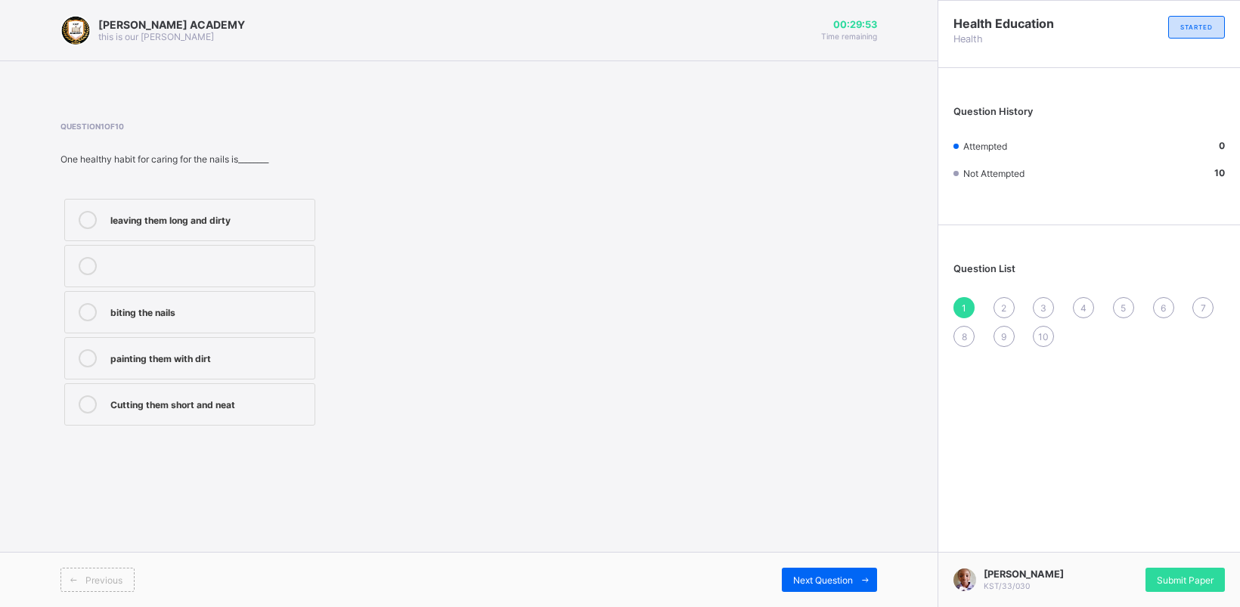
click at [361, 384] on div "leaving them long and dirty biting the nails painting them with dirt Cutting th…" at bounding box center [275, 312] width 431 height 234
click at [361, 383] on div "leaving them long and dirty biting the nails painting them with dirt Cutting th…" at bounding box center [275, 312] width 431 height 234
click at [85, 208] on label "leaving them long and dirty" at bounding box center [189, 220] width 251 height 42
click at [820, 571] on div "Next Question" at bounding box center [829, 580] width 95 height 24
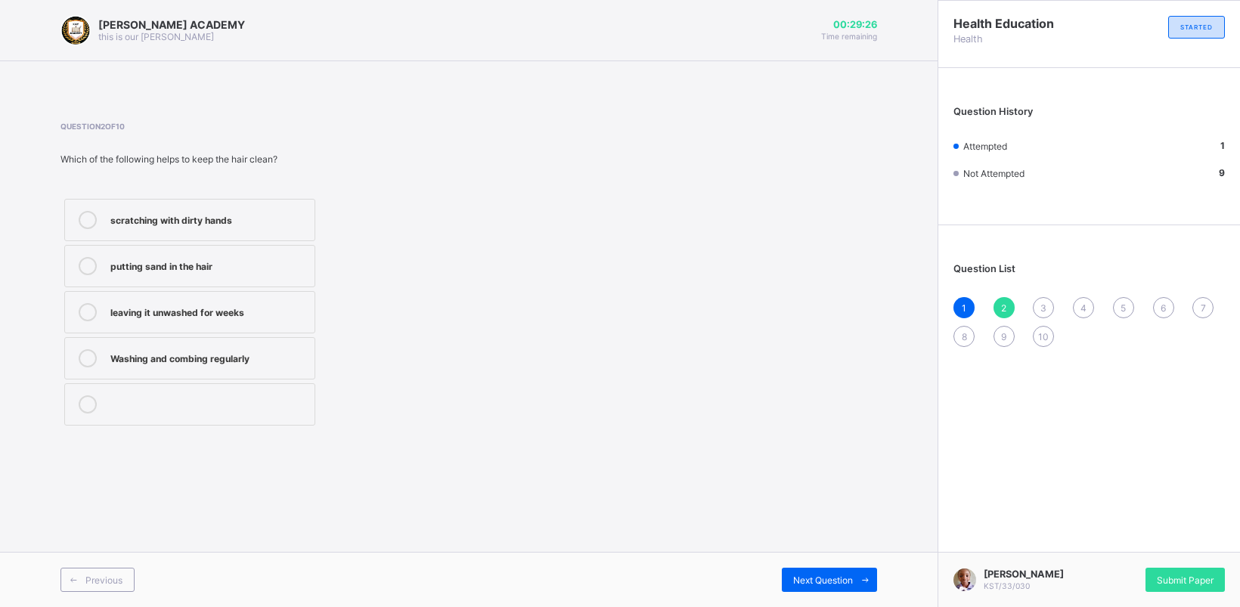
click at [84, 255] on label "putting sand in the hair" at bounding box center [189, 266] width 251 height 42
click at [807, 569] on div "Next Question" at bounding box center [829, 580] width 95 height 24
click at [87, 208] on label "Brushing twice daily" at bounding box center [189, 220] width 251 height 42
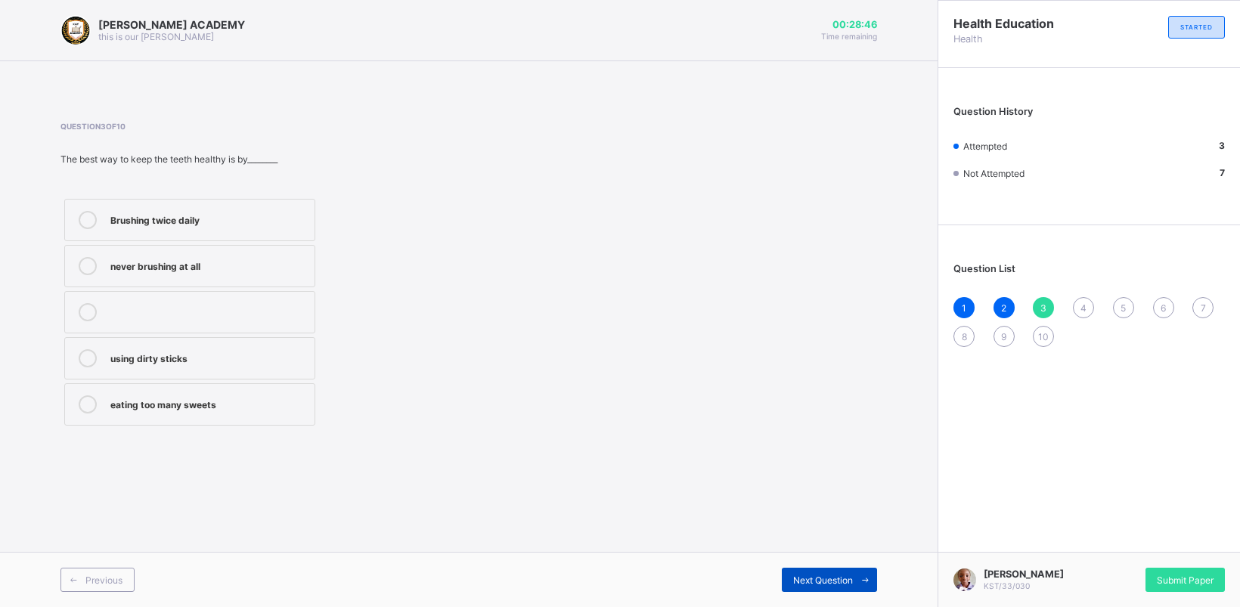
click at [805, 585] on span "Next Question" at bounding box center [823, 580] width 60 height 11
click at [1086, 302] on span "4" at bounding box center [1084, 307] width 6 height 11
click at [88, 265] on icon at bounding box center [88, 266] width 18 height 18
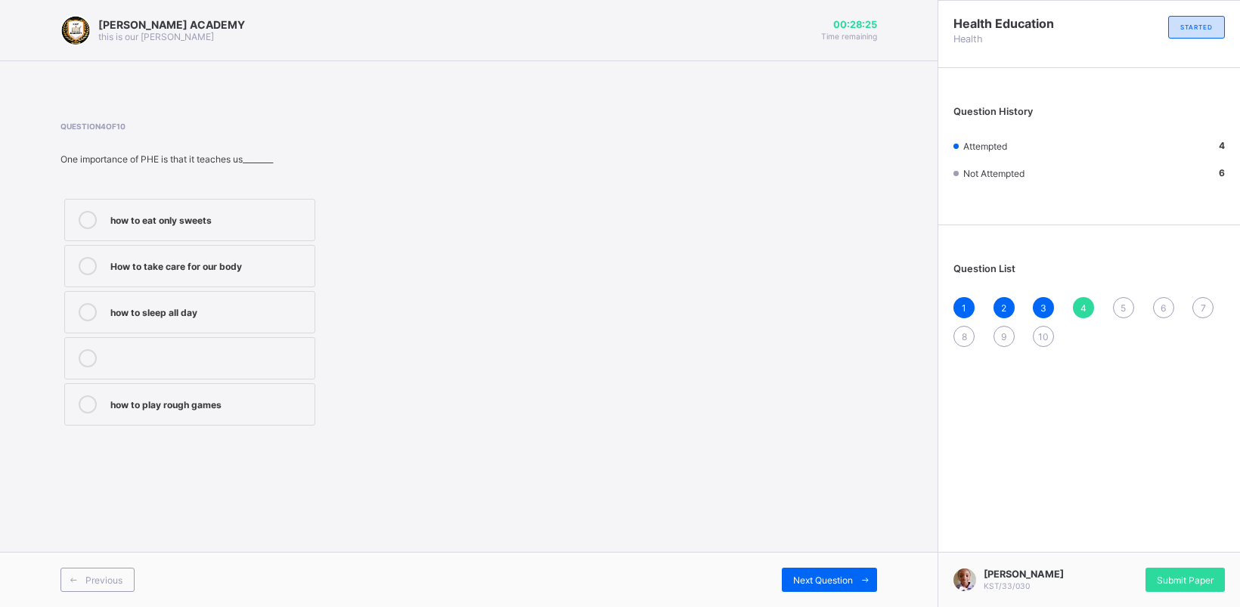
click at [807, 566] on div "Previous Next Question" at bounding box center [469, 579] width 938 height 55
click at [811, 572] on div "Next Question" at bounding box center [829, 580] width 95 height 24
click at [88, 299] on label "become dirty and sick" at bounding box center [189, 312] width 251 height 42
click at [813, 572] on div "Next Question" at bounding box center [829, 580] width 95 height 24
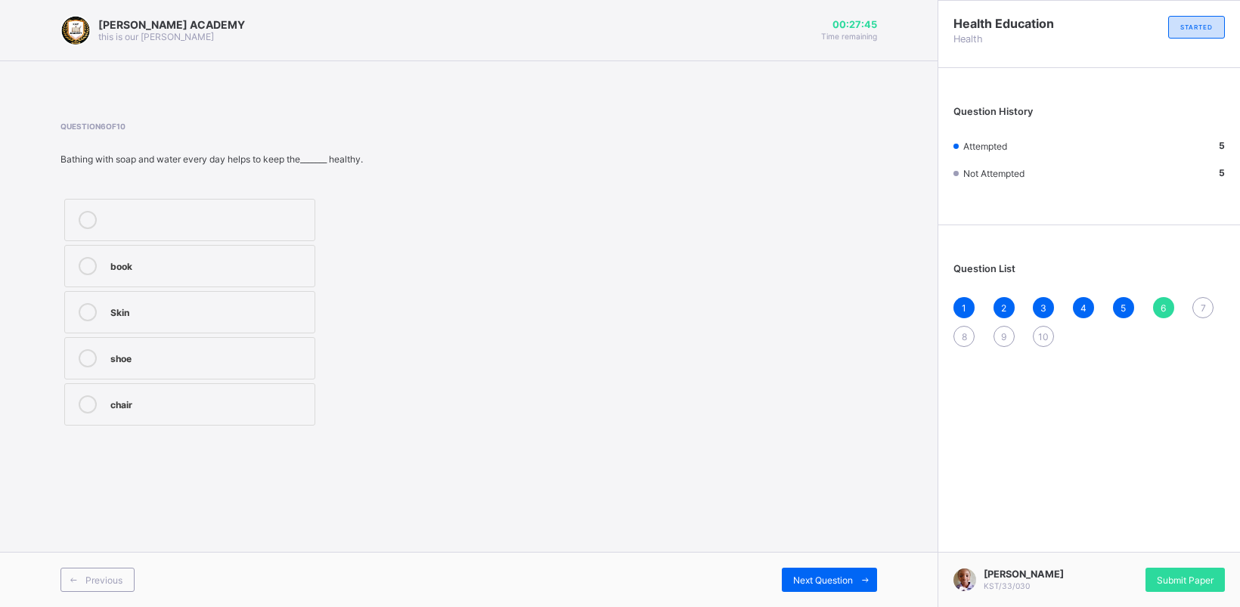
click at [79, 250] on label "book" at bounding box center [189, 266] width 251 height 42
click at [815, 569] on div "Next Question" at bounding box center [829, 580] width 95 height 24
click at [84, 299] on label "good health" at bounding box center [189, 312] width 251 height 42
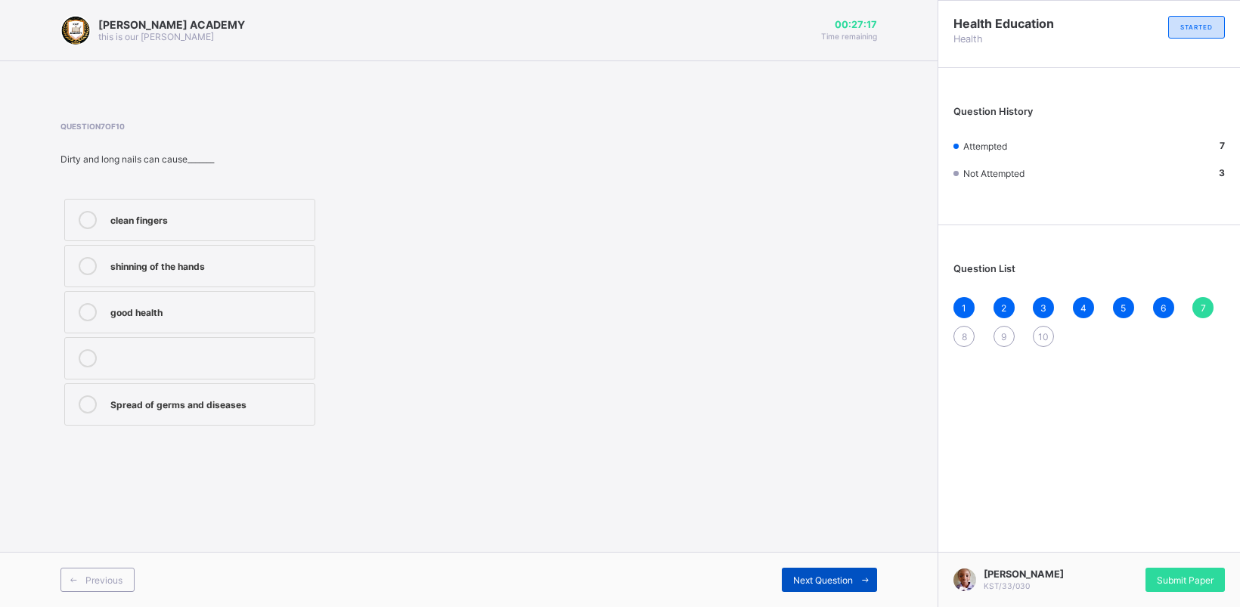
click at [800, 571] on div "Next Question" at bounding box center [829, 580] width 95 height 24
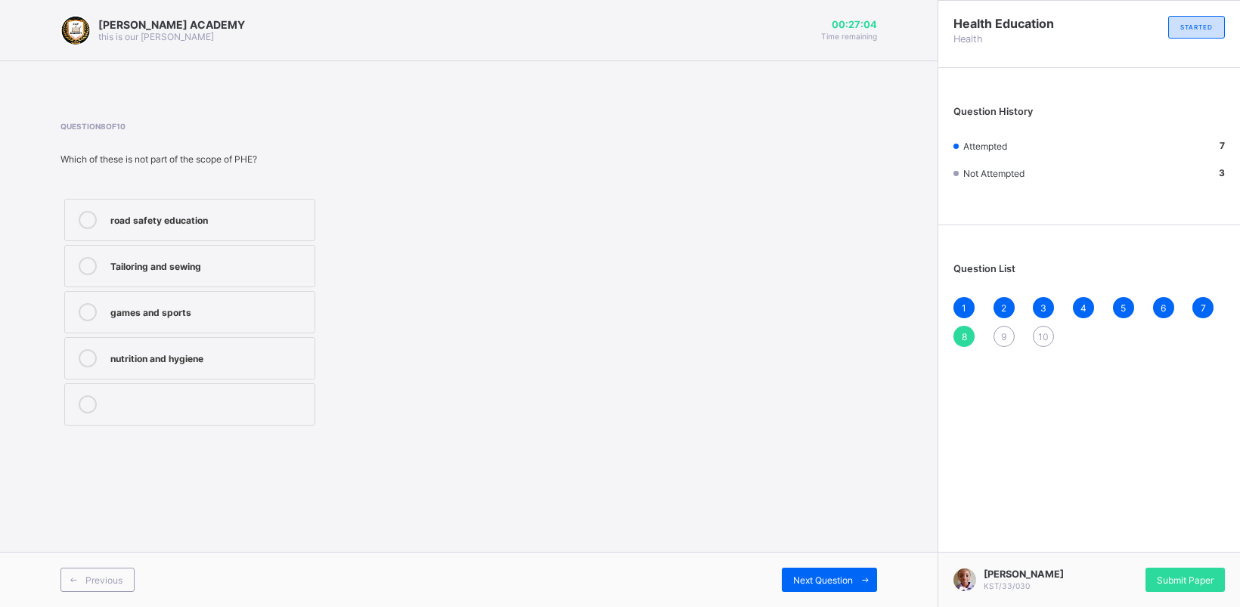
click at [87, 353] on icon at bounding box center [88, 358] width 18 height 18
click at [805, 575] on span "Next Question" at bounding box center [823, 580] width 60 height 11
click at [243, 432] on div "Question 9 of 10 PHE helps pupils to develop________ careless lifestyles Strong…" at bounding box center [468, 275] width 817 height 353
click at [81, 209] on label "careless lifestyles" at bounding box center [189, 220] width 251 height 42
click at [804, 566] on div "Previous Next Question" at bounding box center [469, 579] width 938 height 55
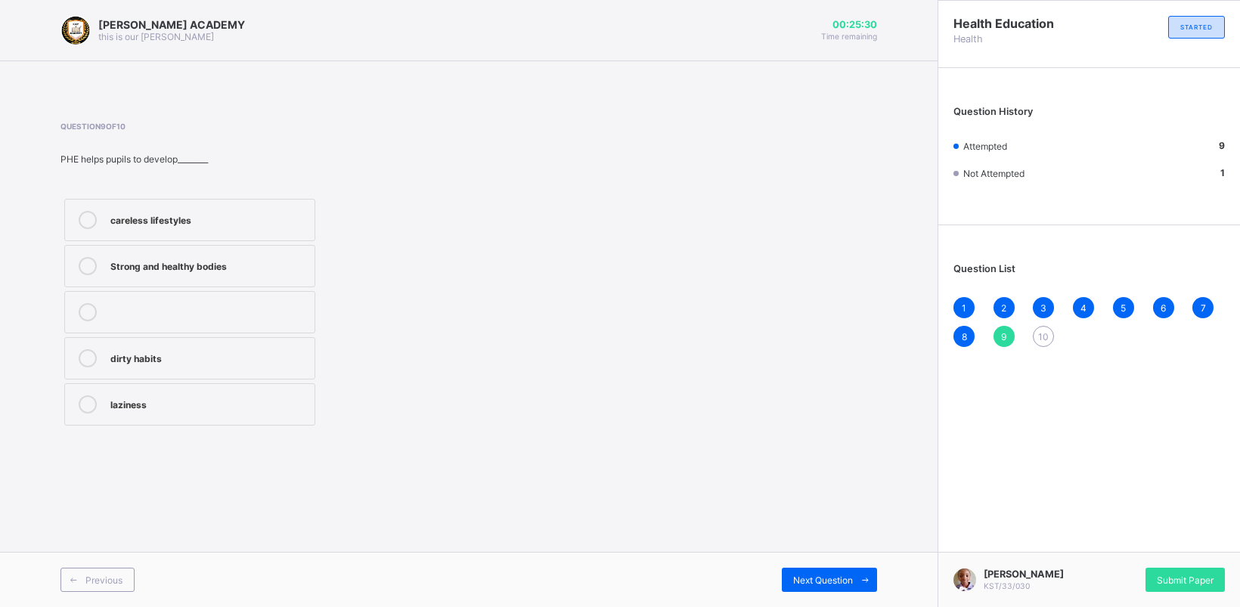
click at [804, 566] on div "Previous Next Question" at bounding box center [469, 579] width 938 height 55
click at [807, 576] on span "Next Question" at bounding box center [823, 580] width 60 height 11
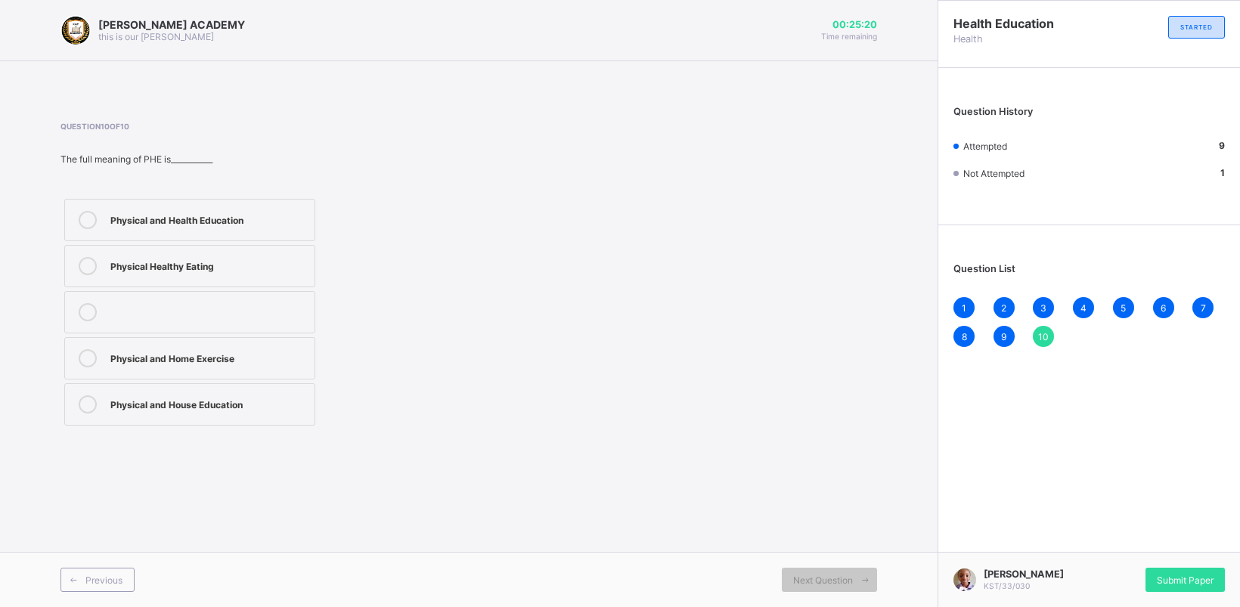
click at [84, 258] on icon at bounding box center [88, 266] width 18 height 18
click at [87, 350] on icon at bounding box center [88, 358] width 18 height 18
click at [833, 567] on div "Previous Next Question" at bounding box center [469, 579] width 938 height 55
click at [89, 209] on label "Physical and Health Education" at bounding box center [189, 220] width 251 height 42
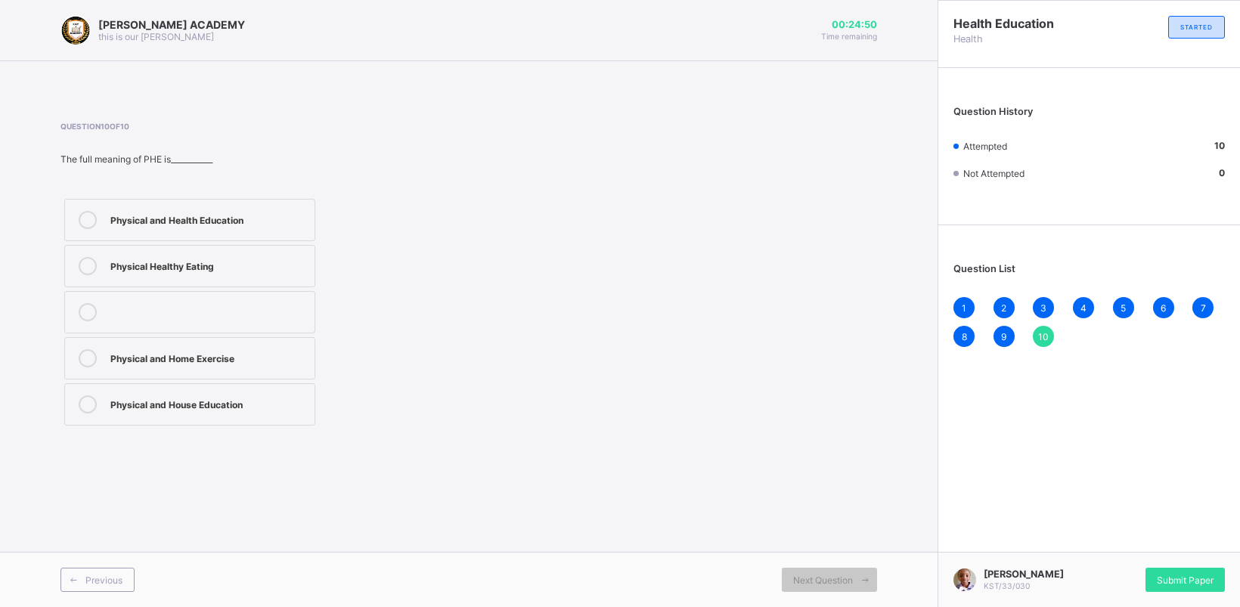
click at [82, 265] on icon at bounding box center [88, 266] width 18 height 18
click at [81, 216] on icon at bounding box center [88, 220] width 18 height 18
click at [84, 348] on label "Physical and Home Exercise" at bounding box center [189, 358] width 251 height 42
click at [84, 399] on icon at bounding box center [88, 404] width 18 height 18
click at [85, 346] on label "Physical and Home Exercise" at bounding box center [189, 358] width 251 height 42
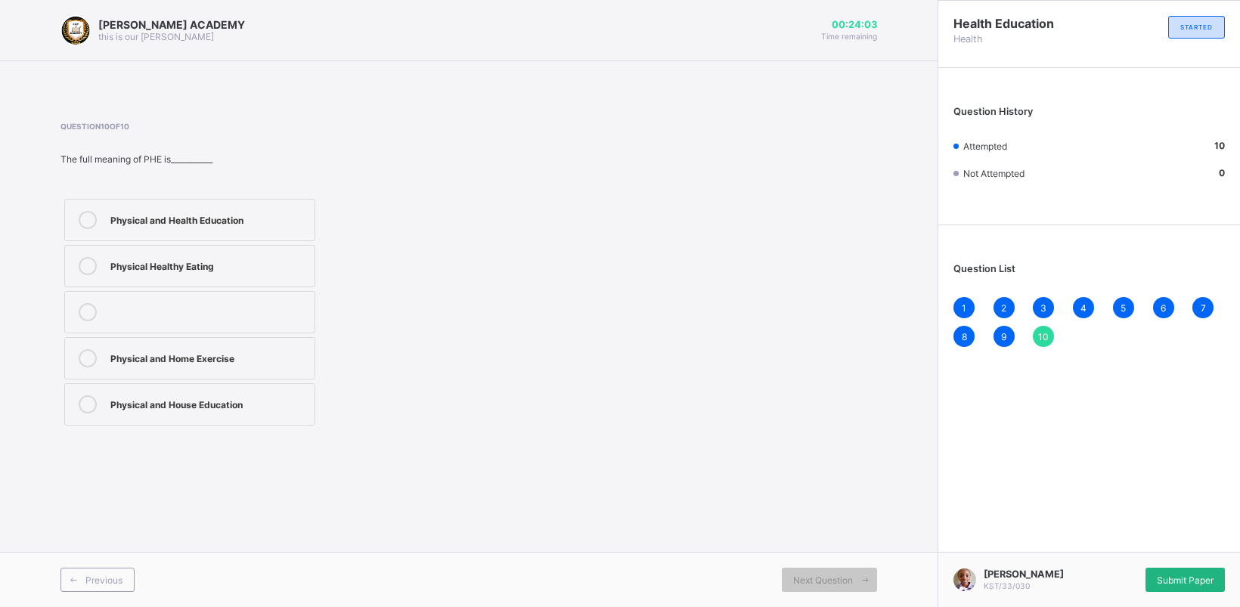
click at [1164, 580] on span "Submit Paper" at bounding box center [1185, 580] width 57 height 11
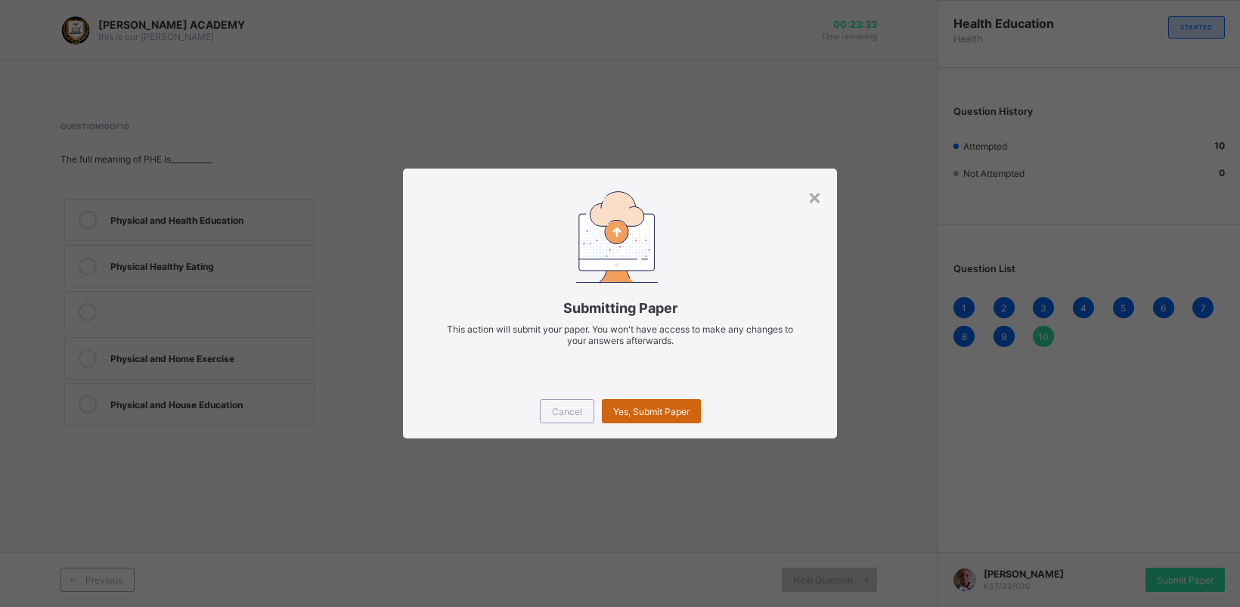
click at [637, 403] on div "Yes, Submit Paper" at bounding box center [651, 411] width 99 height 24
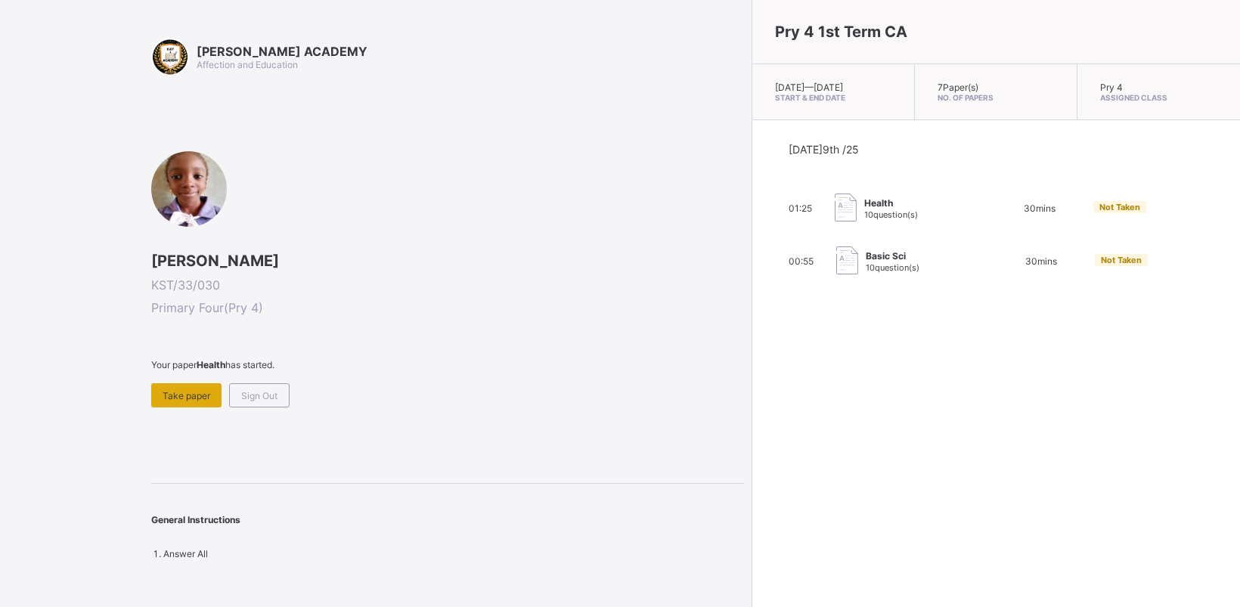
click at [180, 397] on span "Take paper" at bounding box center [187, 395] width 48 height 11
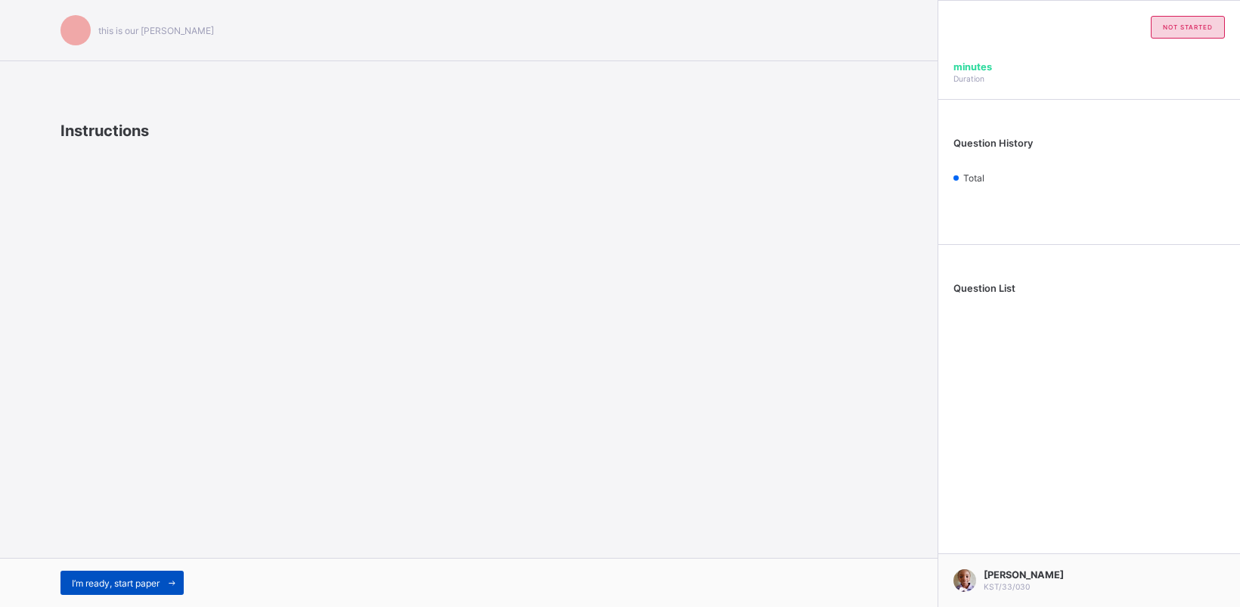
click at [101, 583] on span "I’m ready, start paper" at bounding box center [116, 583] width 88 height 11
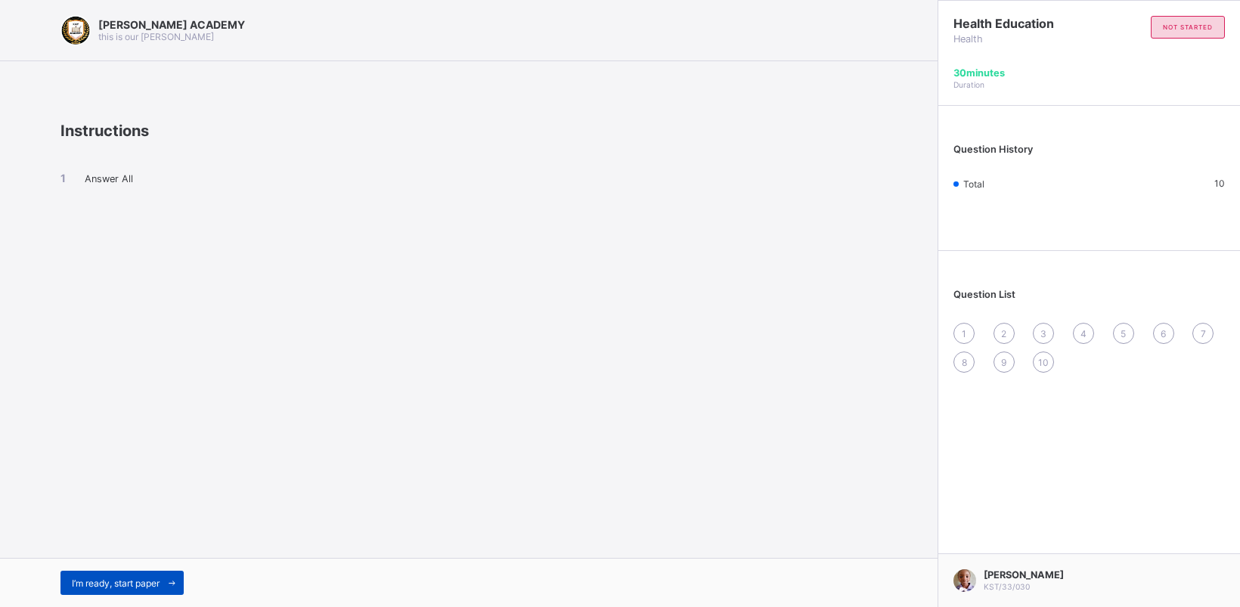
click at [164, 584] on span at bounding box center [172, 583] width 24 height 24
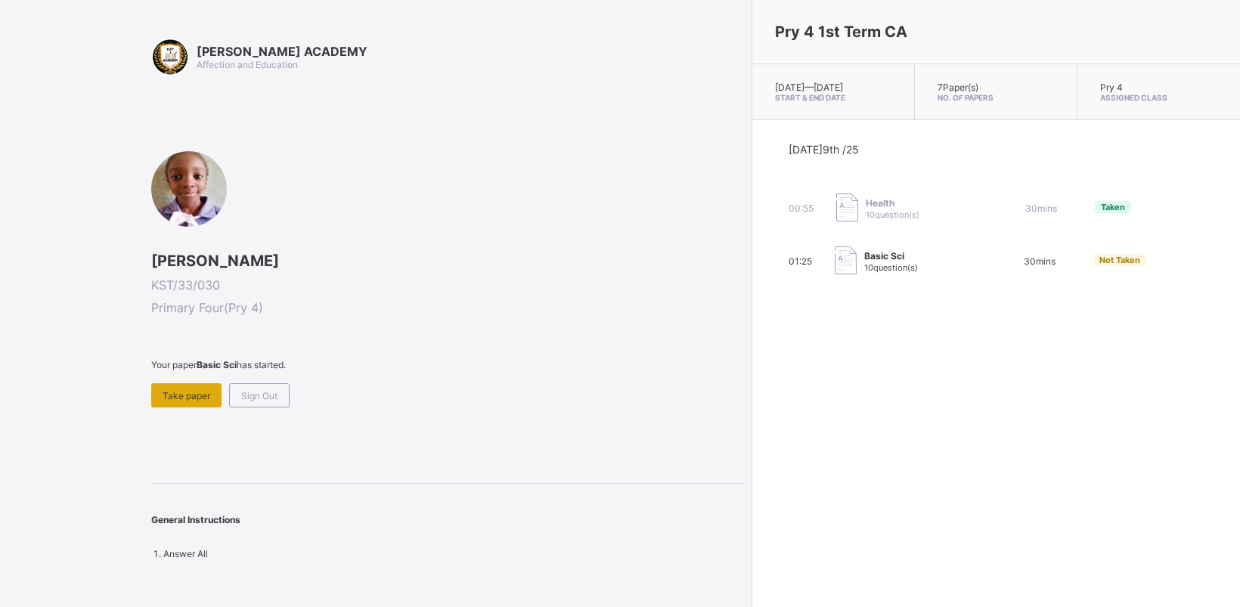
click at [199, 398] on span "Take paper" at bounding box center [187, 395] width 48 height 11
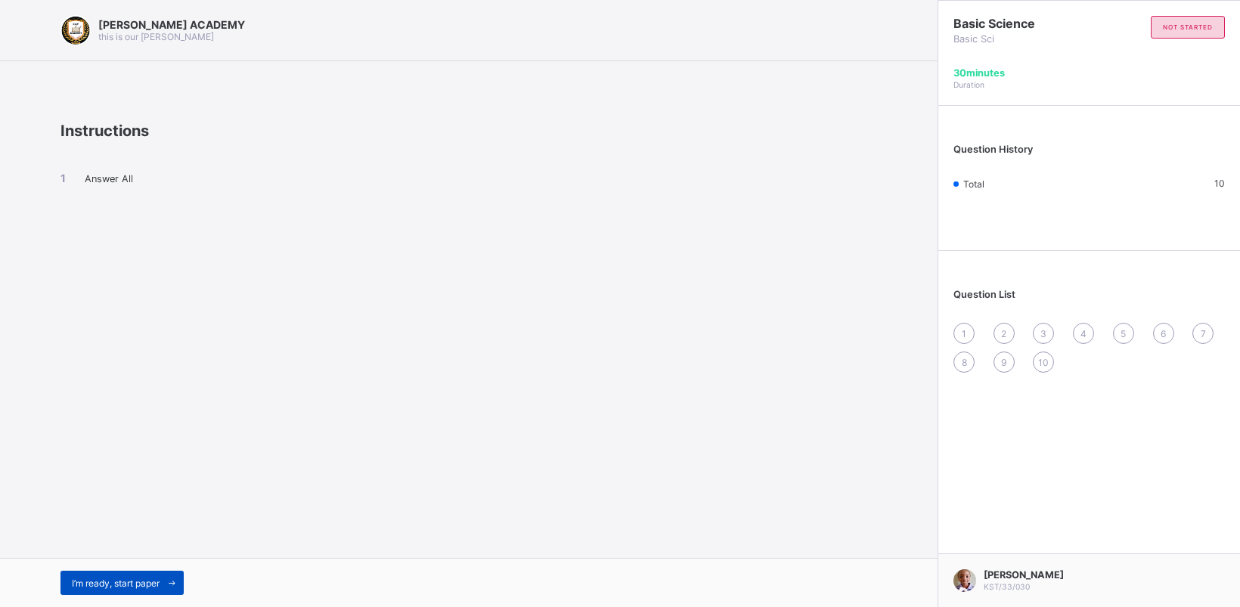
click at [100, 585] on span "I’m ready, start paper" at bounding box center [116, 583] width 88 height 11
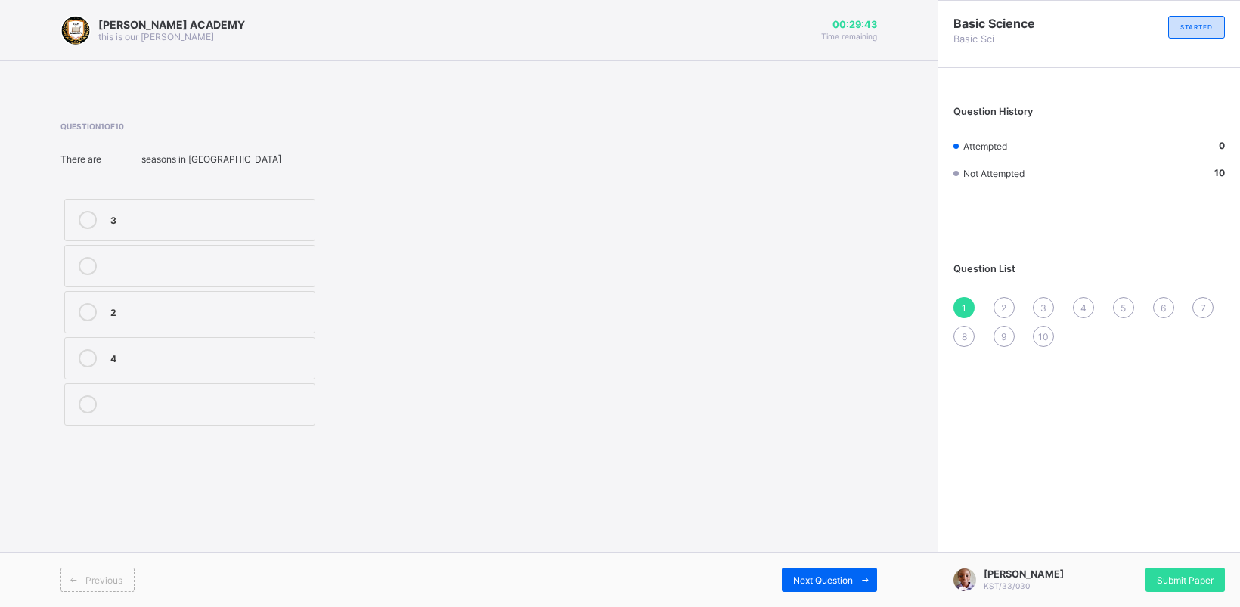
click at [376, 358] on div "3 2 4" at bounding box center [275, 312] width 431 height 234
click at [88, 216] on icon at bounding box center [88, 220] width 18 height 18
click at [802, 573] on div "Next Question" at bounding box center [829, 580] width 95 height 24
click at [78, 307] on div at bounding box center [88, 312] width 30 height 18
click at [792, 568] on div "Next Question" at bounding box center [829, 580] width 95 height 24
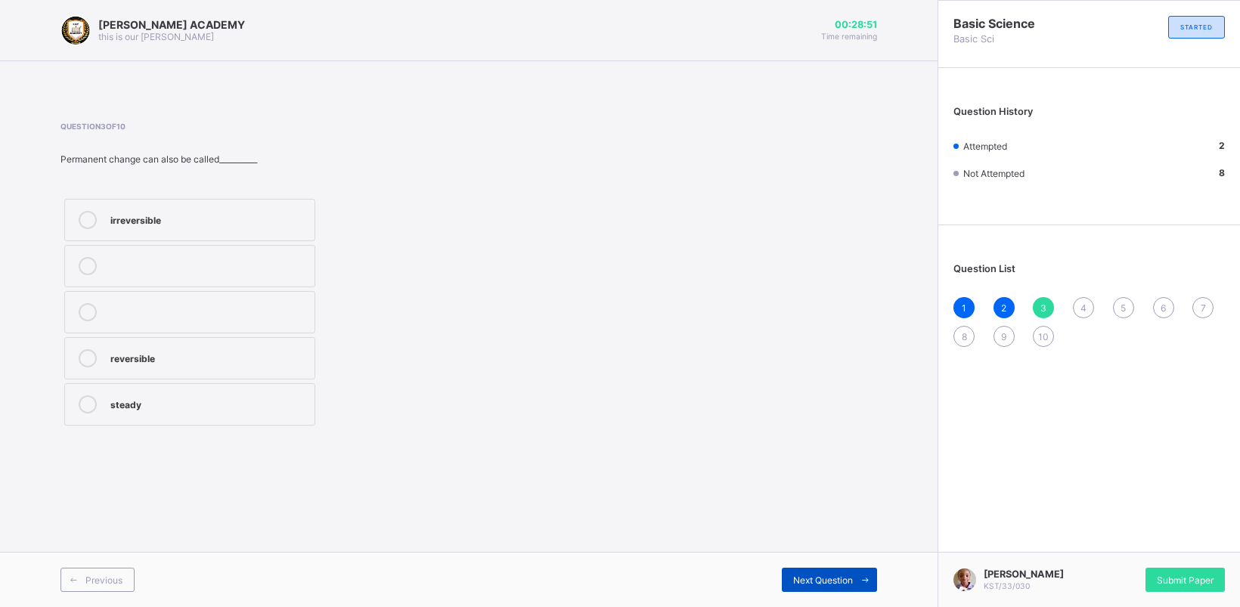
click at [806, 584] on span "Next Question" at bounding box center [823, 580] width 60 height 11
click at [1042, 302] on span "3" at bounding box center [1043, 307] width 6 height 11
click at [89, 358] on icon at bounding box center [88, 358] width 18 height 18
click at [817, 577] on span "Next Question" at bounding box center [823, 580] width 60 height 11
click at [81, 310] on icon at bounding box center [88, 312] width 18 height 18
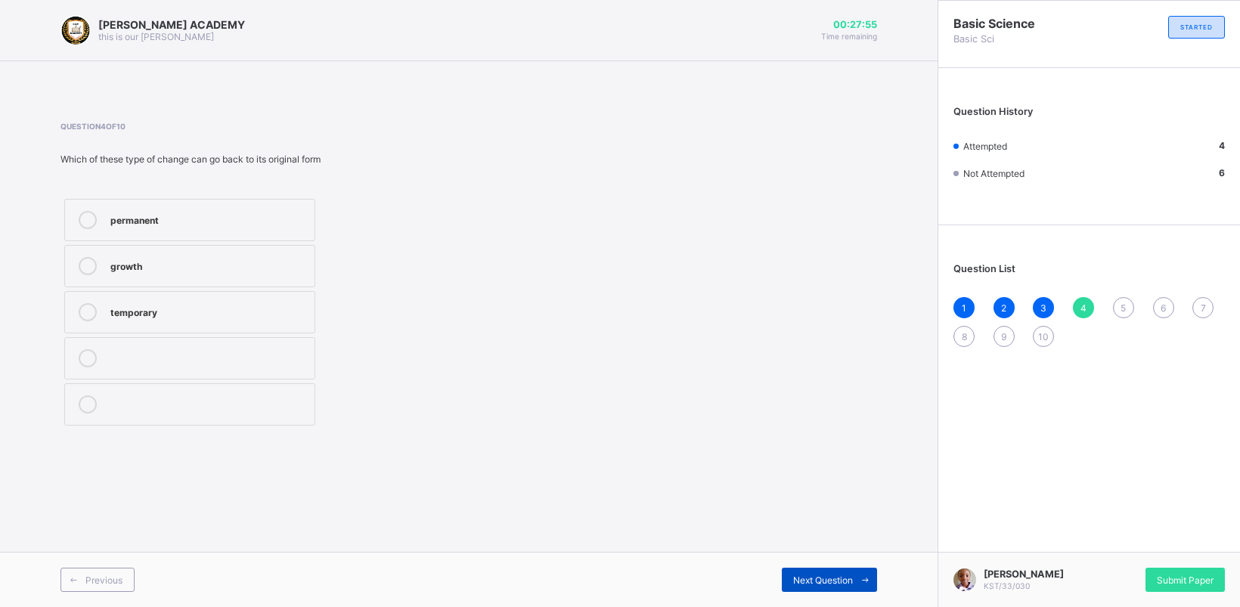
click at [820, 577] on span "Next Question" at bounding box center [823, 580] width 60 height 11
click at [81, 360] on icon at bounding box center [88, 358] width 18 height 18
click at [823, 581] on span "Next Question" at bounding box center [823, 580] width 60 height 11
click at [629, 394] on div "Question 6 of 10 ____________ is the state of the atmosphere at a given time in…" at bounding box center [468, 276] width 817 height 308
click at [85, 356] on icon at bounding box center [88, 358] width 18 height 18
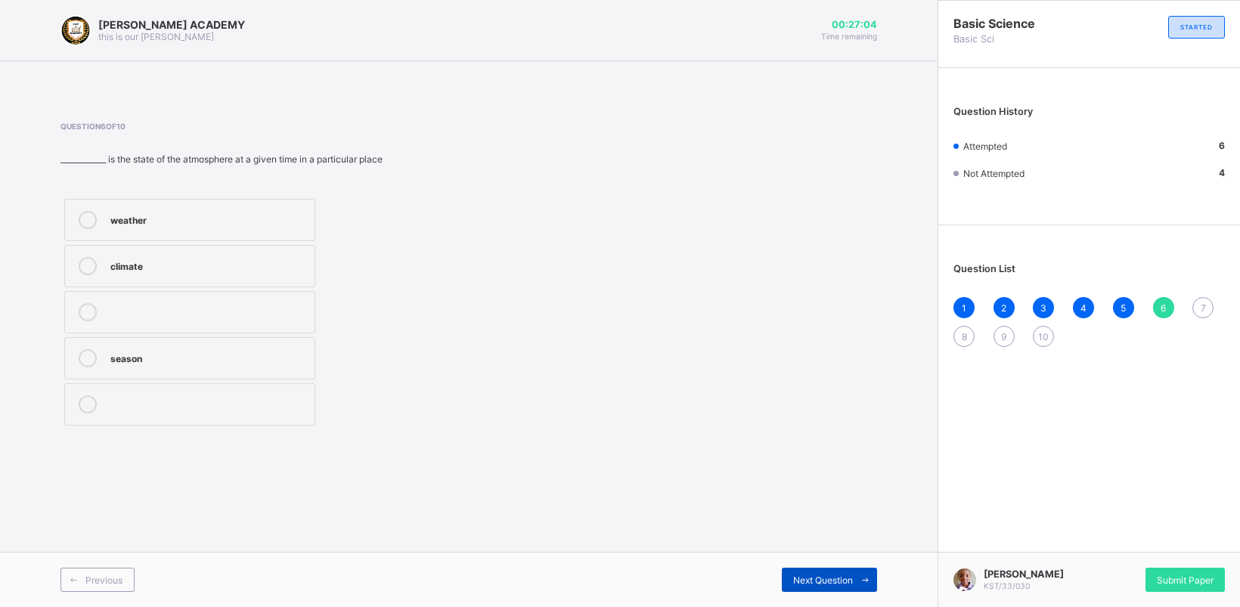
click at [802, 568] on div "Next Question" at bounding box center [829, 580] width 95 height 24
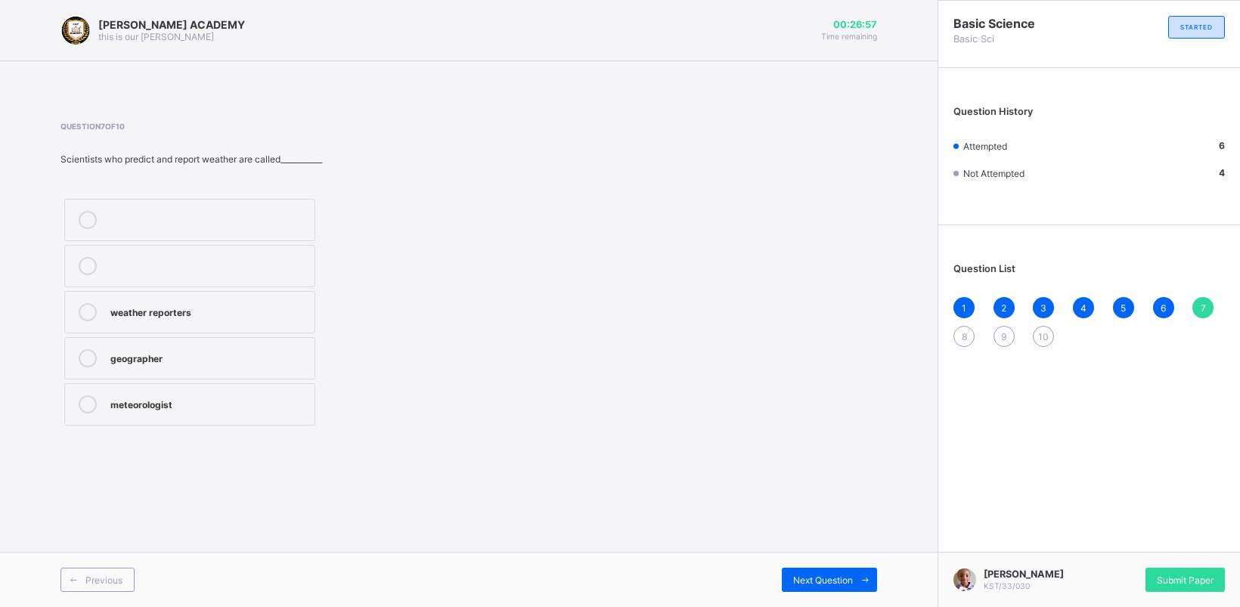
click at [85, 389] on label "meteorologist" at bounding box center [189, 404] width 251 height 42
click at [826, 577] on span "Next Question" at bounding box center [823, 580] width 60 height 11
click at [83, 309] on icon at bounding box center [88, 312] width 18 height 18
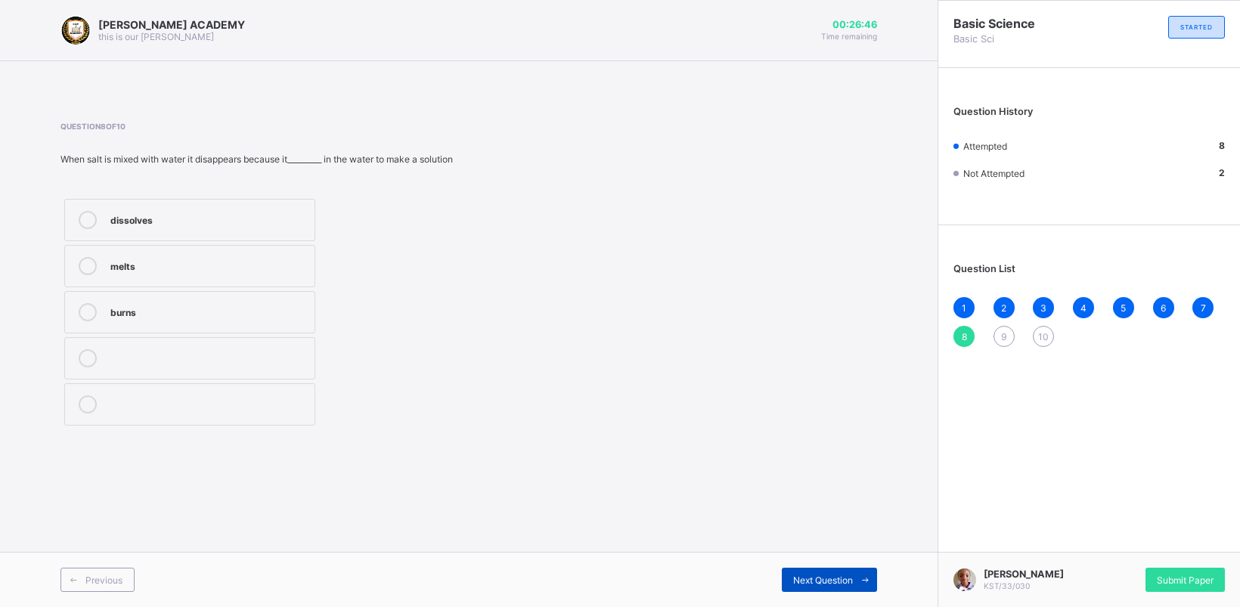
click at [818, 568] on div "Next Question" at bounding box center [829, 580] width 95 height 24
click at [84, 305] on icon at bounding box center [88, 312] width 18 height 18
click at [802, 579] on span "Next Question" at bounding box center [823, 580] width 60 height 11
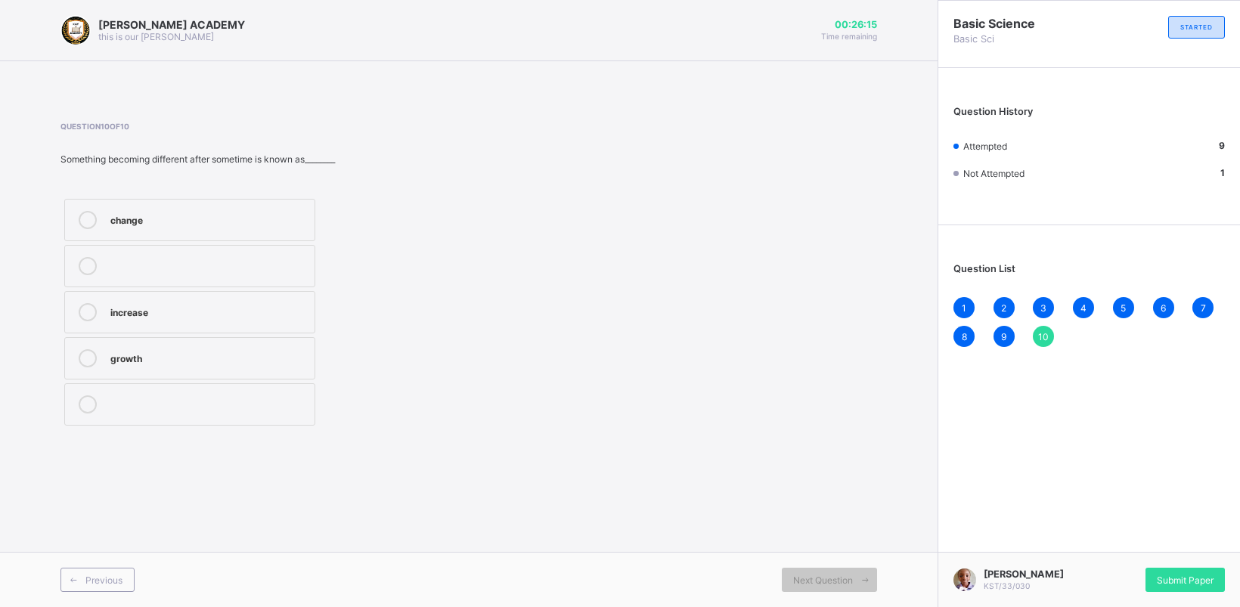
click at [91, 217] on icon at bounding box center [88, 220] width 18 height 18
click at [1171, 485] on div "Basic Science Basic Sci STARTED Question History Attempted 10 Not Attempted 0 Q…" at bounding box center [1089, 303] width 302 height 607
click at [1180, 575] on span "Submit Paper" at bounding box center [1185, 580] width 57 height 11
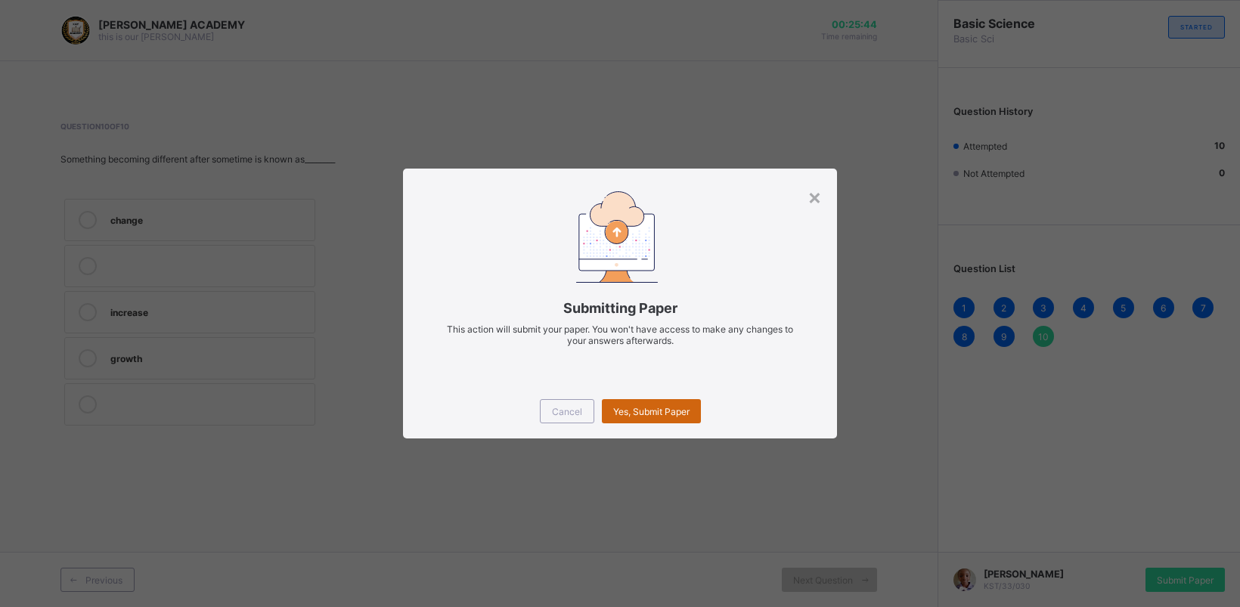
click at [651, 418] on div "Yes, Submit Paper" at bounding box center [651, 411] width 99 height 24
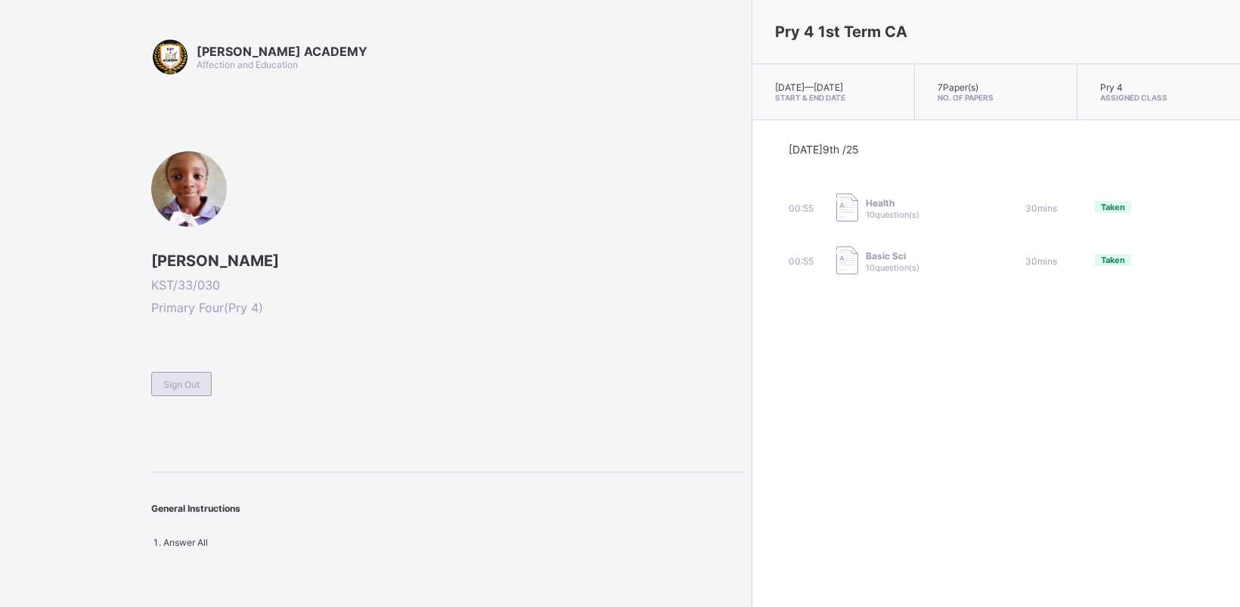
click at [193, 383] on span "Sign Out" at bounding box center [181, 384] width 36 height 11
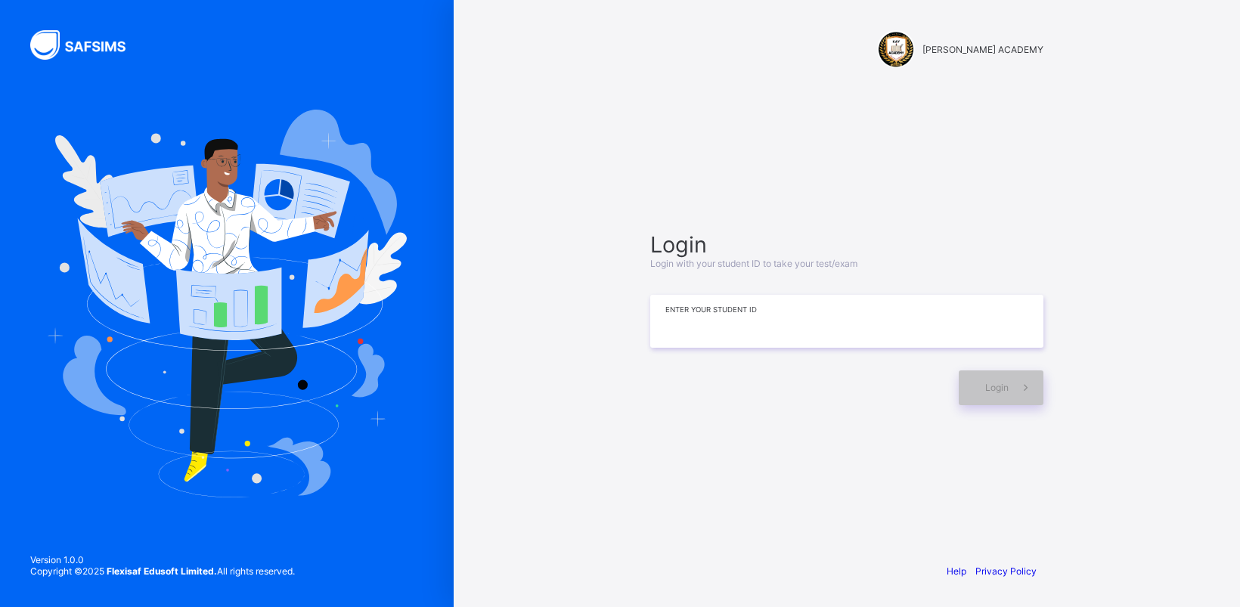
click at [750, 318] on input at bounding box center [846, 321] width 393 height 53
type input "**********"
click at [998, 384] on span "Login" at bounding box center [996, 387] width 23 height 11
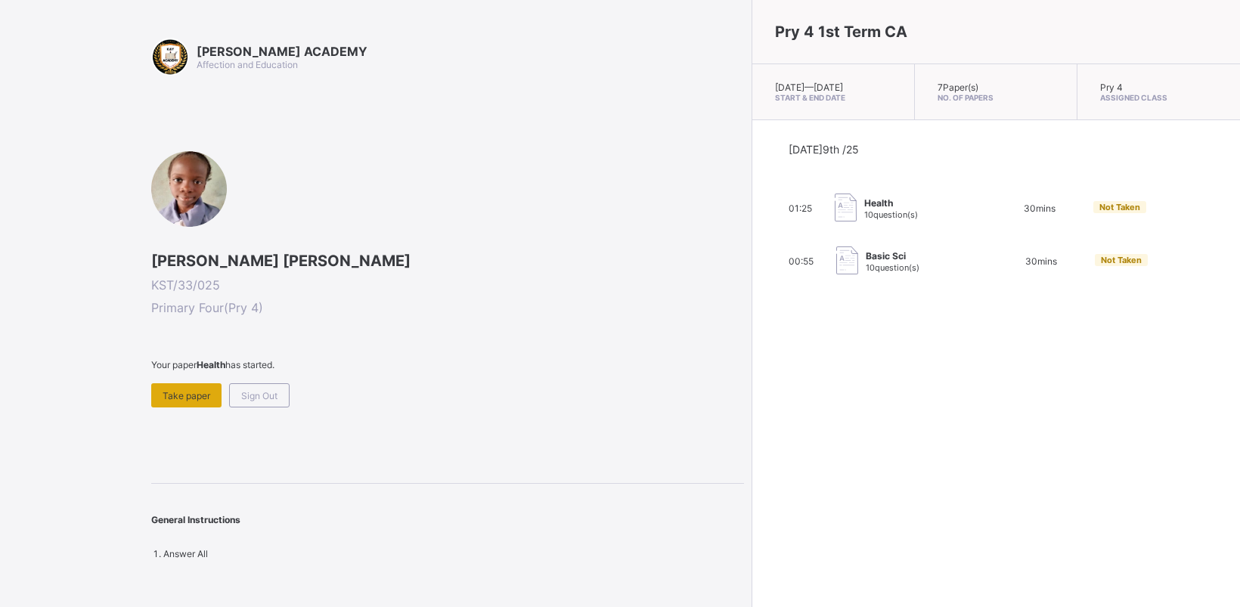
click at [172, 386] on div "Take paper" at bounding box center [186, 395] width 70 height 24
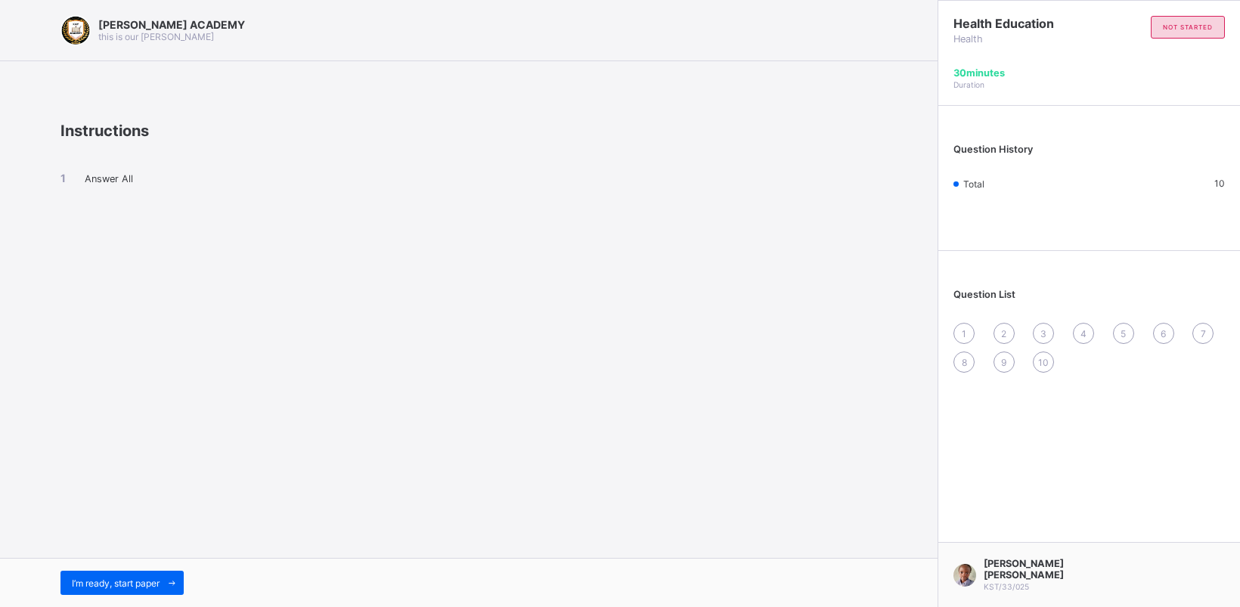
click at [88, 569] on div "I’m ready, start paper" at bounding box center [469, 582] width 938 height 49
click at [95, 571] on div "I’m ready, start paper" at bounding box center [121, 583] width 123 height 24
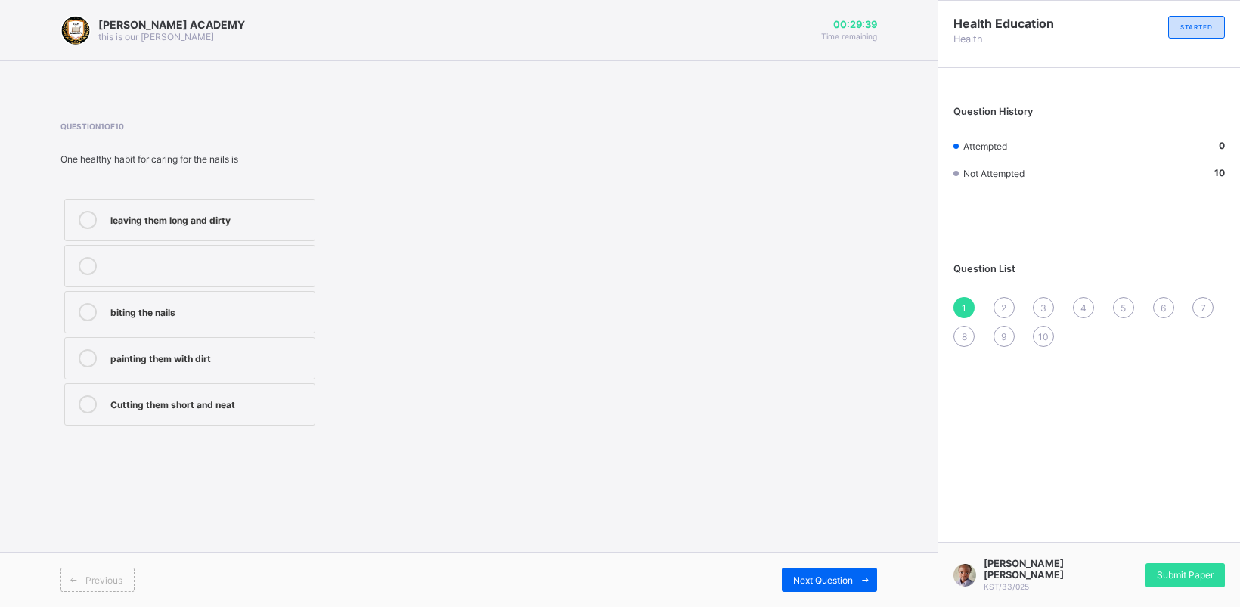
click at [227, 391] on label "Cutting them short and neat" at bounding box center [189, 404] width 251 height 42
click at [1000, 297] on div "2" at bounding box center [1004, 307] width 21 height 21
click at [250, 348] on label "Washing and combing regularly" at bounding box center [189, 358] width 251 height 42
click at [1038, 291] on div "Question List 1 2 3 4 5 6 7 8 9 10" at bounding box center [1089, 297] width 302 height 129
click at [1038, 297] on div "3" at bounding box center [1043, 307] width 21 height 21
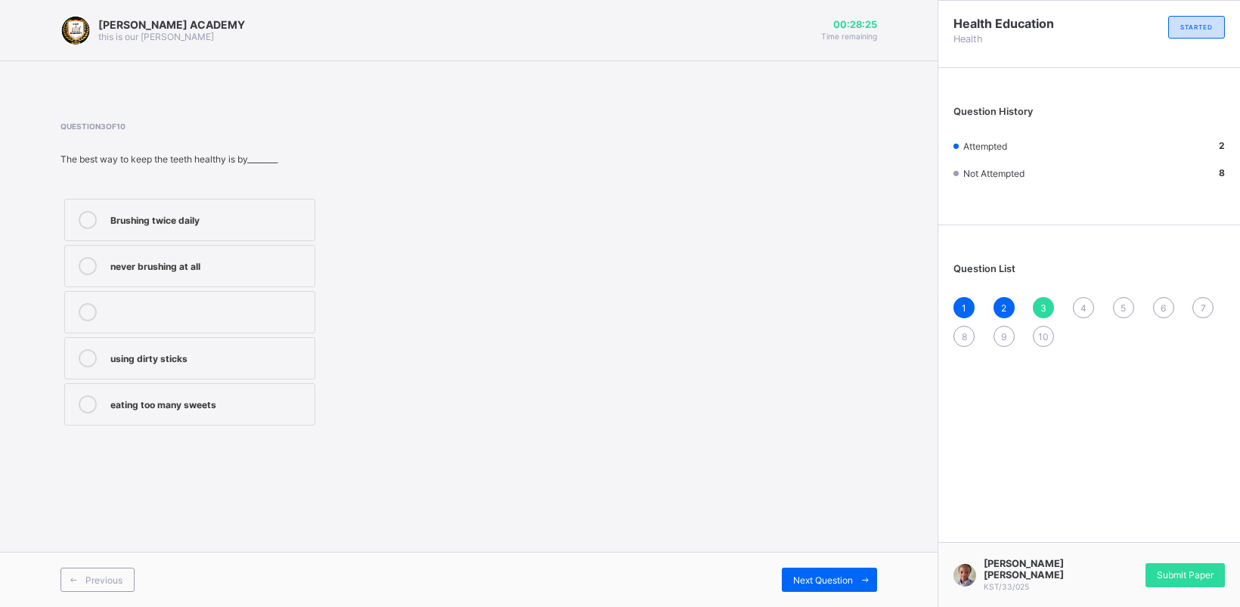
click at [190, 214] on div "Brushing twice daily" at bounding box center [208, 218] width 197 height 15
click at [1079, 297] on div "1 2 3 4 5 6 7 8 9 10" at bounding box center [1089, 322] width 271 height 50
click at [1078, 297] on div "4" at bounding box center [1083, 307] width 21 height 21
click at [265, 259] on div "How to take care for our body" at bounding box center [208, 264] width 197 height 15
click at [1119, 297] on div "5" at bounding box center [1123, 307] width 21 height 21
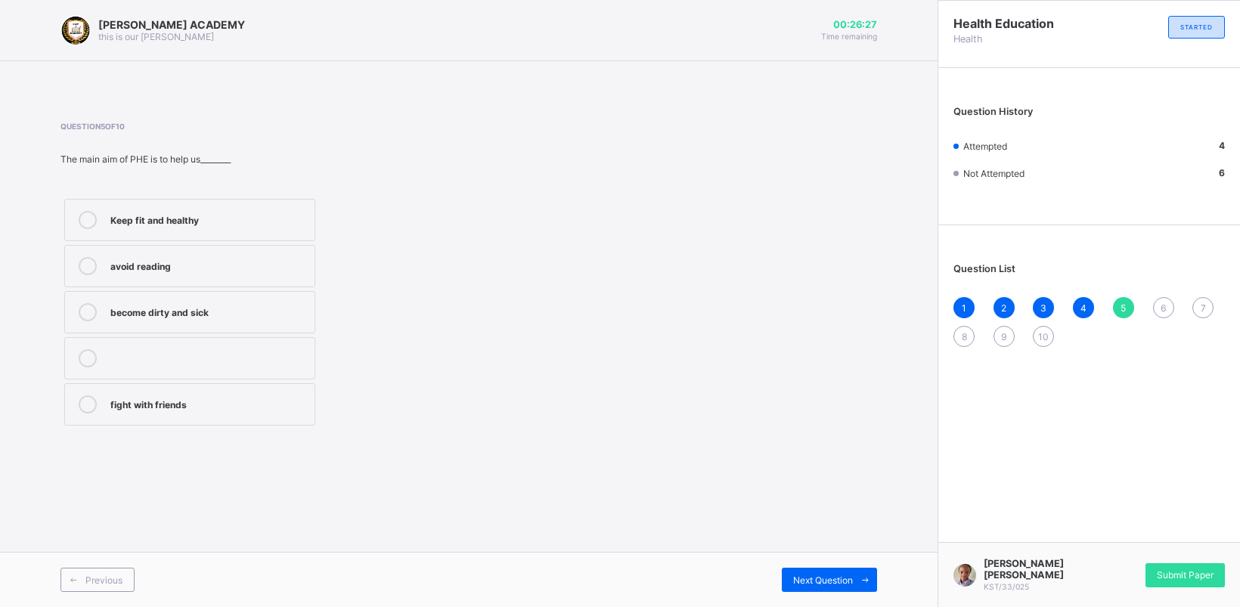
click at [223, 206] on label "Keep fit and healthy" at bounding box center [189, 220] width 251 height 42
click at [1158, 297] on div "1 2 3 4 5 6 7 8 9 10" at bounding box center [1089, 322] width 271 height 50
click at [1157, 297] on div "1 2 3 4 5 6 7 8 9 10" at bounding box center [1089, 322] width 271 height 50
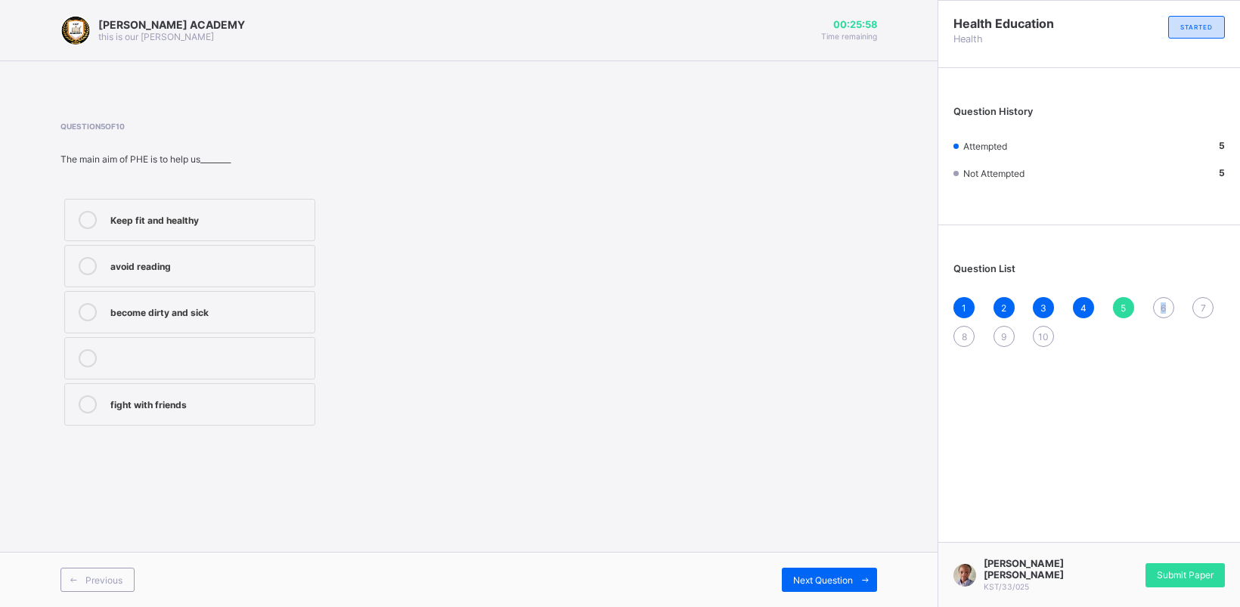
click at [1157, 297] on div "1 2 3 4 5 6 7 8 9 10" at bounding box center [1089, 322] width 271 height 50
click at [1157, 293] on div "Question List 1 2 3 4 5 6 7 8 9 10" at bounding box center [1089, 297] width 302 height 129
click at [1161, 297] on div "6" at bounding box center [1163, 307] width 21 height 21
click at [237, 297] on label "Skin" at bounding box center [189, 312] width 251 height 42
click at [1199, 297] on div "1 2 3 4 5 6 7 8 9 10" at bounding box center [1089, 322] width 271 height 50
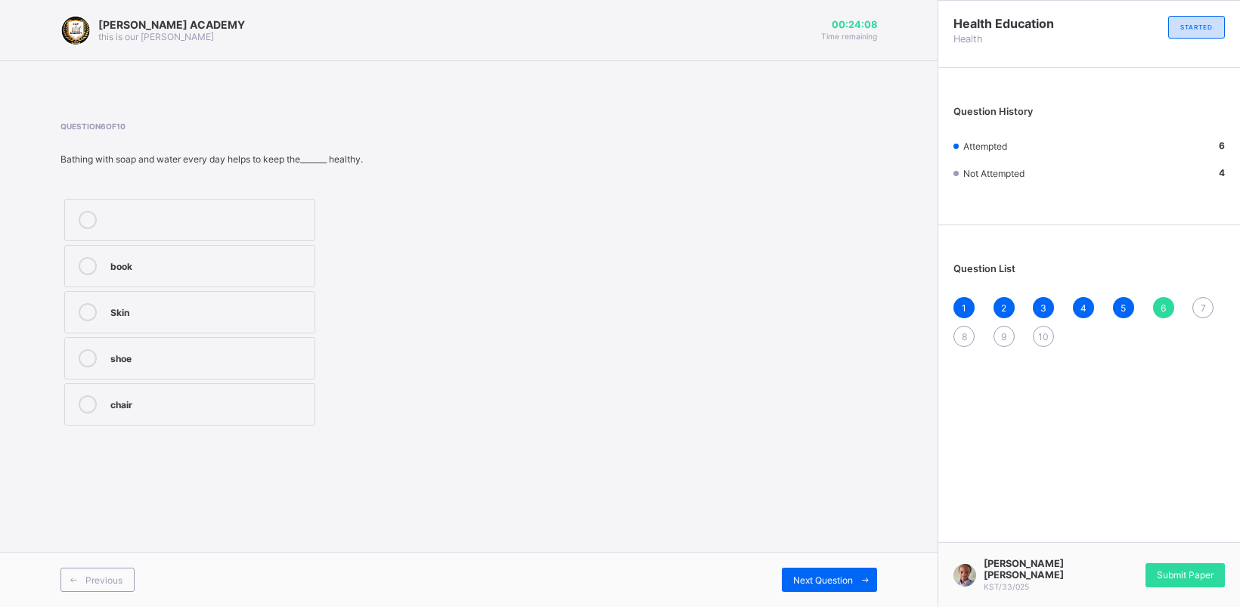
click at [1199, 297] on div "1 2 3 4 5 6 7 8 9 10" at bounding box center [1089, 322] width 271 height 50
click at [1199, 297] on div "7" at bounding box center [1202, 307] width 21 height 21
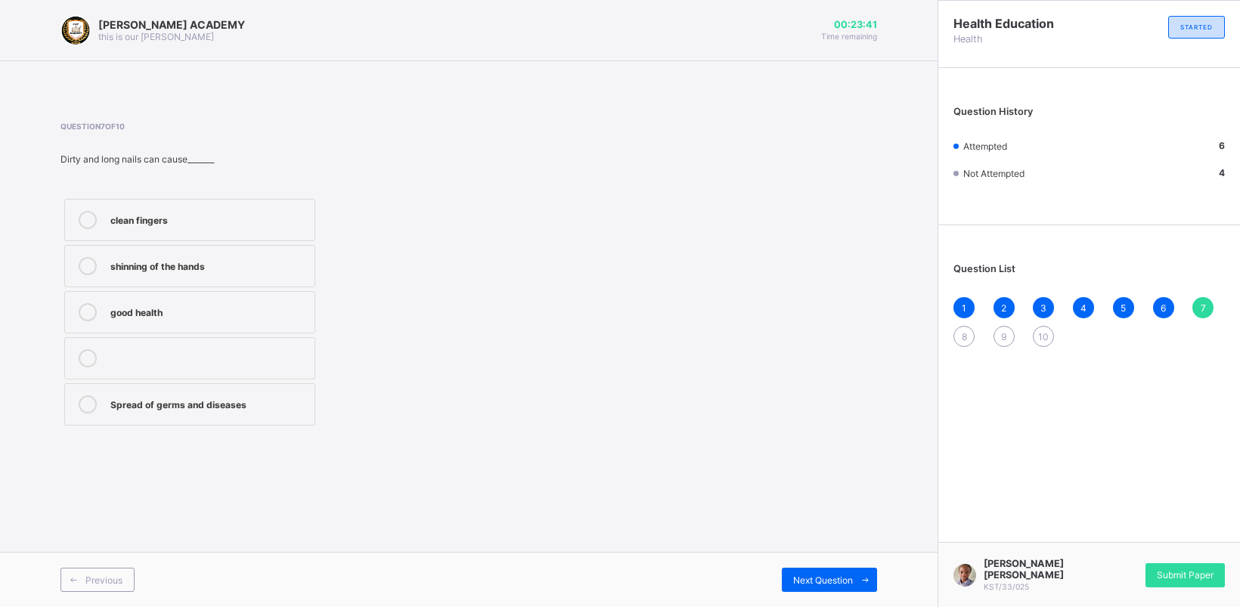
click at [268, 398] on div "Spread of germs and diseases" at bounding box center [208, 402] width 197 height 15
click at [960, 322] on div "1 2 3 4 5 6 7 8 9 10" at bounding box center [1089, 322] width 271 height 50
click at [959, 322] on div "1 2 3 4 5 6 7 8 9 10" at bounding box center [1089, 322] width 271 height 50
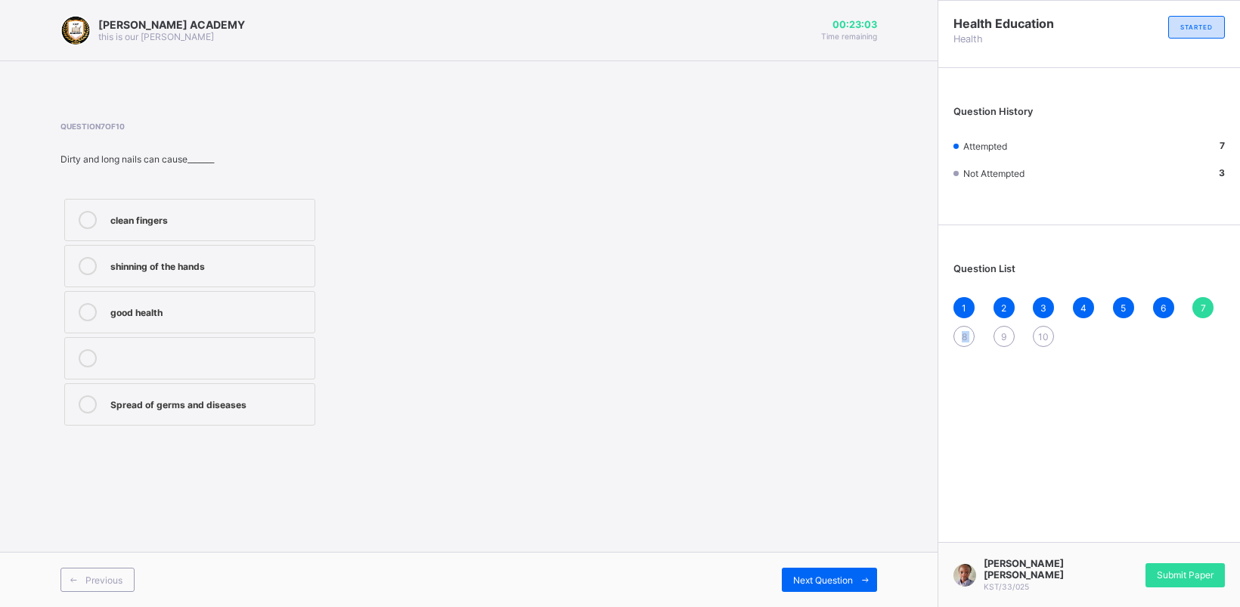
click at [959, 322] on div "1 2 3 4 5 6 7 8 9 10" at bounding box center [1089, 322] width 271 height 50
click at [958, 322] on div "1 2 3 4 5 6 7 8 9 10" at bounding box center [1089, 322] width 271 height 50
click at [959, 326] on div "8" at bounding box center [964, 336] width 21 height 21
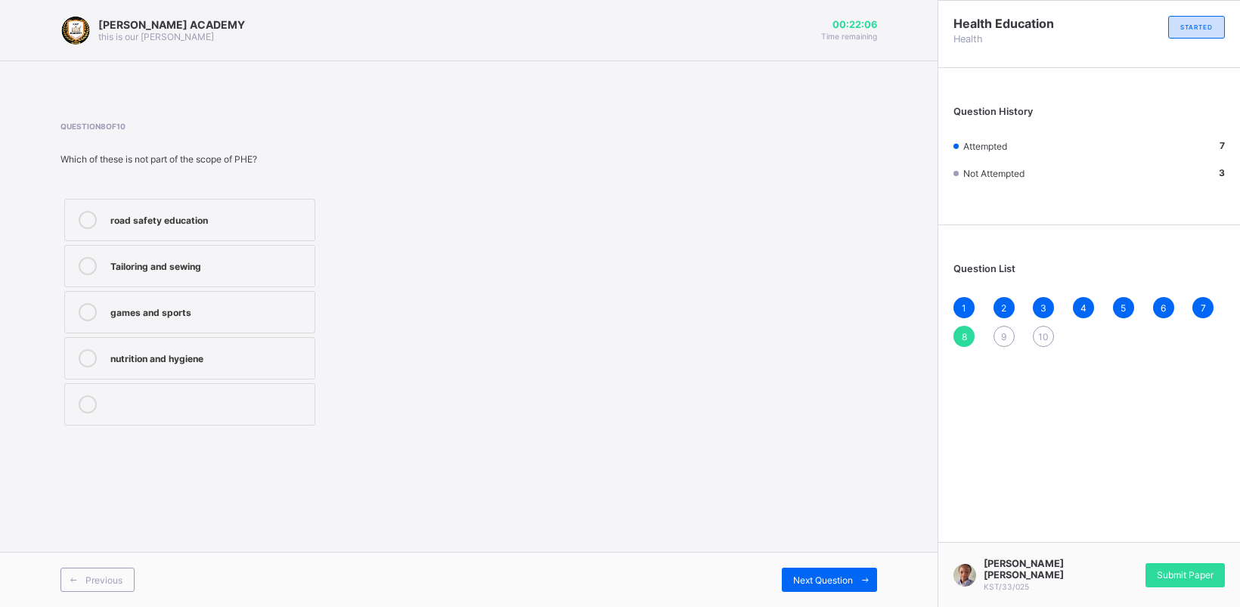
click at [256, 299] on label "games and sports" at bounding box center [189, 312] width 251 height 42
click at [999, 326] on div "9" at bounding box center [1004, 336] width 21 height 21
click at [1044, 326] on div "10" at bounding box center [1043, 336] width 21 height 21
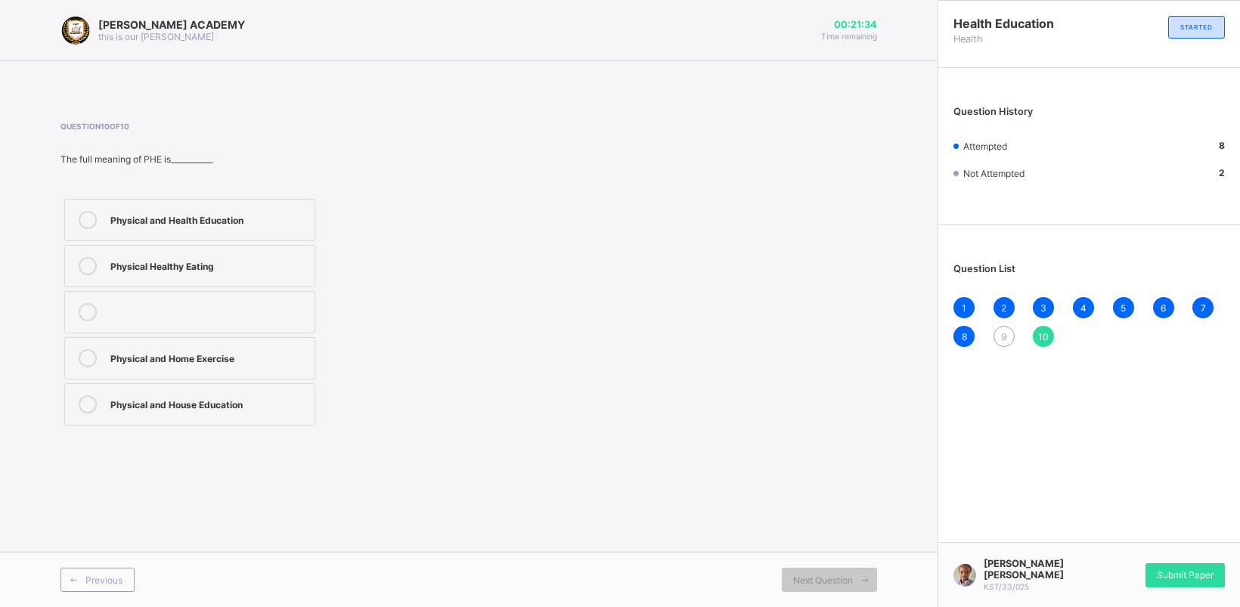
click at [263, 206] on label "Physical and Health Education" at bounding box center [189, 220] width 251 height 42
click at [1000, 326] on div "9" at bounding box center [1004, 336] width 21 height 21
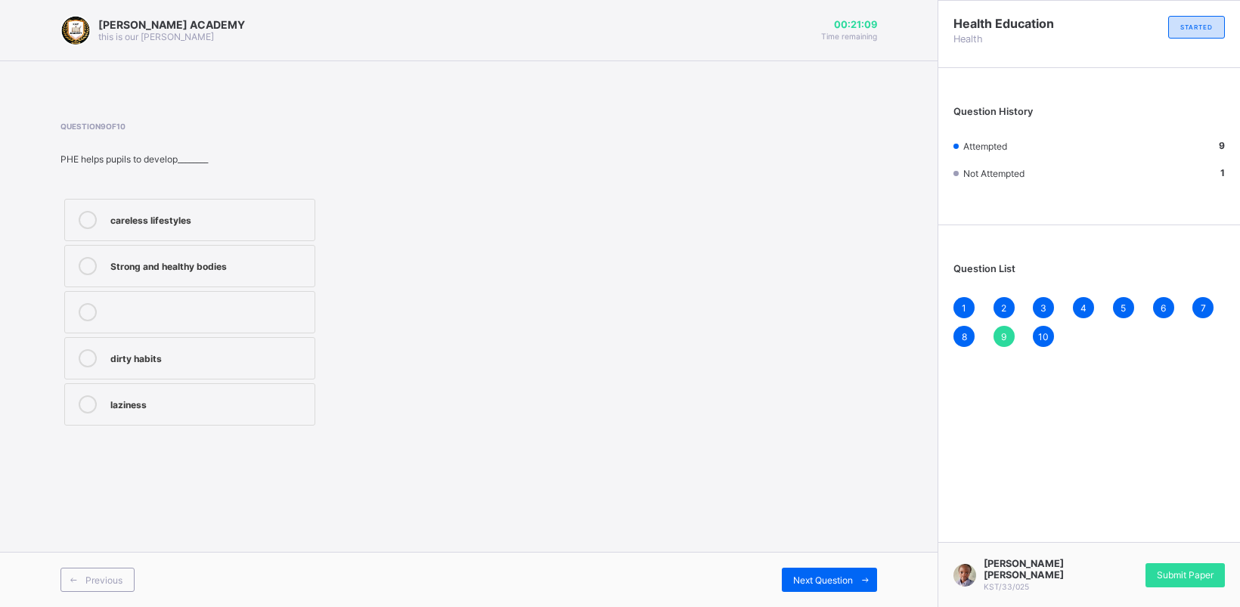
click at [257, 247] on label "Strong and healthy bodies" at bounding box center [189, 266] width 251 height 42
click at [1171, 565] on div "Submit Paper" at bounding box center [1185, 575] width 79 height 24
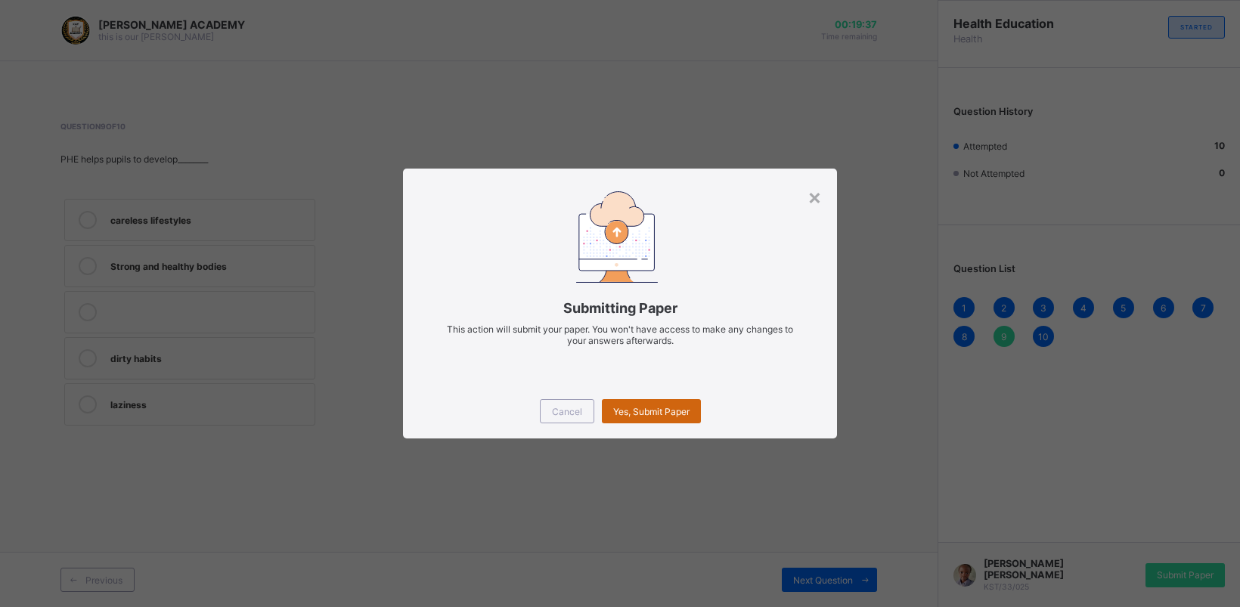
click at [643, 401] on div "Yes, Submit Paper" at bounding box center [651, 411] width 99 height 24
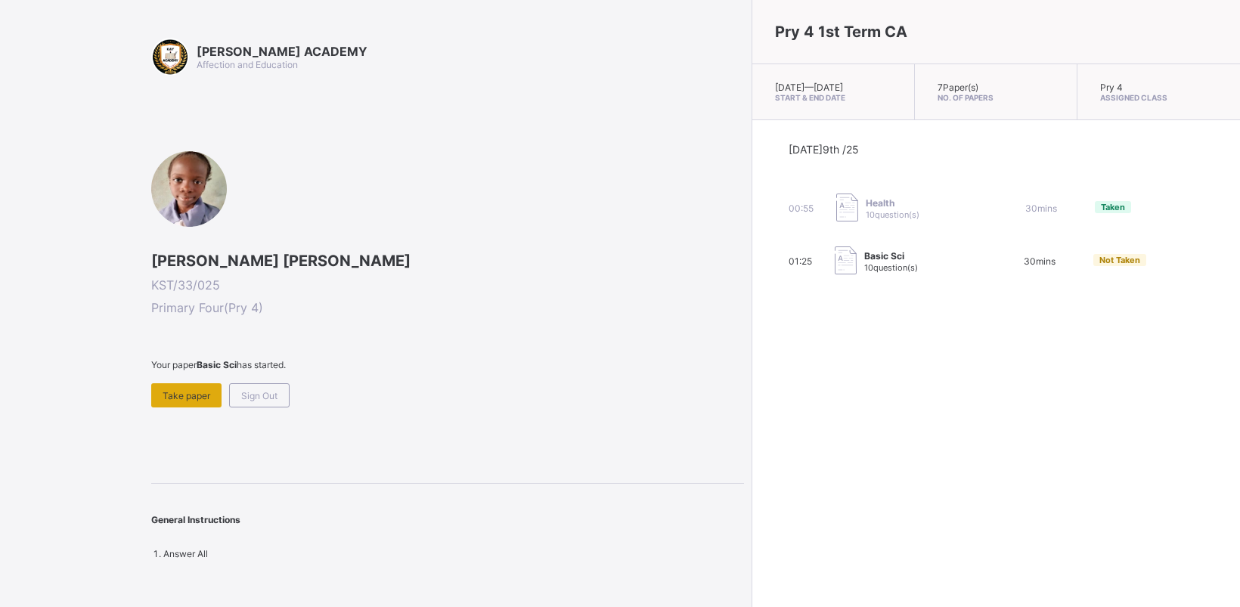
click at [190, 383] on div "Take paper" at bounding box center [186, 395] width 70 height 24
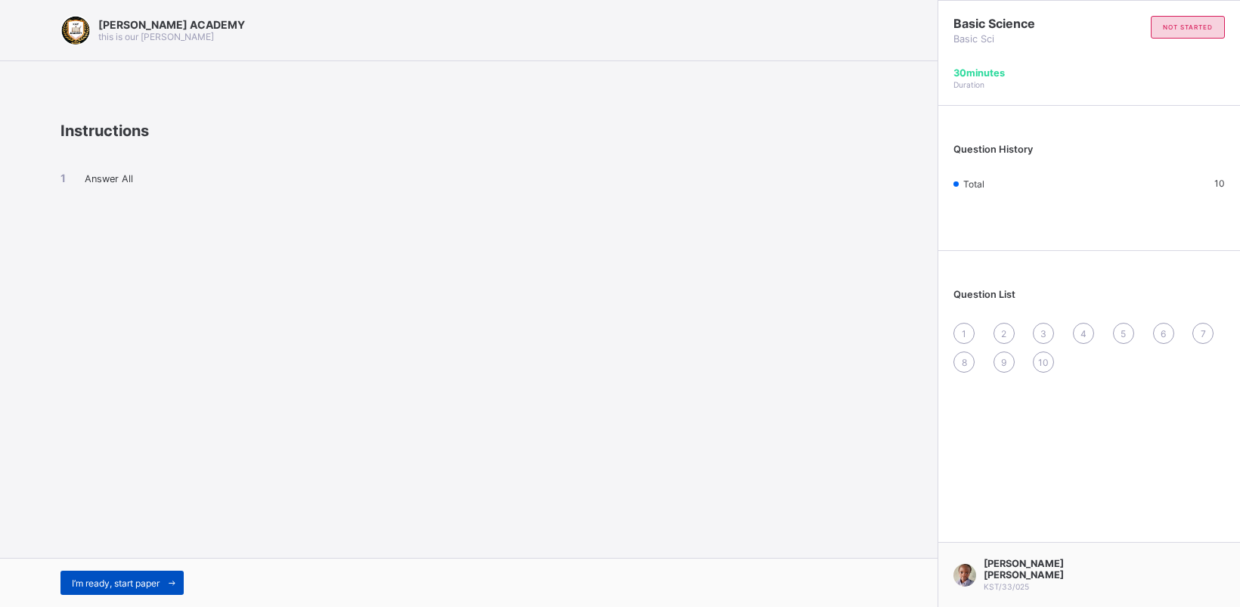
click at [141, 572] on div "I’m ready, start paper" at bounding box center [121, 583] width 123 height 24
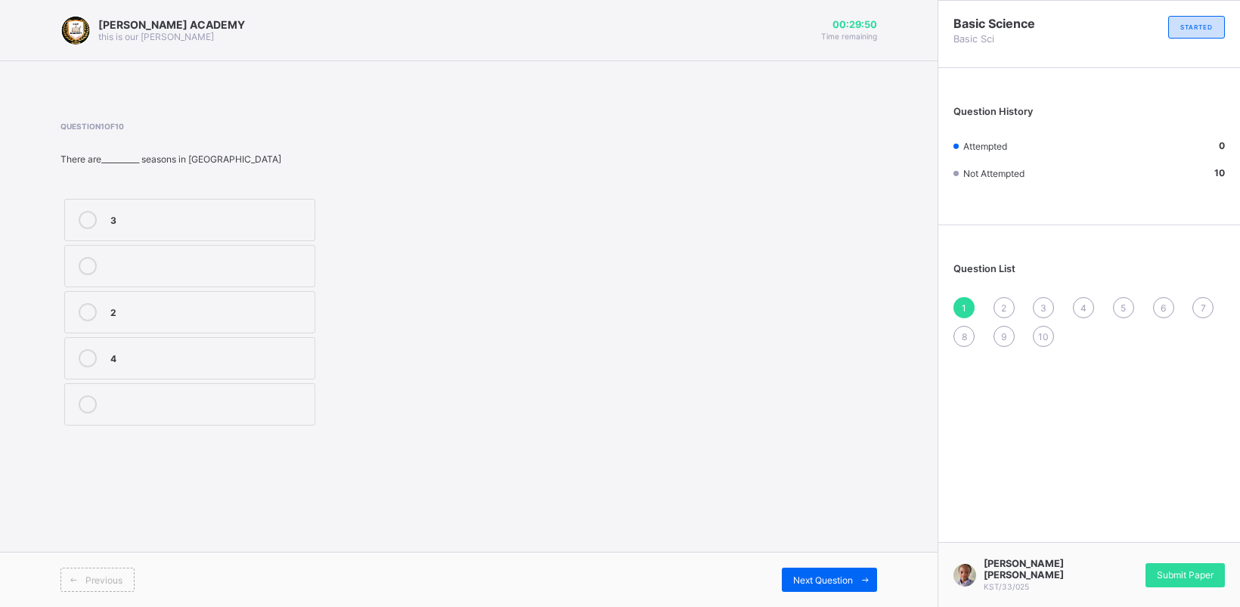
click at [206, 304] on div "2" at bounding box center [208, 310] width 197 height 15
click at [1002, 297] on div "2" at bounding box center [1004, 307] width 21 height 21
click at [190, 395] on div "2" at bounding box center [208, 402] width 197 height 15
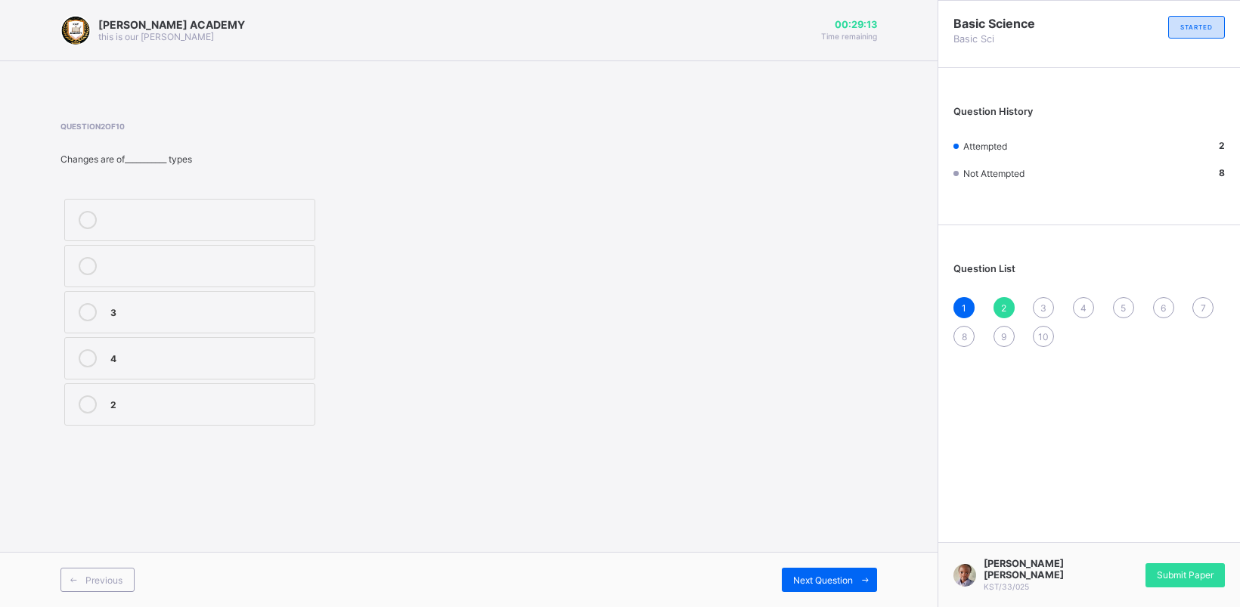
click at [189, 395] on div "2" at bounding box center [208, 402] width 197 height 15
click at [1037, 297] on div "1 2 3 4 5 6 7 8 9 10" at bounding box center [1089, 322] width 271 height 50
click at [1038, 297] on div "3" at bounding box center [1043, 307] width 21 height 21
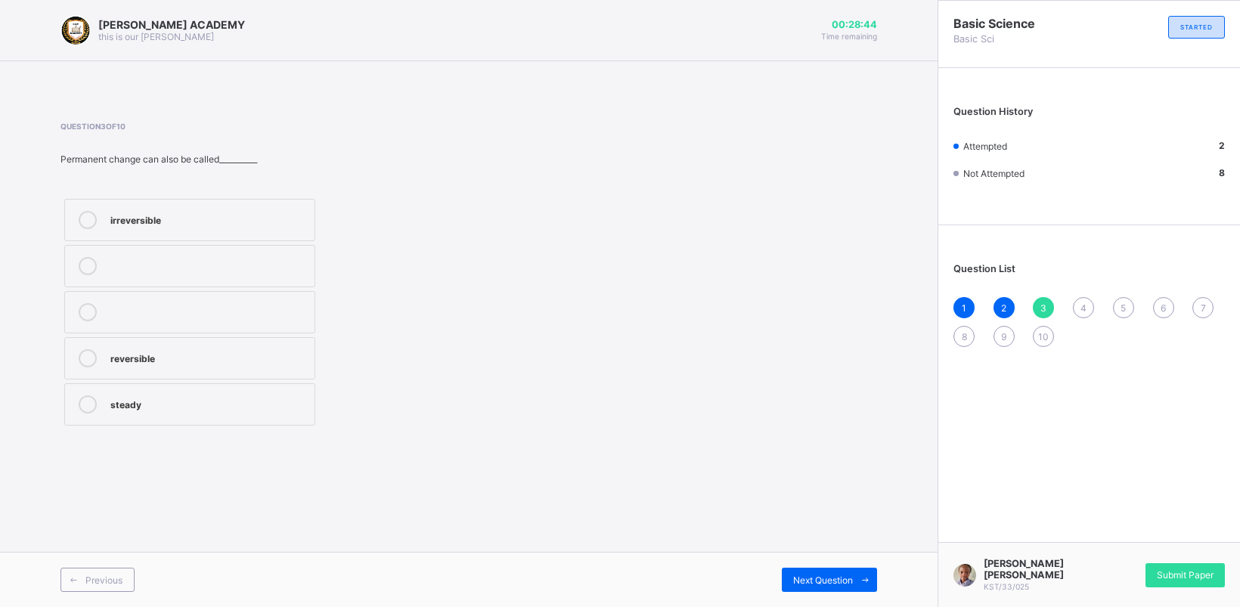
click at [187, 391] on label "steady" at bounding box center [189, 404] width 251 height 42
click at [1081, 302] on span "4" at bounding box center [1084, 307] width 6 height 11
click at [256, 299] on label "temporary" at bounding box center [189, 312] width 251 height 42
click at [1118, 297] on div "1 2 3 4 5 6 7 8 9 10" at bounding box center [1089, 322] width 271 height 50
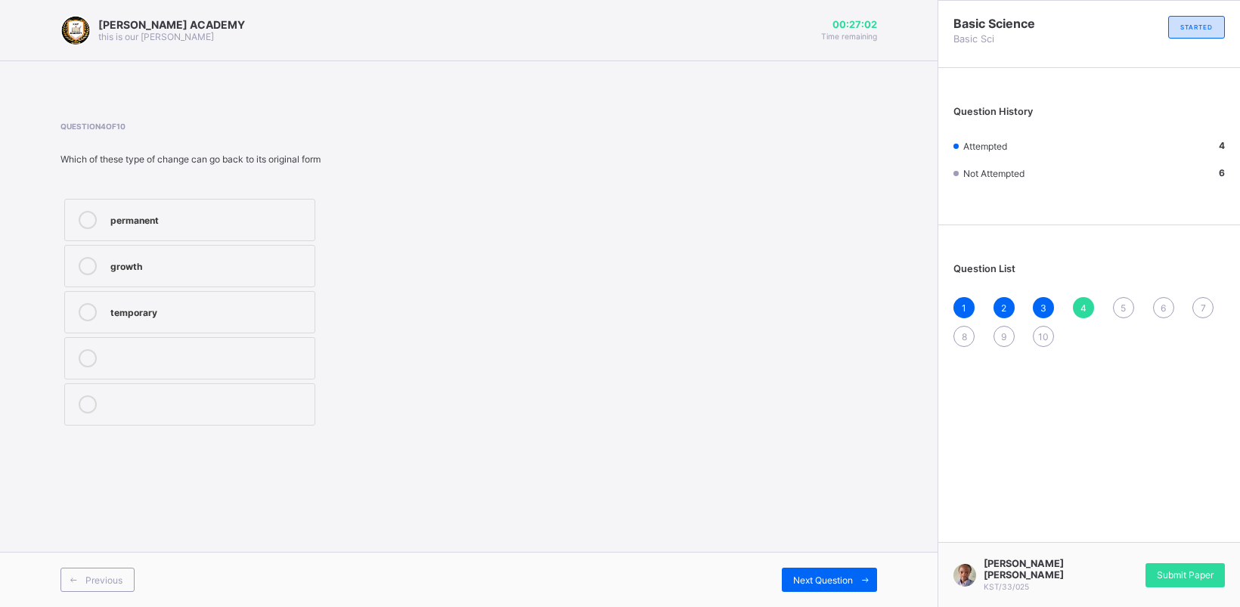
click at [1118, 297] on div "1 2 3 4 5 6 7 8 9 10" at bounding box center [1089, 322] width 271 height 50
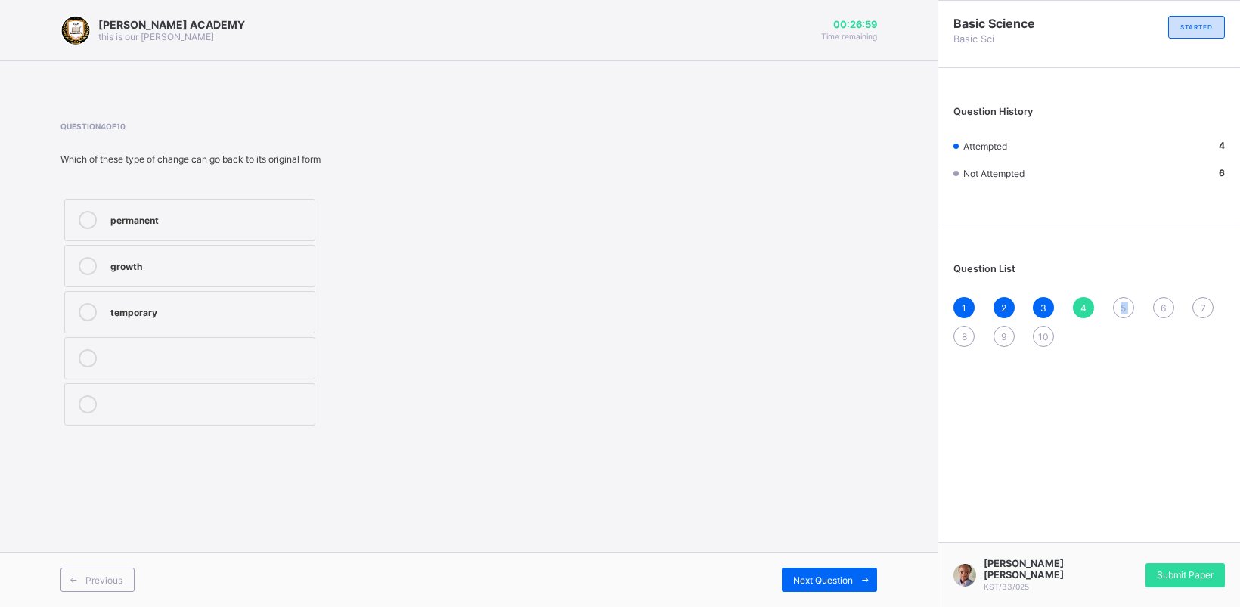
click at [1118, 297] on div "1 2 3 4 5 6 7 8 9 10" at bounding box center [1089, 322] width 271 height 50
click at [1121, 297] on div "1 2 3 4 5 6 7 8 9 10" at bounding box center [1089, 322] width 271 height 50
drag, startPoint x: 1121, startPoint y: 293, endPoint x: 1131, endPoint y: 129, distance: 164.4
click at [1131, 129] on div "Question History Attempted 4 Not Attempted 6" at bounding box center [1089, 150] width 302 height 149
click at [1119, 297] on div "5" at bounding box center [1123, 307] width 21 height 21
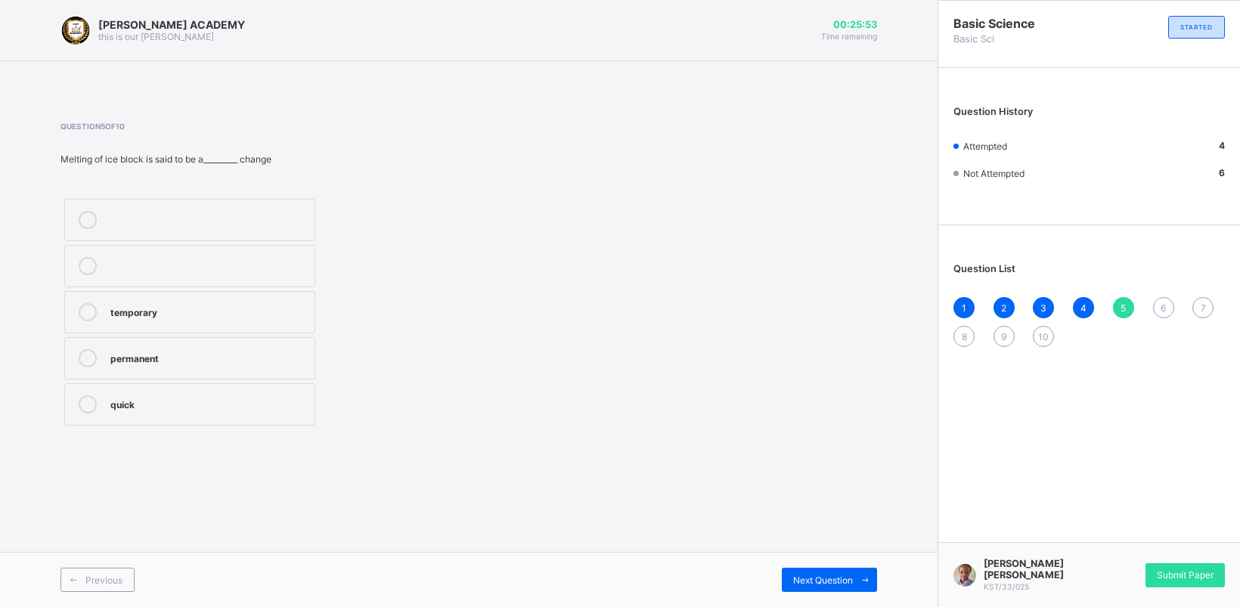
click at [286, 349] on label "permanent" at bounding box center [189, 358] width 251 height 42
click at [1157, 297] on div "6" at bounding box center [1163, 307] width 21 height 21
click at [233, 203] on label "weather" at bounding box center [189, 220] width 251 height 42
click at [1199, 297] on div "7" at bounding box center [1202, 307] width 21 height 21
click at [147, 390] on label "meteorologist" at bounding box center [189, 404] width 251 height 42
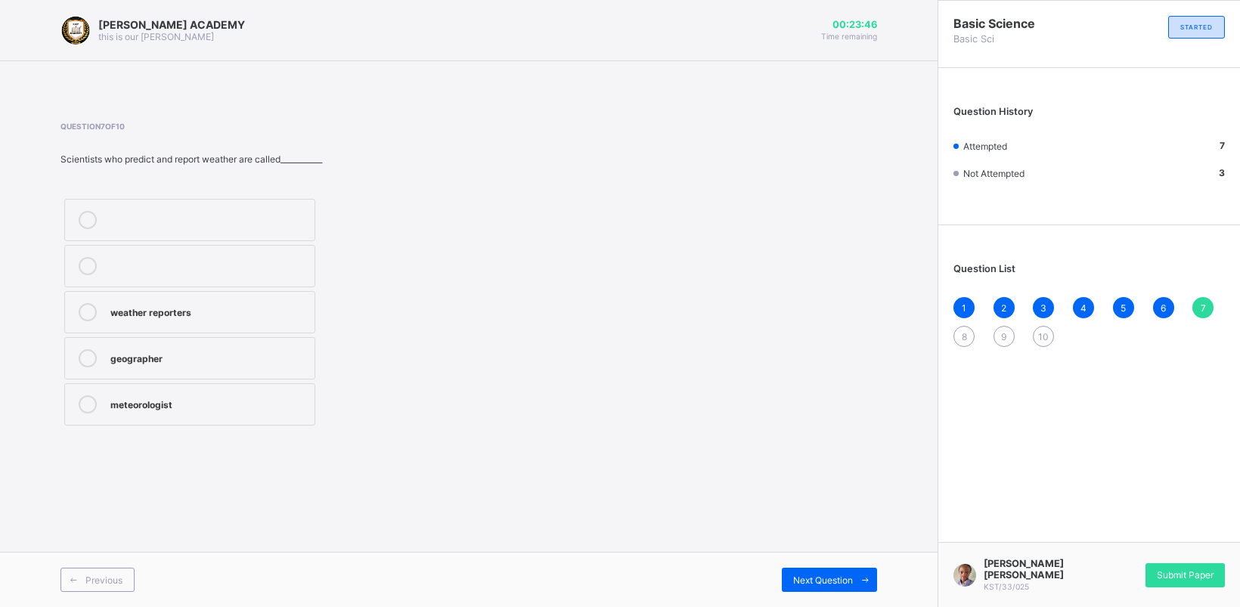
click at [958, 326] on div "8" at bounding box center [964, 336] width 21 height 21
click at [228, 203] on label "dissolves" at bounding box center [189, 220] width 251 height 42
click at [999, 326] on div "9" at bounding box center [1004, 336] width 21 height 21
click at [163, 302] on label "change" at bounding box center [189, 312] width 251 height 42
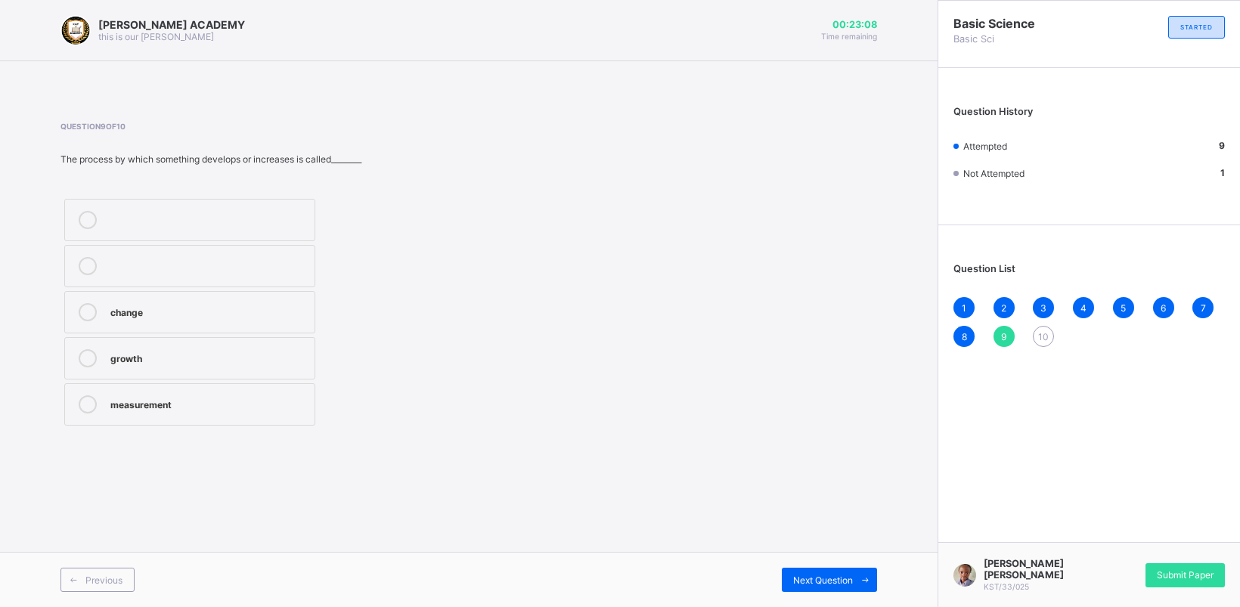
click at [1042, 326] on div "10" at bounding box center [1043, 336] width 21 height 21
click at [144, 352] on div "growth" at bounding box center [208, 356] width 197 height 15
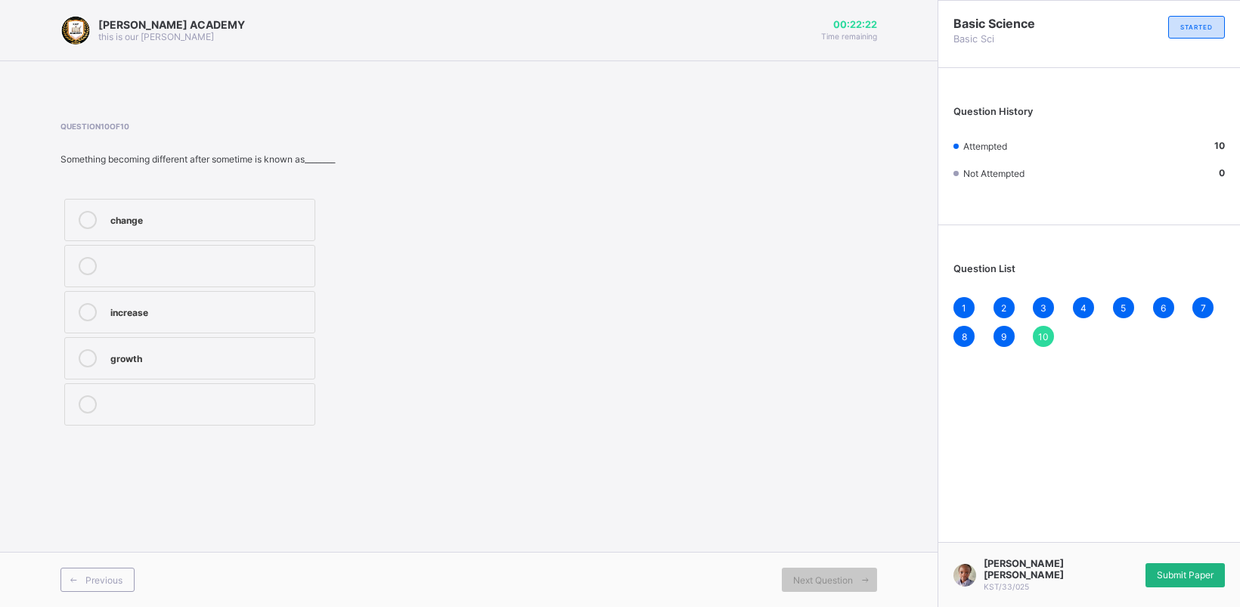
click at [1176, 565] on div "Submit Paper" at bounding box center [1185, 575] width 79 height 24
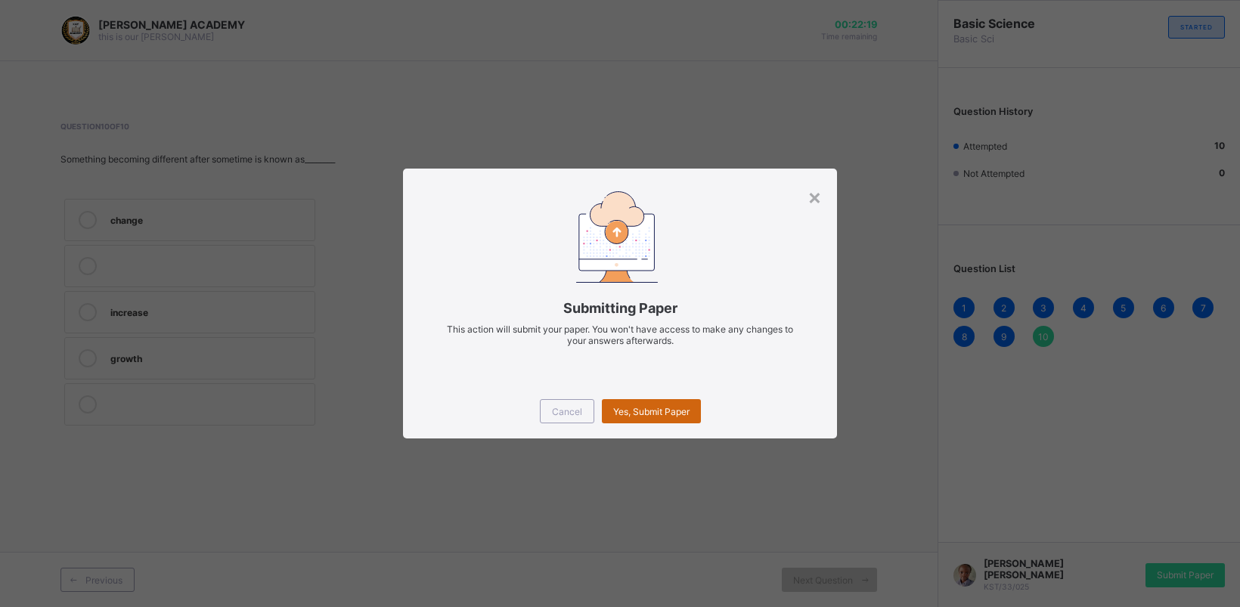
click at [674, 420] on div "Yes, Submit Paper" at bounding box center [651, 411] width 99 height 24
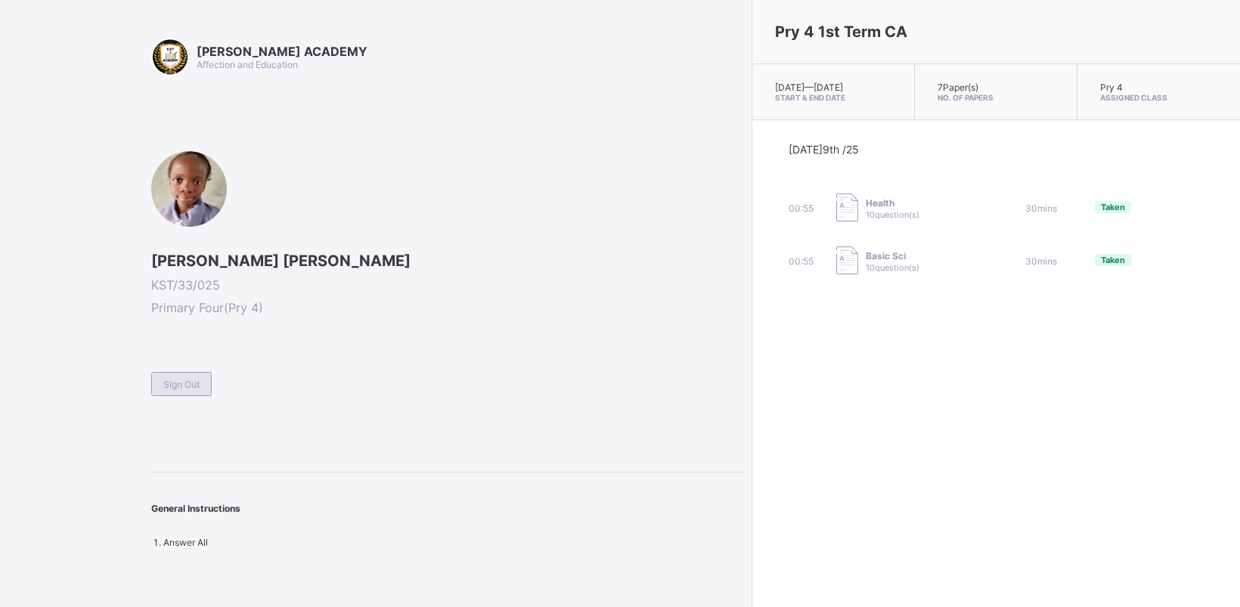
click at [206, 386] on div "Sign Out" at bounding box center [181, 384] width 60 height 24
